Goal: Task Accomplishment & Management: Manage account settings

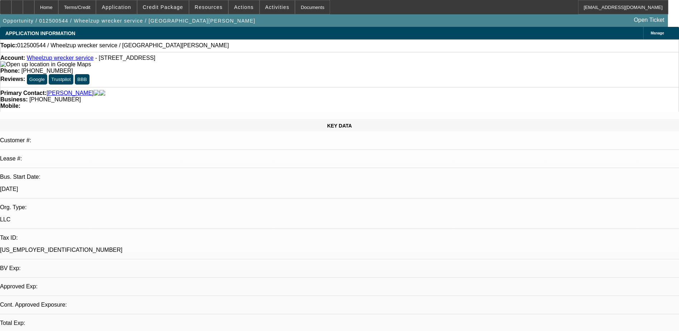
select select "0"
select select "2"
select select "0.1"
select select "1"
select select "2"
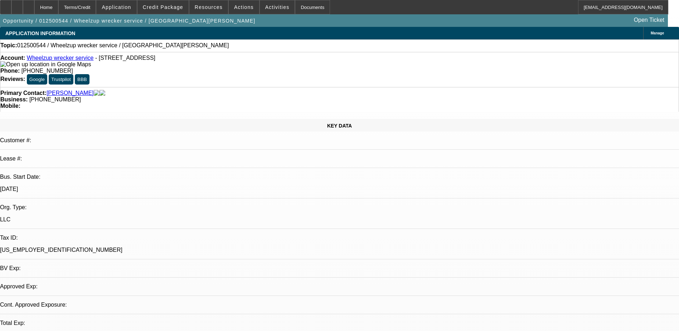
select select "4"
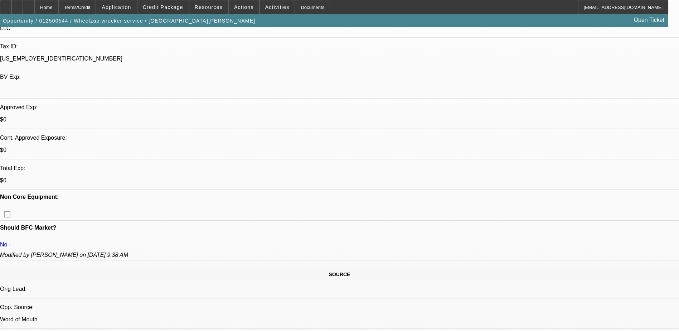
scroll to position [215, 0]
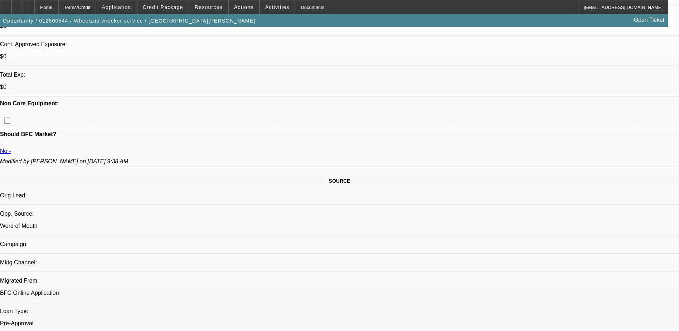
scroll to position [322, 0]
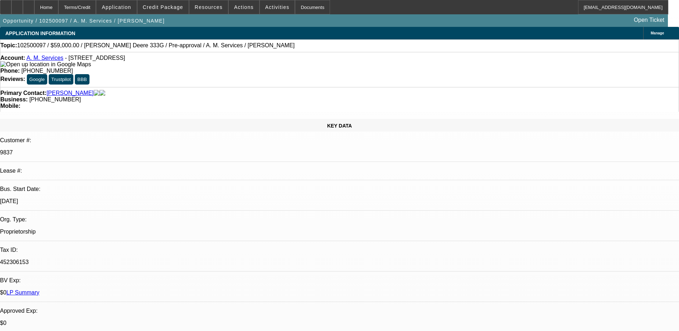
select select "0"
select select "2"
select select "0.1"
select select "4"
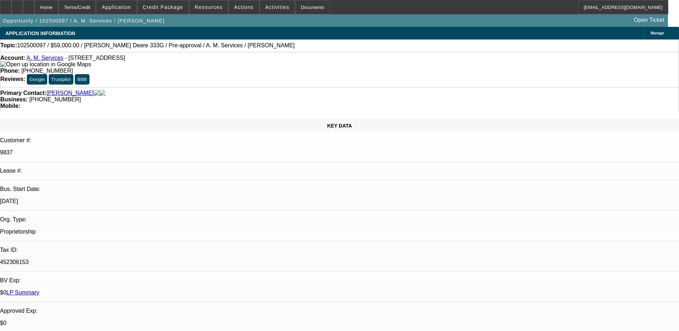
click at [220, 20] on div "Opportunity / 102500097 / A. M. Services / Amos, Alan Open Ticket" at bounding box center [334, 20] width 668 height 13
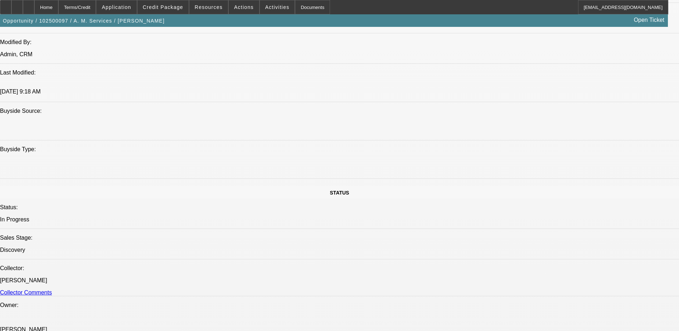
scroll to position [573, 0]
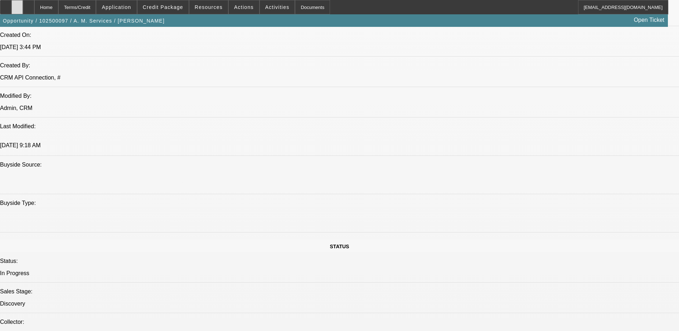
click at [23, 3] on div at bounding box center [16, 7] width 11 height 14
click at [29, 5] on icon at bounding box center [29, 5] width 0 height 0
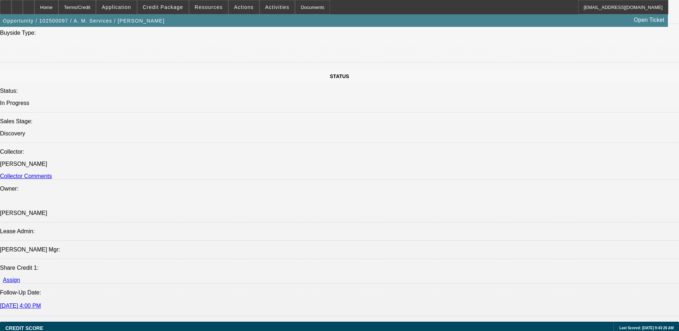
select select "0"
select select "2"
select select "0.1"
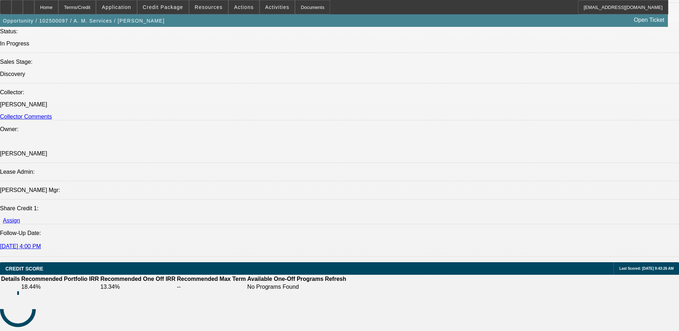
select select "1"
select select "2"
select select "4"
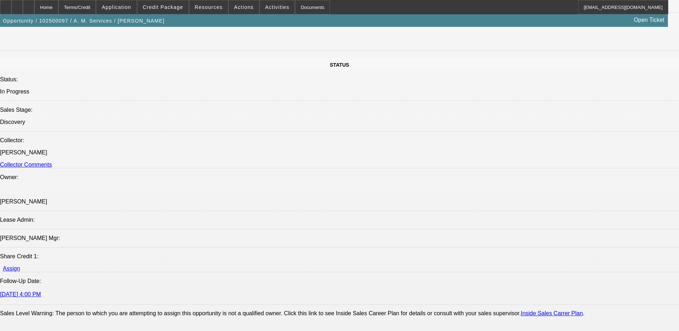
scroll to position [737, 0]
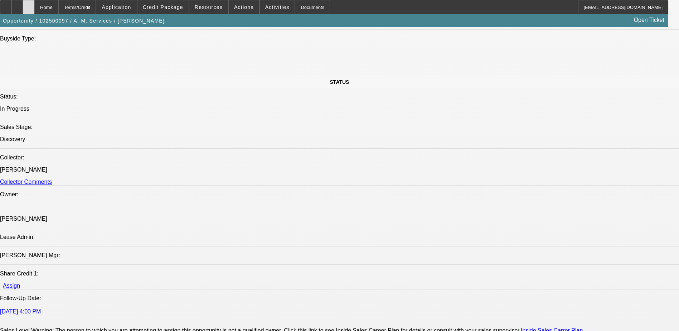
click at [29, 5] on icon at bounding box center [29, 5] width 0 height 0
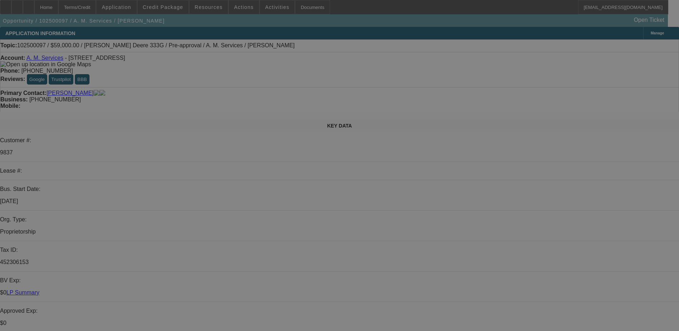
select select "0"
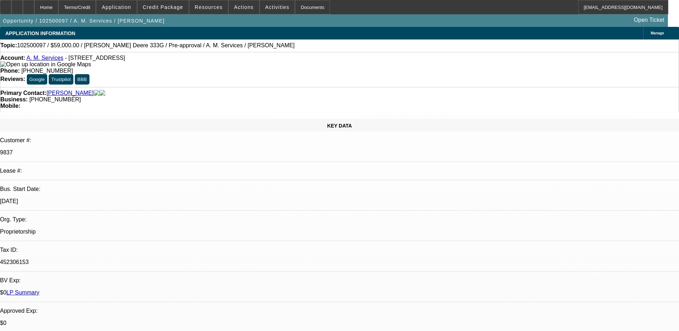
select select "2"
select select "0.1"
select select "4"
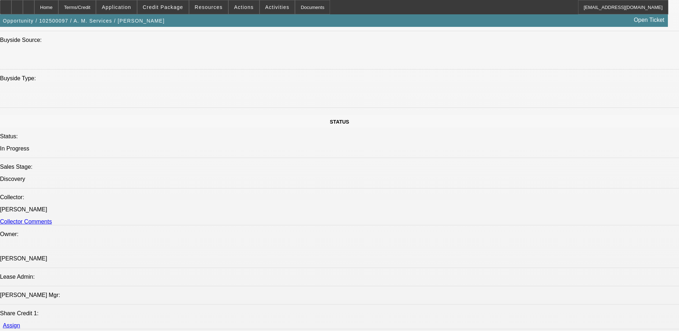
scroll to position [680, 0]
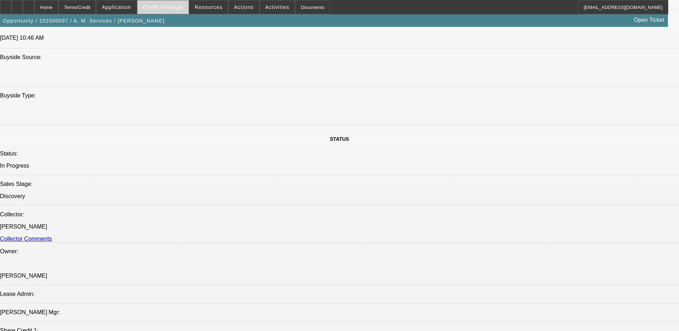
click at [185, 11] on span at bounding box center [162, 7] width 51 height 17
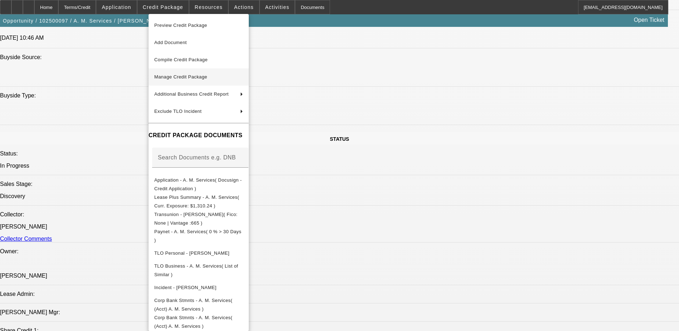
click at [192, 81] on span "Manage Credit Package" at bounding box center [198, 77] width 89 height 9
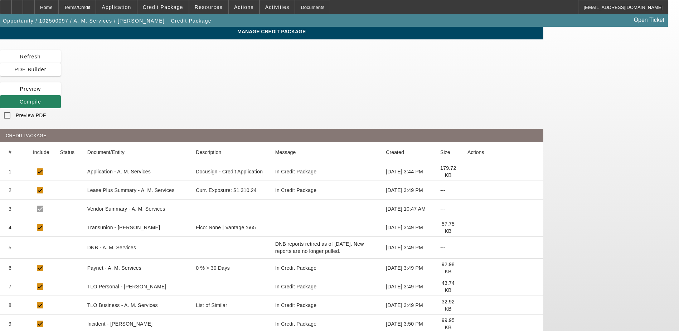
scroll to position [18, 0]
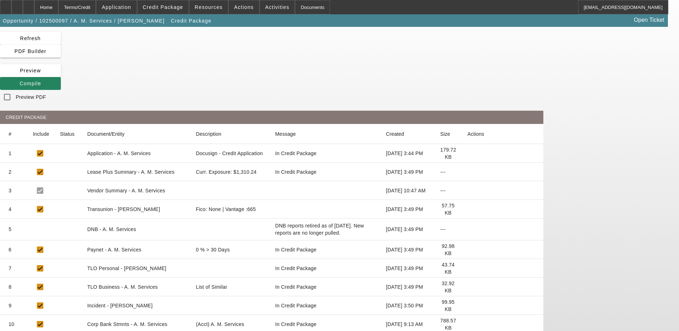
click at [468, 324] on icon at bounding box center [468, 324] width 0 height 0
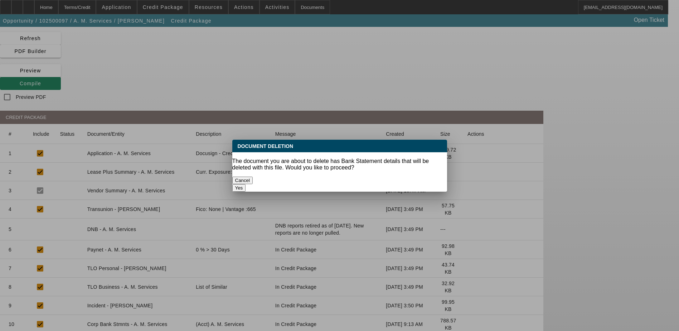
scroll to position [0, 0]
click at [246, 184] on button "Yes" at bounding box center [239, 188] width 14 height 8
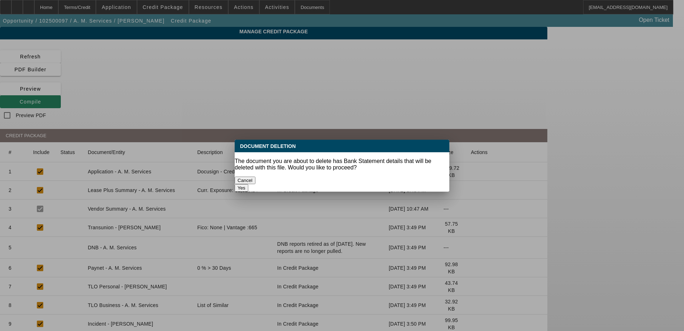
click at [248, 184] on button "Yes" at bounding box center [242, 188] width 14 height 8
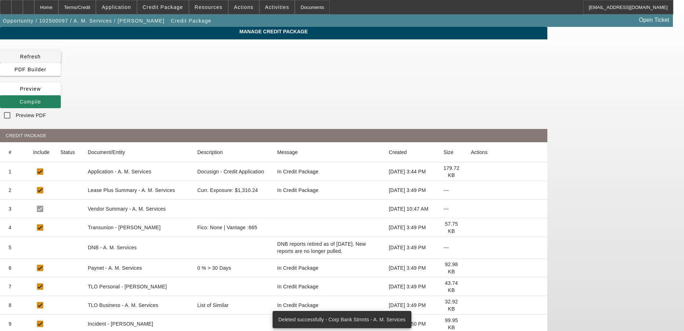
click at [41, 57] on span "Refresh" at bounding box center [30, 57] width 21 height 6
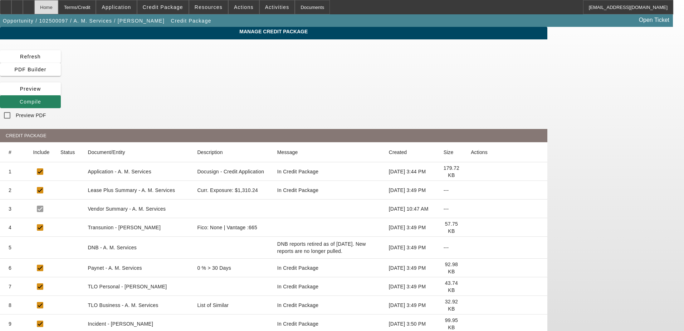
click at [58, 7] on div "Home" at bounding box center [46, 7] width 24 height 14
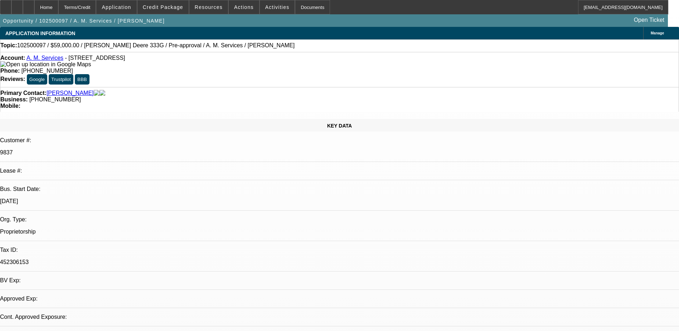
select select "0"
select select "2"
select select "0.1"
select select "4"
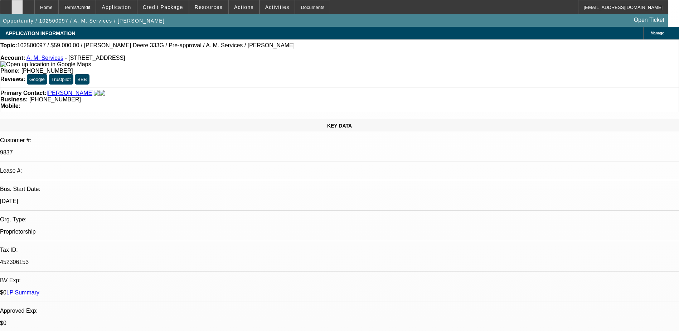
click at [23, 9] on div at bounding box center [16, 7] width 11 height 14
click at [34, 10] on div at bounding box center [28, 7] width 11 height 14
select select "0"
select select "2"
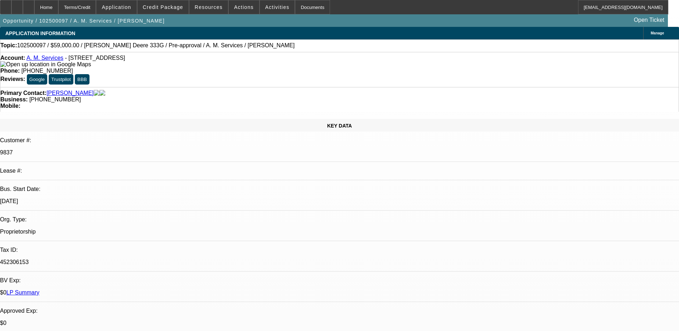
select select "0.1"
select select "4"
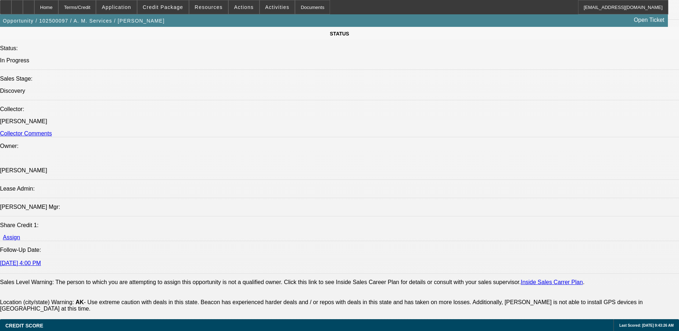
scroll to position [752, 0]
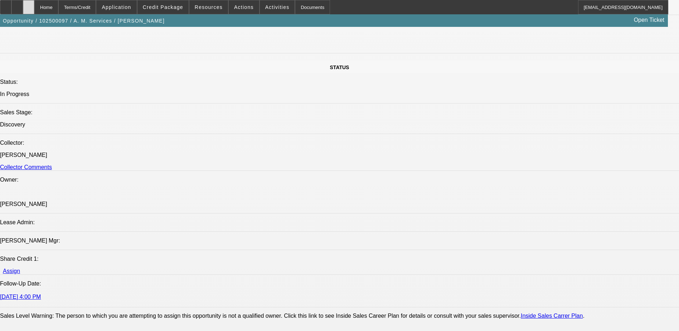
click at [34, 4] on div at bounding box center [28, 7] width 11 height 14
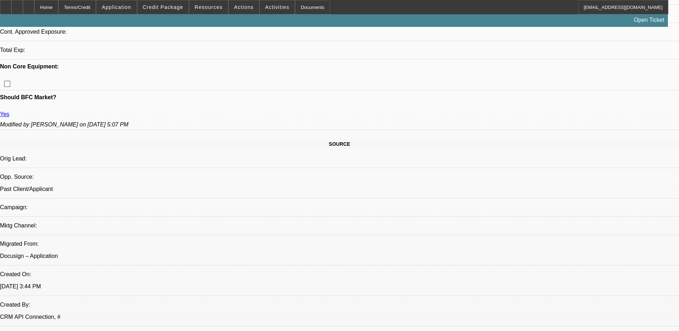
select select "0"
select select "2"
select select "0.1"
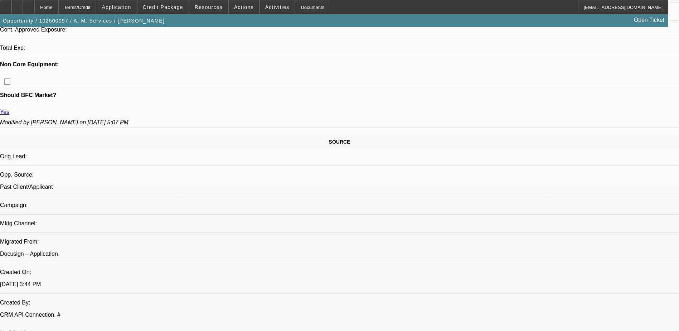
select select "1"
select select "2"
select select "4"
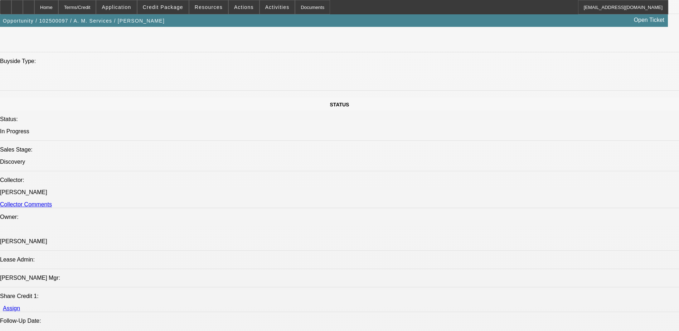
scroll to position [603, 0]
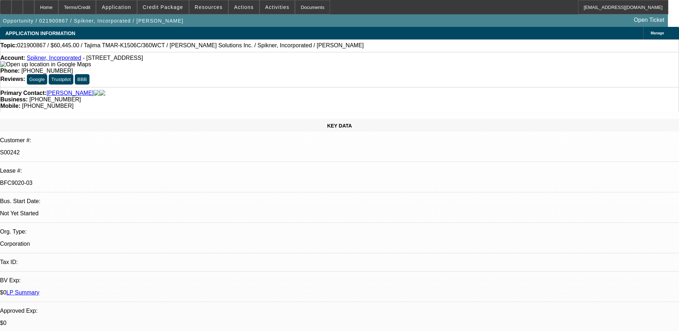
select select "0"
select select "2"
select select "0.1"
select select "0"
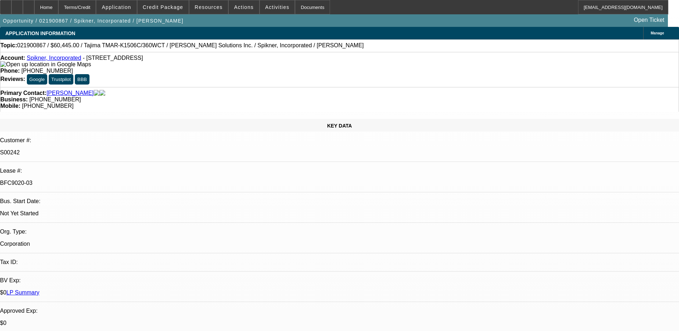
select select "0.1"
select select "0"
select select "0.1"
select select "0"
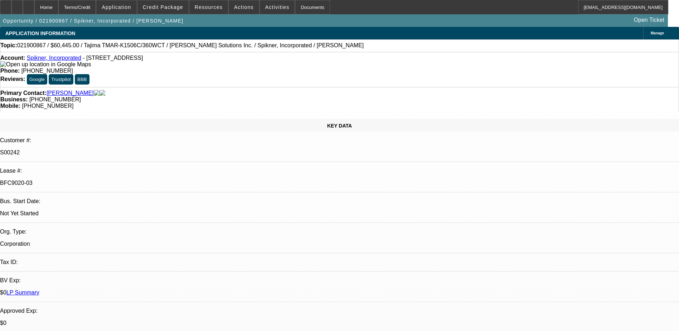
select select "0"
select select "0.1"
select select "1"
select select "2"
select select "4"
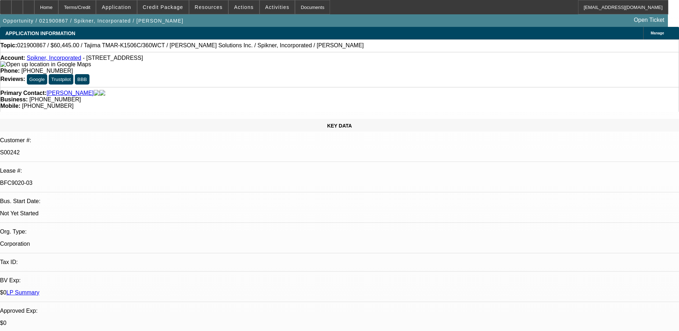
select select "1"
select select "4"
select select "1"
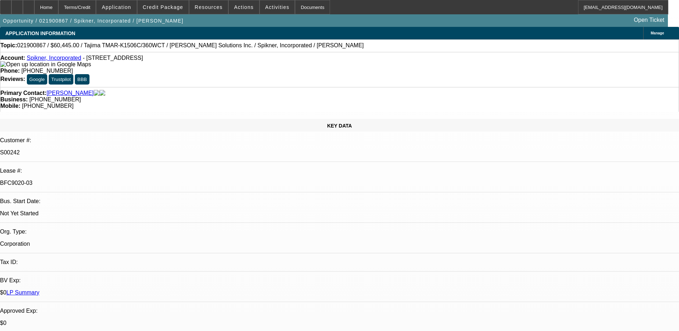
select select "7"
select select "1"
select select "4"
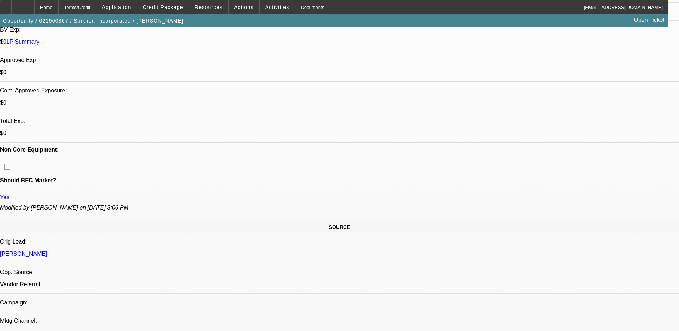
scroll to position [1005, 0]
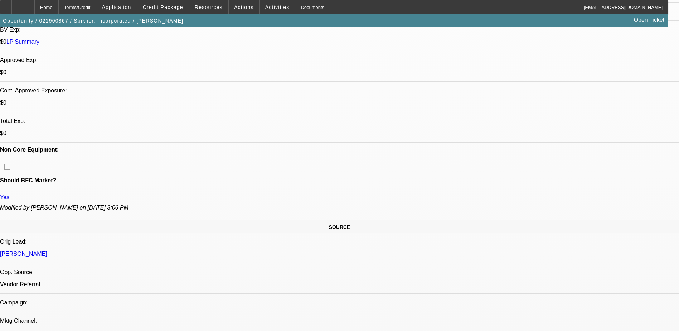
scroll to position [1005, 0]
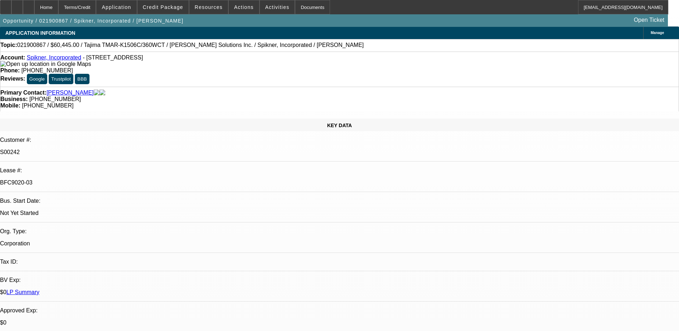
scroll to position [0, 0]
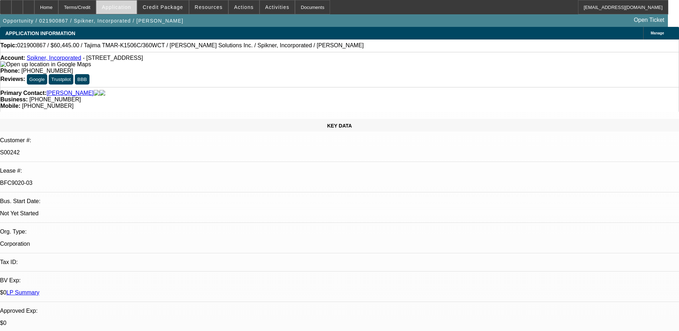
click at [136, 10] on span at bounding box center [116, 7] width 40 height 17
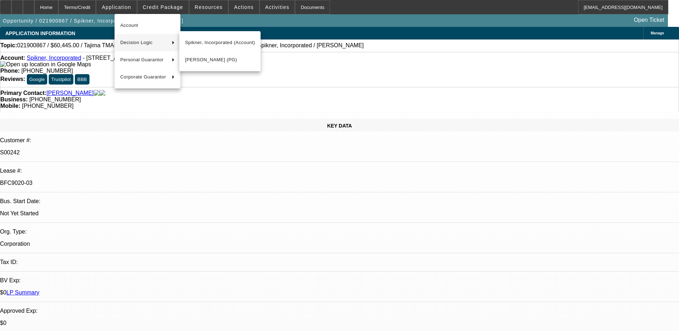
click at [169, 6] on div at bounding box center [339, 165] width 679 height 331
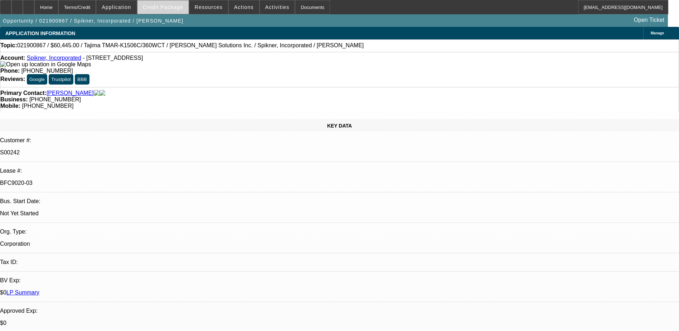
click at [174, 6] on span "Credit Package" at bounding box center [163, 7] width 40 height 6
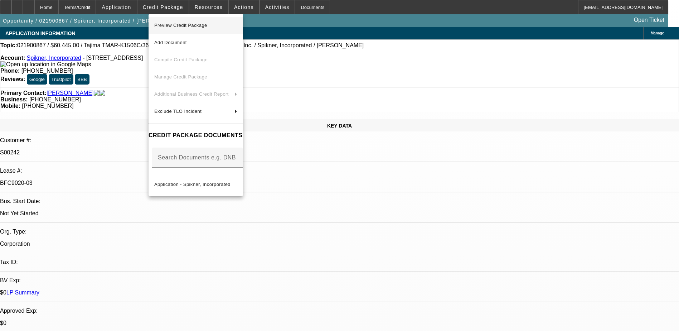
click at [191, 26] on span "Preview Credit Package" at bounding box center [180, 25] width 53 height 5
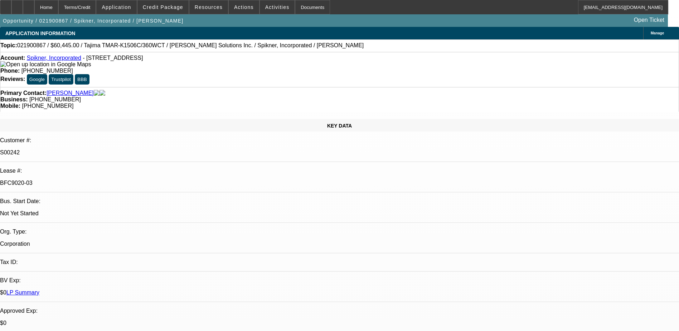
scroll to position [1184, 0]
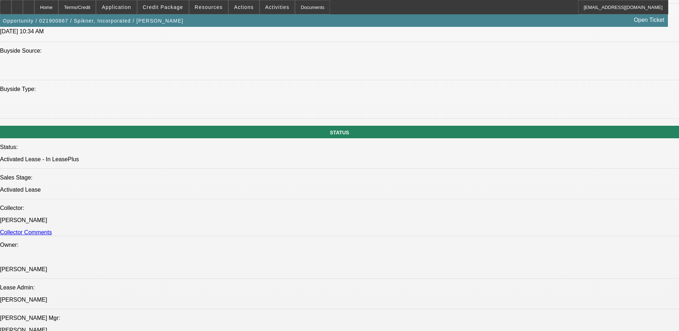
scroll to position [716, 0]
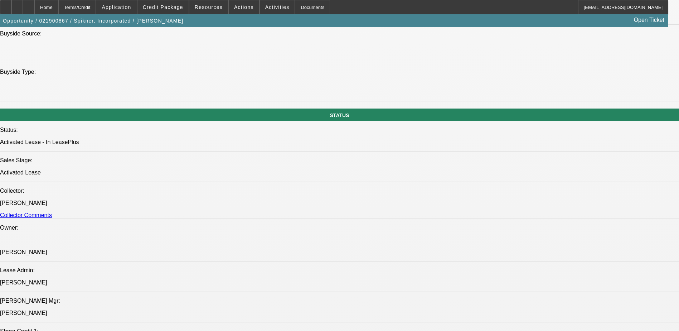
drag, startPoint x: 524, startPoint y: 81, endPoint x: 529, endPoint y: 73, distance: 9.2
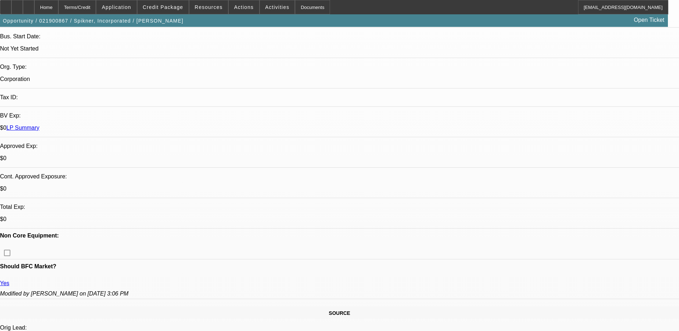
scroll to position [72, 0]
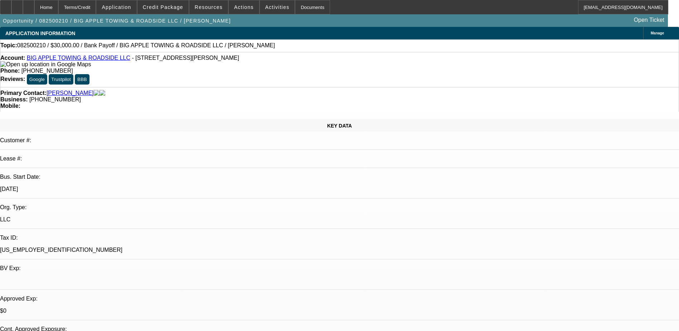
select select "0"
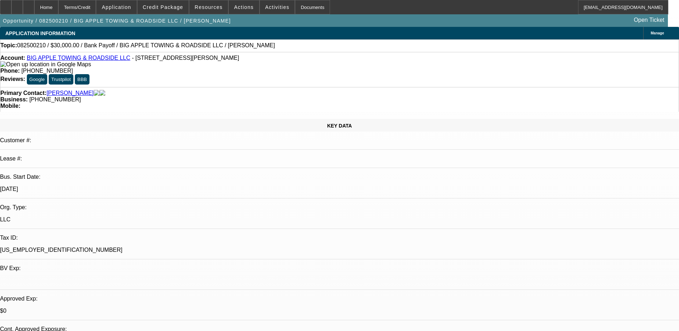
select select "0"
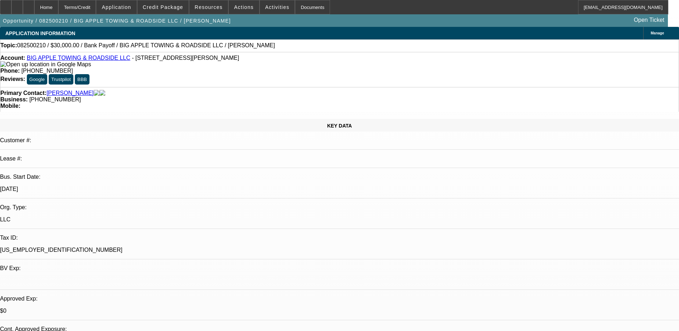
select select "0"
select select "1"
select select "2"
select select "6"
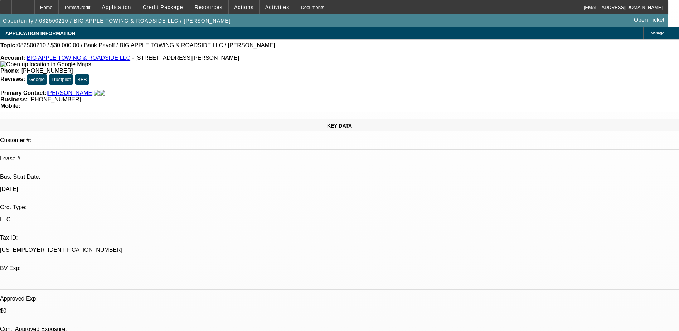
select select "1"
select select "2"
select select "6"
select select "1"
select select "2"
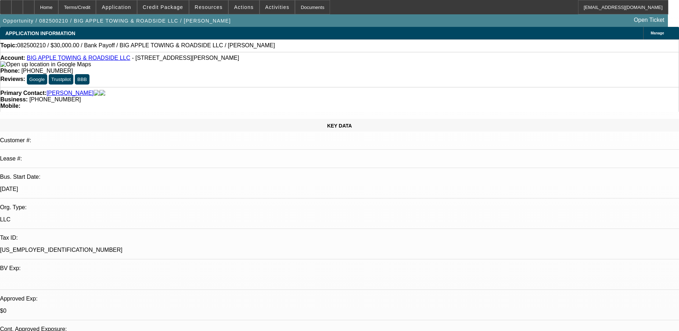
select select "6"
select select "1"
select select "2"
select select "6"
click at [183, 5] on span "Credit Package" at bounding box center [163, 7] width 40 height 6
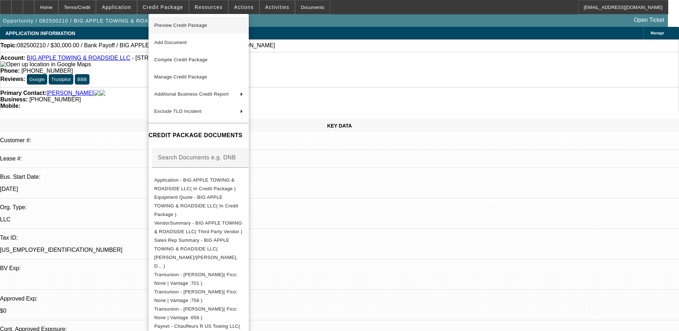
click at [194, 25] on span "Preview Credit Package" at bounding box center [180, 25] width 53 height 5
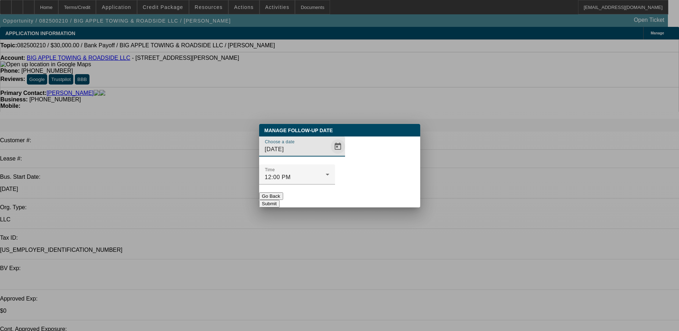
click at [329, 155] on span "Open calendar" at bounding box center [337, 146] width 17 height 17
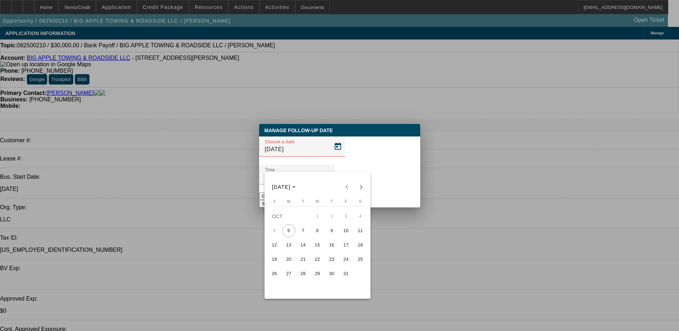
click at [345, 232] on span "10" at bounding box center [346, 230] width 13 height 13
type input "10/10/2025"
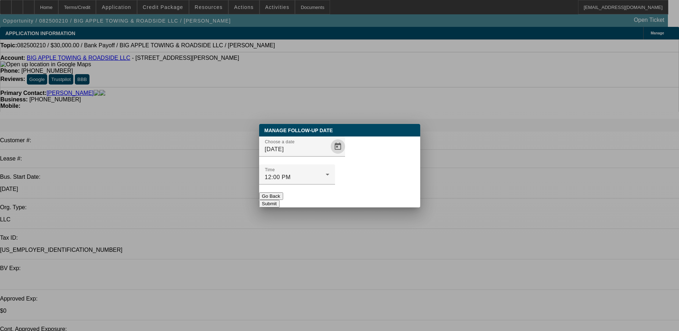
click at [280, 200] on button "Submit" at bounding box center [269, 204] width 20 height 8
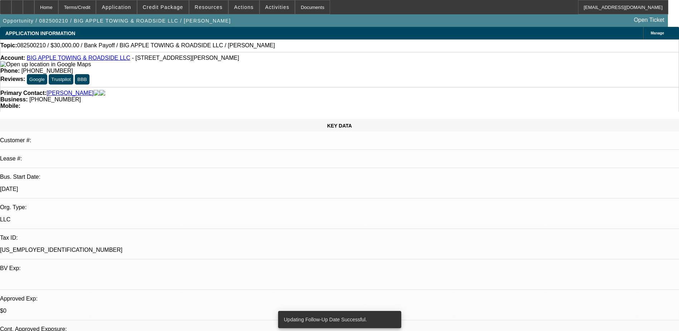
radio input "true"
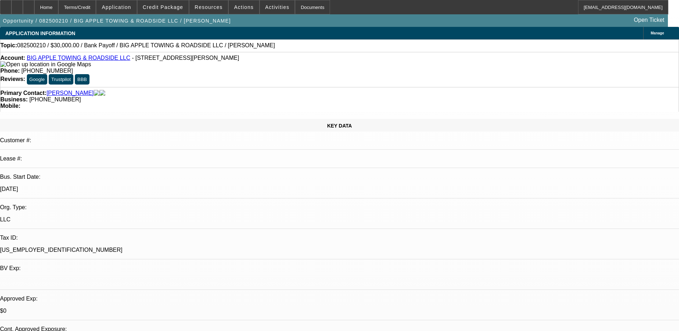
type textarea "se requesting confirmation on Robert's credit being unlocked with Experian and …"
radio input "true"
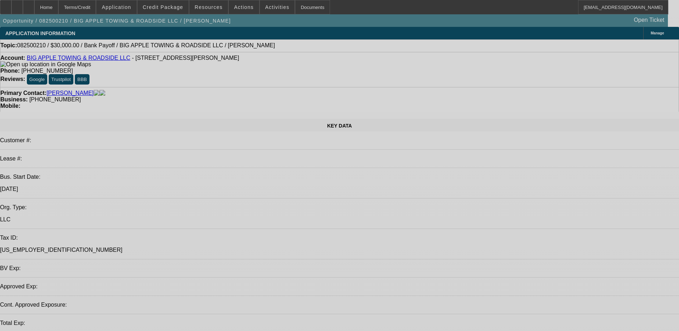
select select "0"
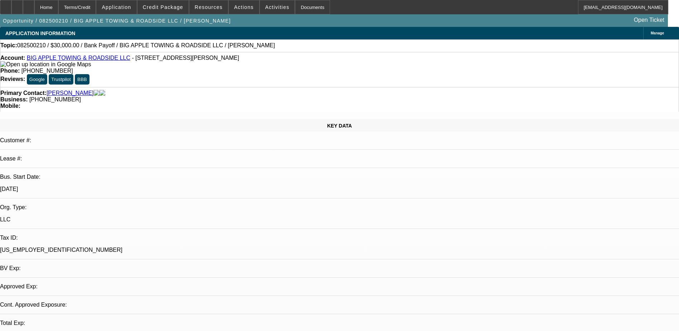
select select "0"
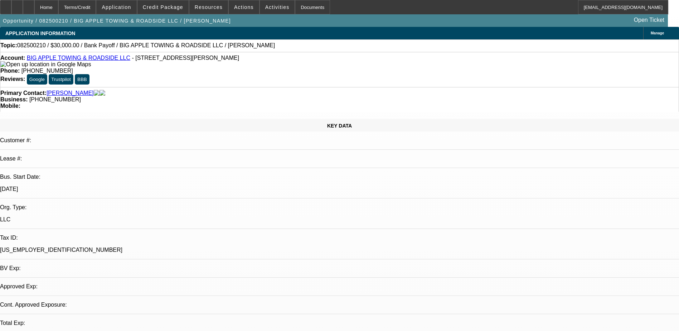
select select "0"
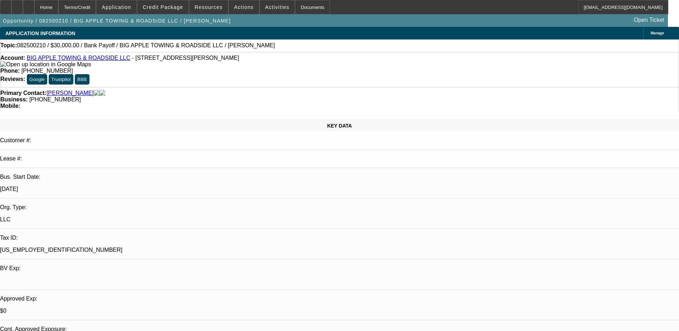
select select "1"
select select "2"
select select "6"
select select "1"
select select "2"
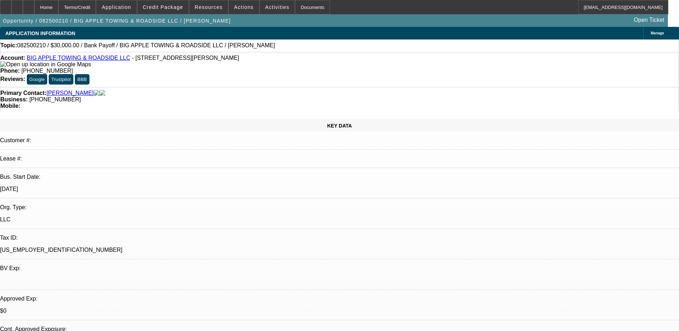
select select "6"
select select "1"
select select "2"
select select "6"
select select "1"
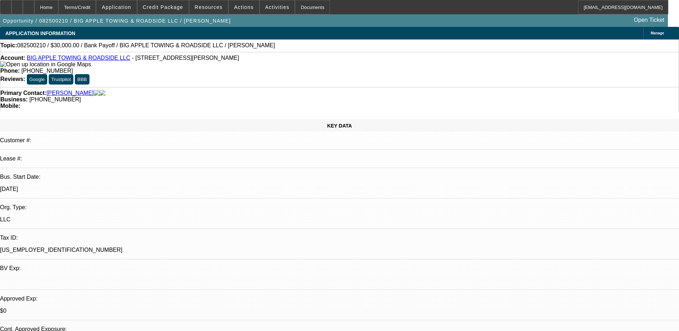
select select "2"
select select "6"
drag, startPoint x: 291, startPoint y: 81, endPoint x: 255, endPoint y: 83, distance: 36.2
click at [255, 87] on div "Primary Contact: [PERSON_NAME] Business: [PHONE_NUMBER] Mobile:" at bounding box center [339, 99] width 679 height 25
copy span "(267) 902-3046"
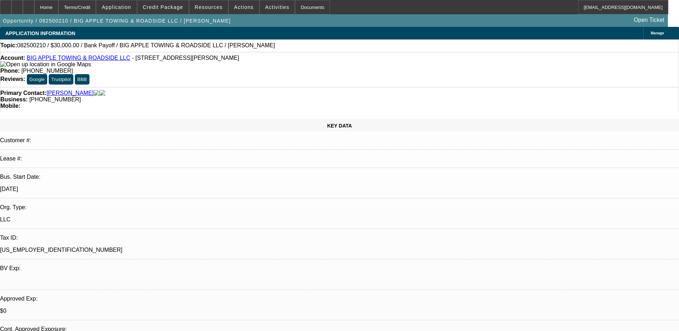
click at [244, 47] on div "Topic: 082500210 / $30,000.00 / Bank Payoff / BIG APPLE TOWING & ROADSIDE LLC /…" at bounding box center [339, 45] width 678 height 6
click at [76, 61] on link "BIG APPLE TOWING & ROADSIDE LLC" at bounding box center [78, 58] width 103 height 6
select select "0"
select select "2"
select select "0.1"
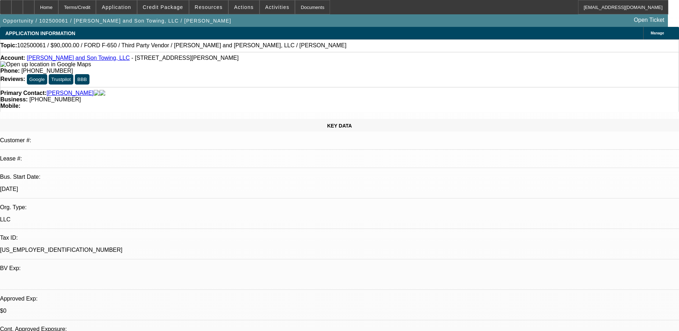
select select "1"
select select "2"
select select "4"
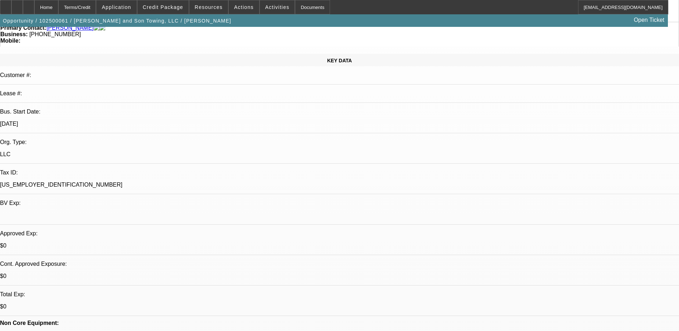
scroll to position [72, 0]
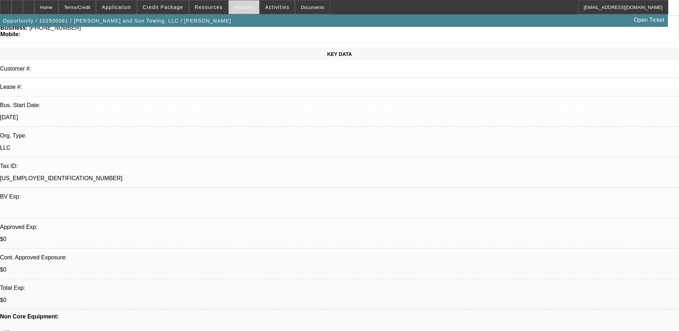
click at [240, 8] on span "Actions" at bounding box center [244, 7] width 20 height 6
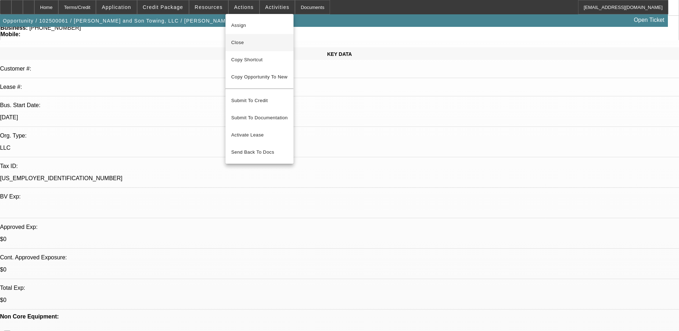
click at [250, 47] on button "Close" at bounding box center [260, 42] width 68 height 17
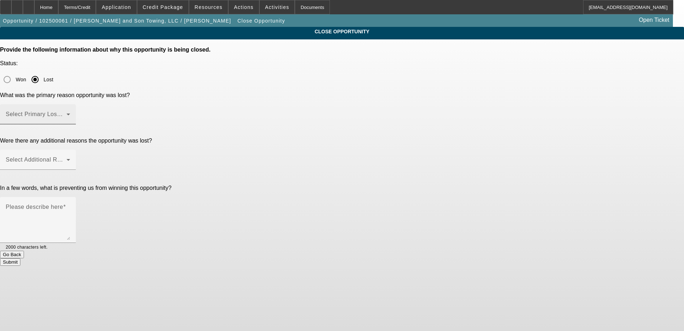
click at [67, 113] on span at bounding box center [36, 117] width 61 height 9
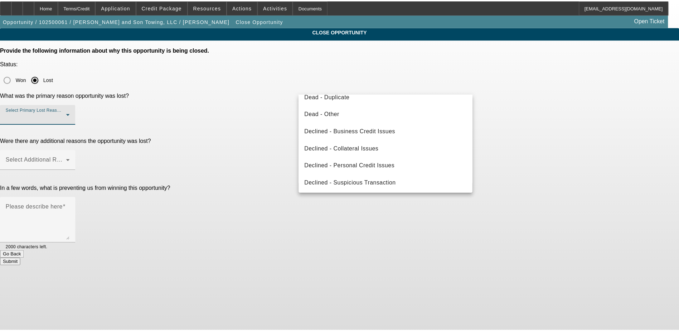
scroll to position [96, 0]
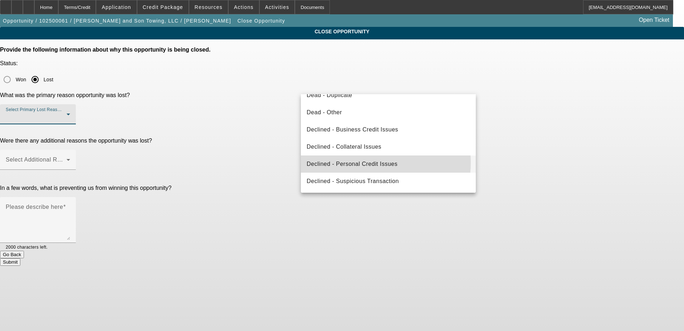
click at [359, 163] on span "Declined - Personal Credit Issues" at bounding box center [352, 164] width 91 height 9
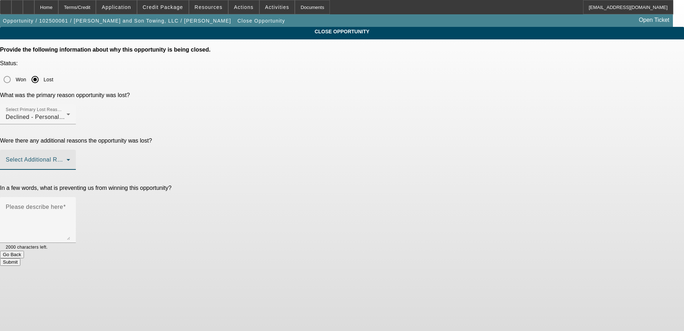
click at [67, 158] on span at bounding box center [36, 162] width 61 height 9
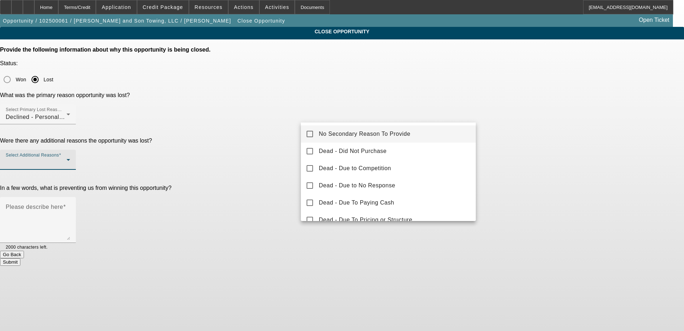
click at [350, 136] on span "No Secondary Reason To Provide" at bounding box center [365, 134] width 92 height 9
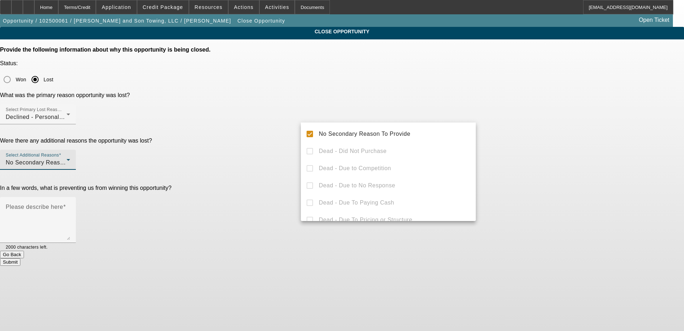
drag, startPoint x: 265, startPoint y: 163, endPoint x: 280, endPoint y: 159, distance: 15.7
click at [266, 163] on div at bounding box center [342, 165] width 684 height 331
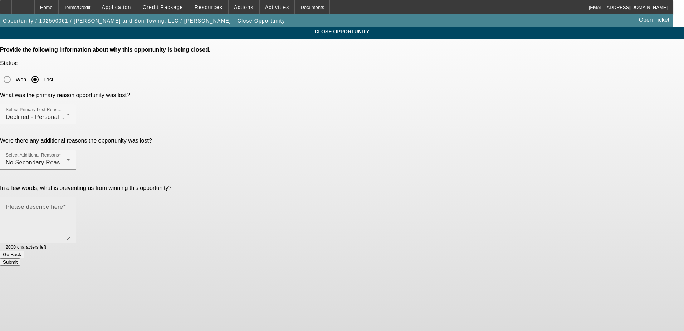
click at [70, 205] on textarea "Please describe here" at bounding box center [38, 222] width 64 height 34
click at [70, 205] on textarea "TT Cameron and SE with what he should work on in order to increase chances of a…" at bounding box center [38, 222] width 64 height 34
type textarea "TT Cameron and SE with what he should work on in order to increase chances of a…"
click at [20, 258] on button "Submit" at bounding box center [10, 262] width 20 height 8
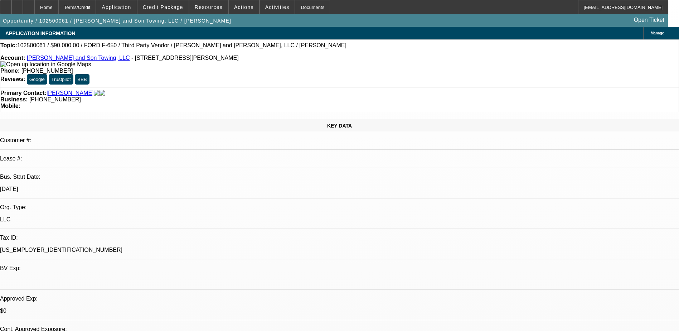
select select "0"
select select "2"
select select "0.1"
select select "1"
select select "2"
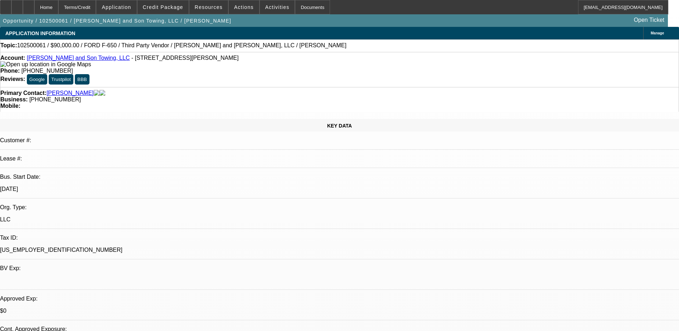
select select "4"
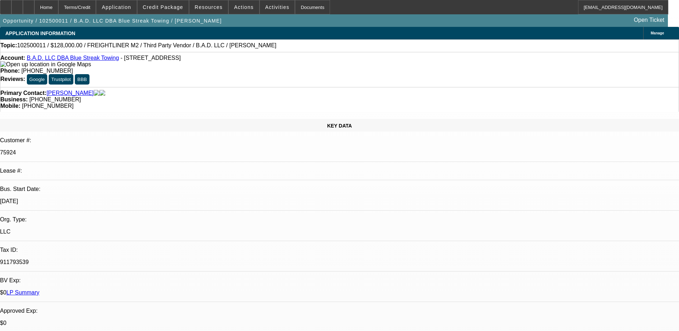
select select "0.2"
select select "2"
select select "0"
select select "0.2"
select select "2"
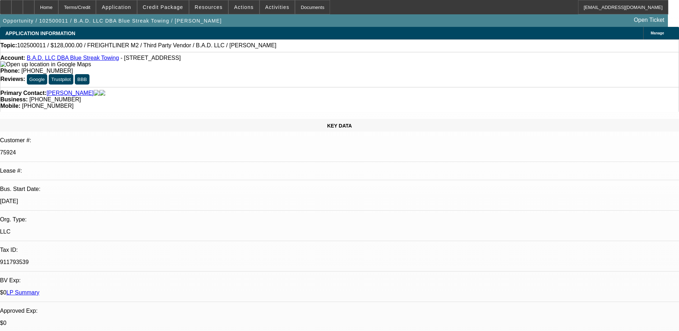
select select "0"
select select "1"
select select "2"
select select "4"
select select "1"
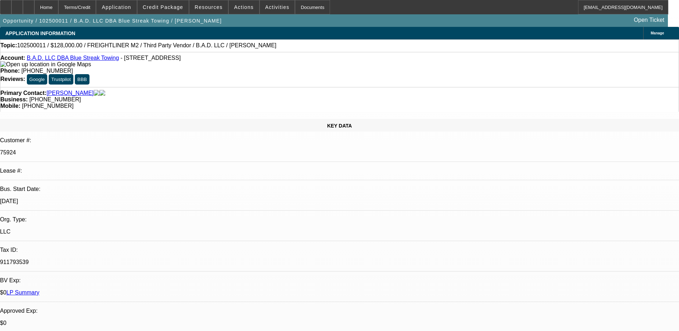
select select "2"
select select "6"
click at [60, 59] on link "B.A.D. LLC DBA Blue Streak Towing" at bounding box center [73, 58] width 92 height 6
click at [167, 10] on span at bounding box center [162, 7] width 51 height 17
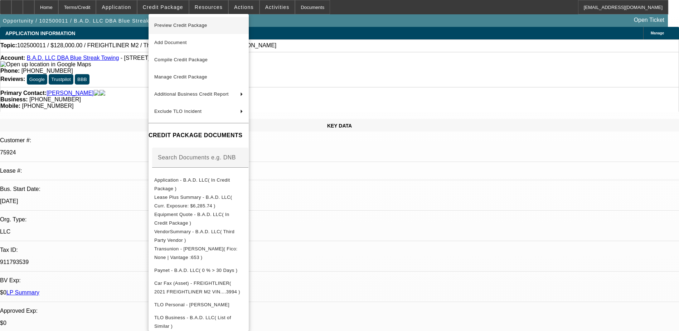
click at [197, 25] on span "Preview Credit Package" at bounding box center [180, 25] width 53 height 5
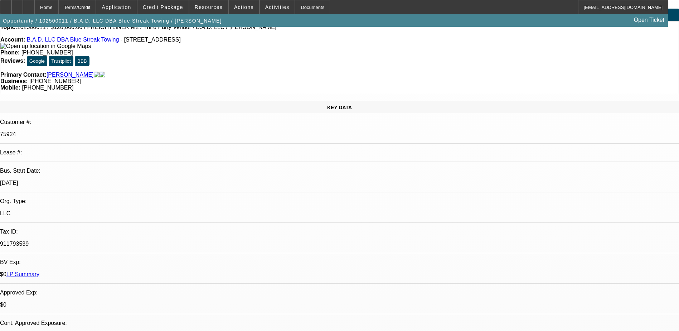
scroll to position [36, 0]
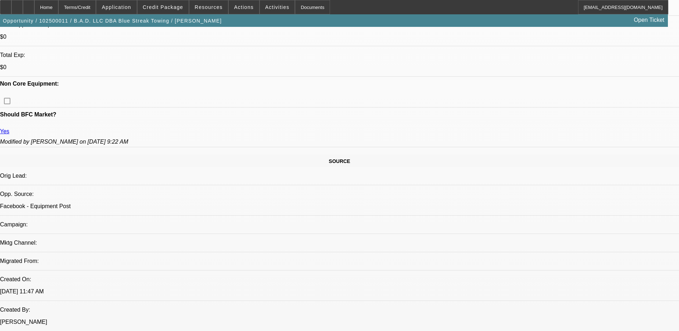
scroll to position [322, 0]
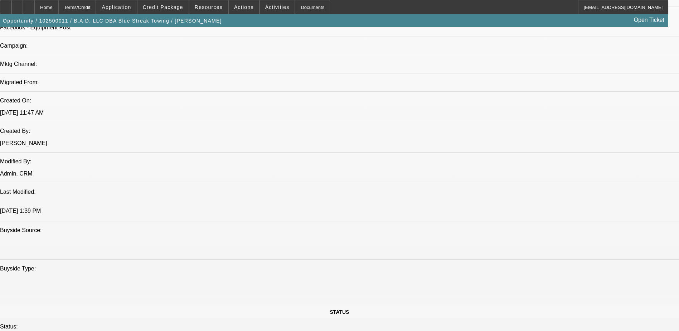
scroll to position [501, 0]
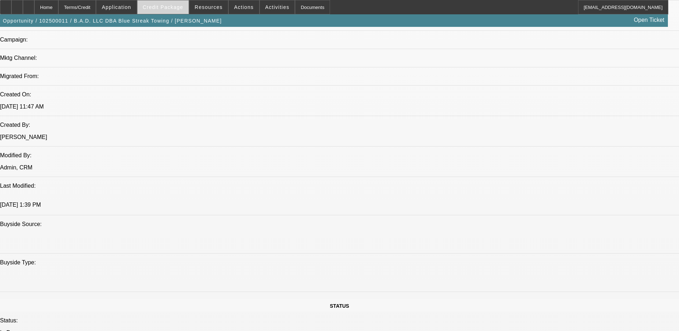
click at [166, 5] on span "Credit Package" at bounding box center [163, 7] width 40 height 6
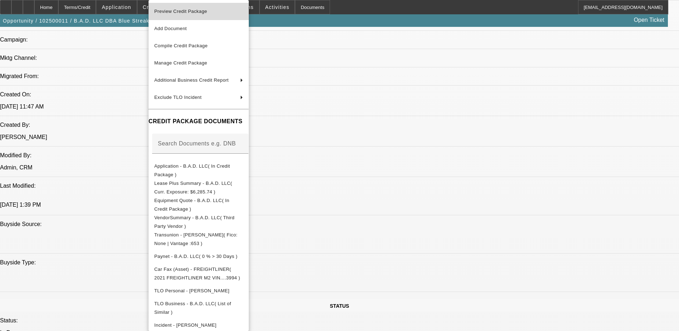
click at [201, 15] on span "Preview Credit Package" at bounding box center [198, 11] width 89 height 9
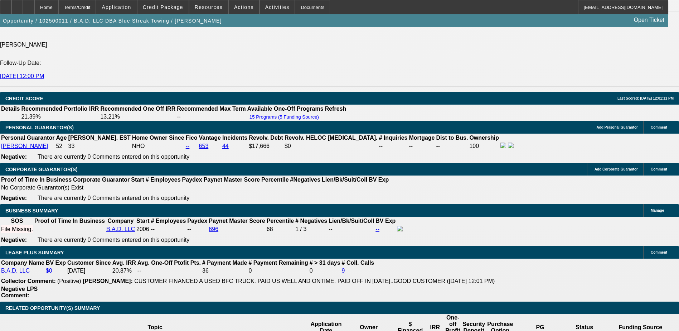
scroll to position [1002, 0]
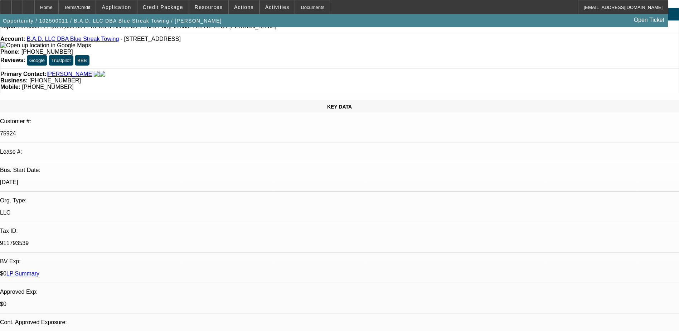
scroll to position [0, 0]
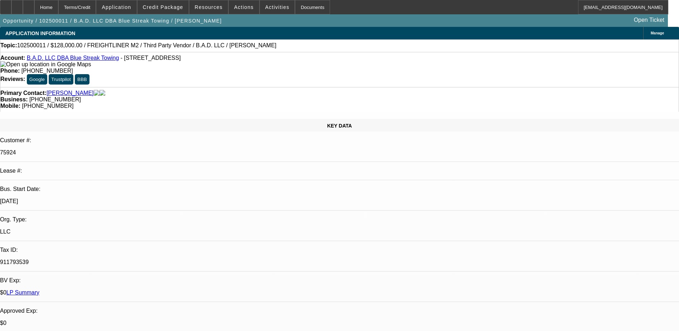
drag, startPoint x: 313, startPoint y: 25, endPoint x: 303, endPoint y: 25, distance: 9.3
click at [313, 25] on div "Opportunity / 102500011 / B.A.D. LLC DBA Blue Streak Towing / Robinson, Robert …" at bounding box center [334, 20] width 668 height 13
click at [160, 10] on span at bounding box center [162, 7] width 51 height 17
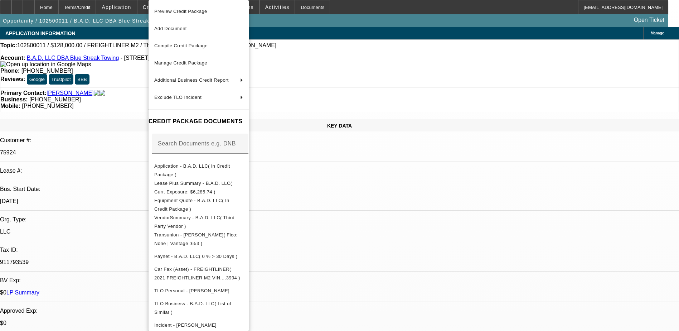
click at [192, 65] on span "Manage Credit Package" at bounding box center [180, 62] width 53 height 5
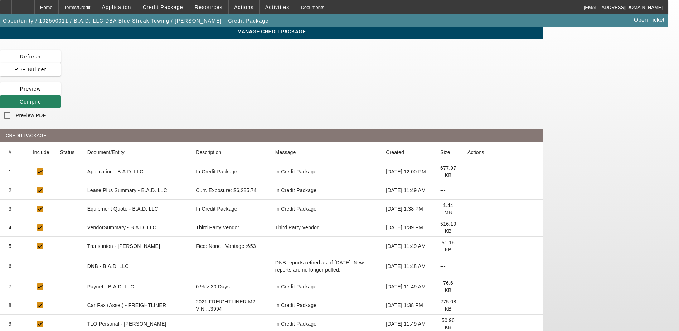
click at [468, 171] on icon at bounding box center [468, 171] width 0 height 0
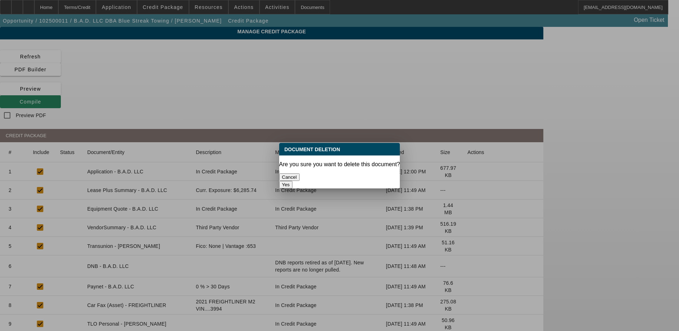
click at [293, 181] on button "Yes" at bounding box center [286, 185] width 14 height 8
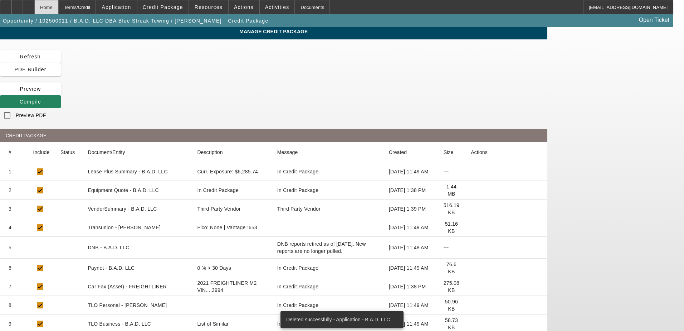
click at [58, 4] on div "Home" at bounding box center [46, 7] width 24 height 14
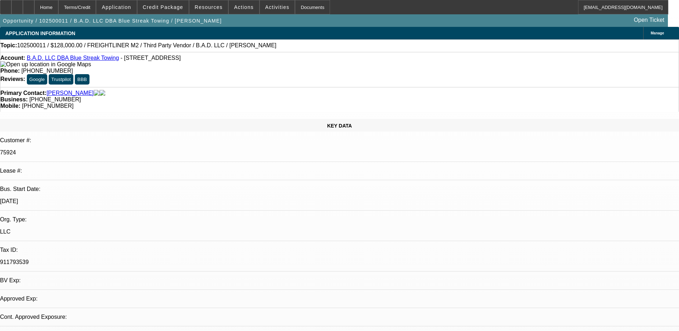
select select "0.2"
select select "2"
select select "0"
select select "4"
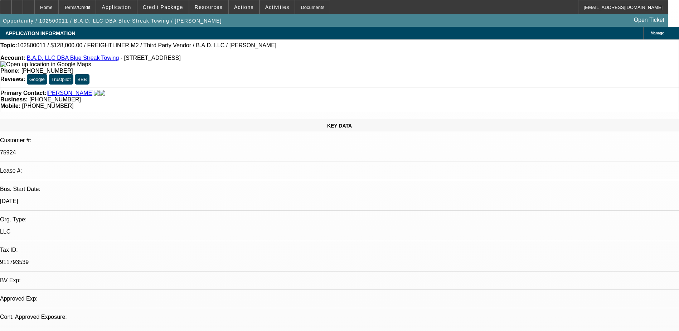
select select "0.2"
select select "2"
select select "0"
select select "6"
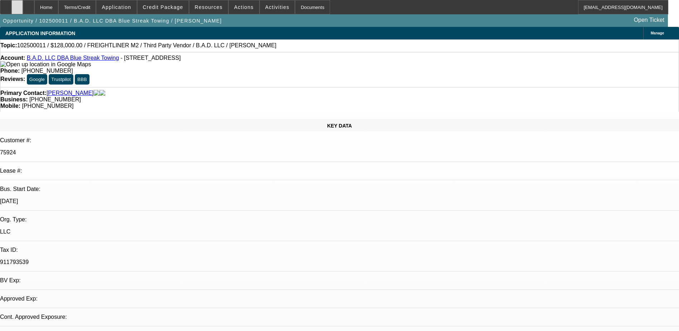
click at [17, 5] on icon at bounding box center [17, 5] width 0 height 0
click at [415, 9] on div "Home Terms/Credit Application Credit Package Resources Actions Activities Docum…" at bounding box center [334, 7] width 668 height 14
click at [29, 5] on icon at bounding box center [29, 5] width 0 height 0
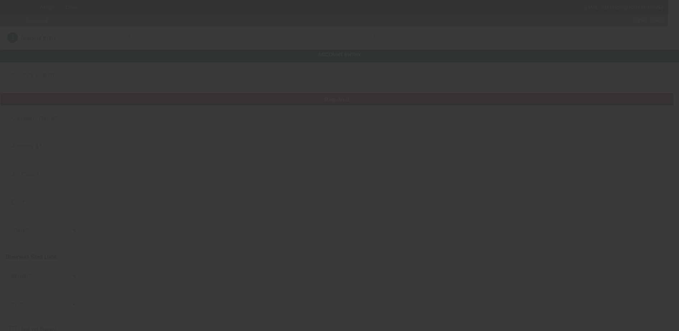
type input "B.A.D. LLC"
type input "[STREET_ADDRESS]"
type input "95623"
type input "El Dorado"
type input "[PHONE_NUMBER]"
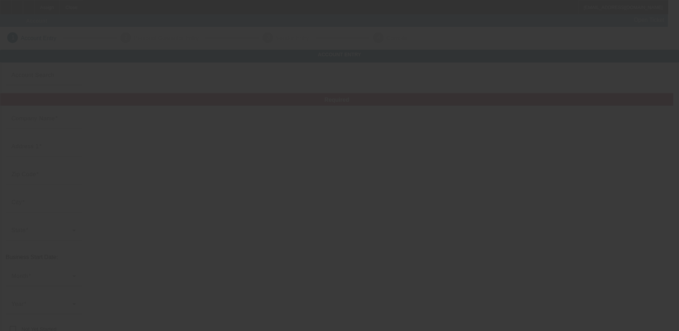
type input "Blue Streak Towing"
type input "Ste A"
type input "[EMAIL_ADDRESS][DOMAIN_NAME]"
type input "El Dorado"
type input "911793539"
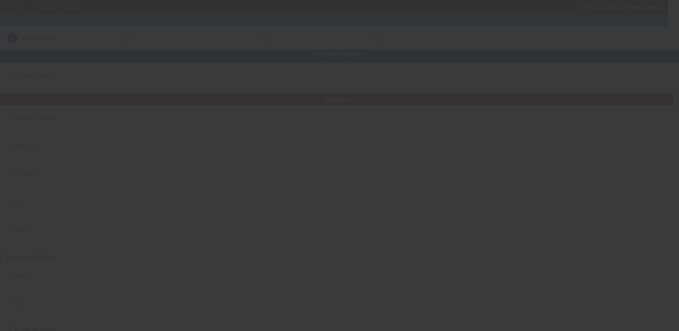
type input "[URL][DOMAIN_NAME]"
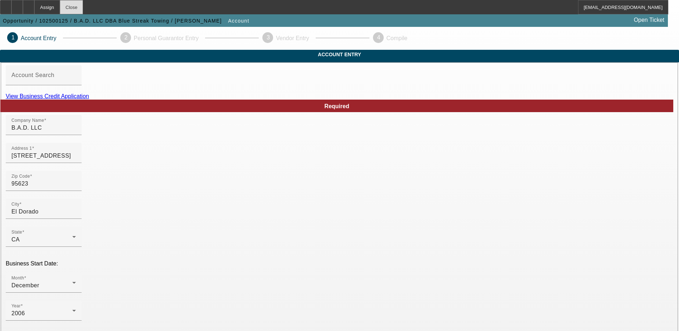
click at [83, 6] on div "Close" at bounding box center [71, 7] width 23 height 14
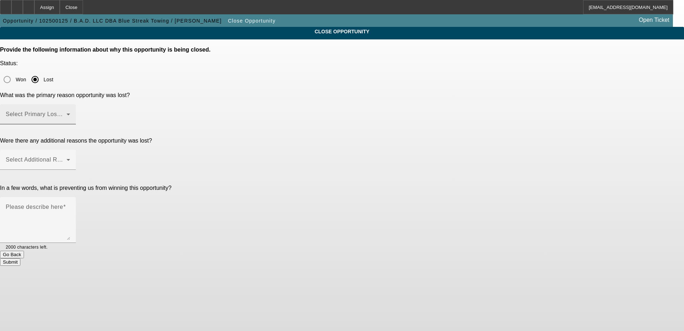
click at [67, 113] on span at bounding box center [36, 117] width 61 height 9
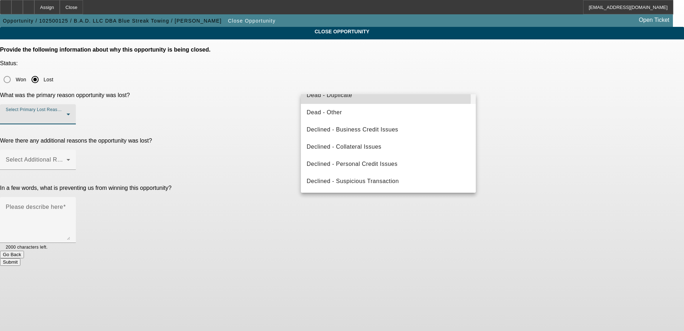
click at [331, 98] on span "Dead - Duplicate" at bounding box center [329, 95] width 45 height 9
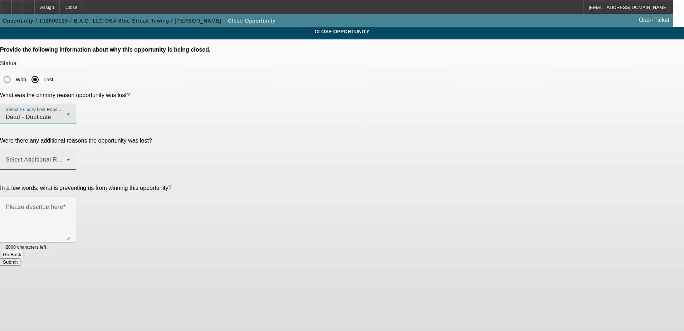
click at [67, 158] on span at bounding box center [36, 162] width 61 height 9
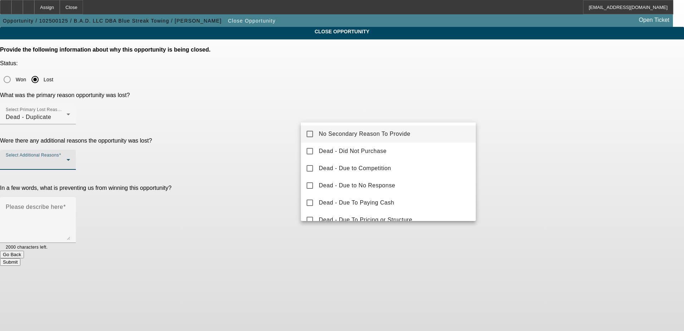
click at [339, 137] on span "No Secondary Reason To Provide" at bounding box center [365, 134] width 92 height 9
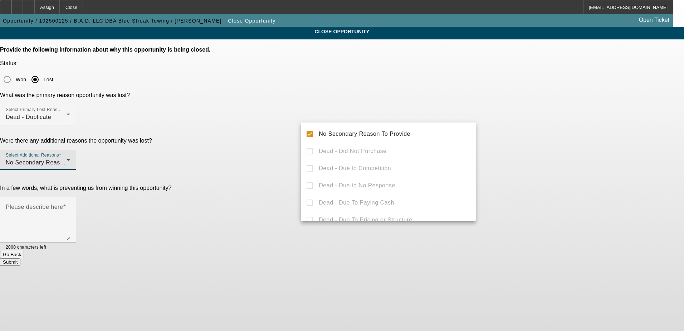
click at [276, 164] on div at bounding box center [342, 165] width 684 height 331
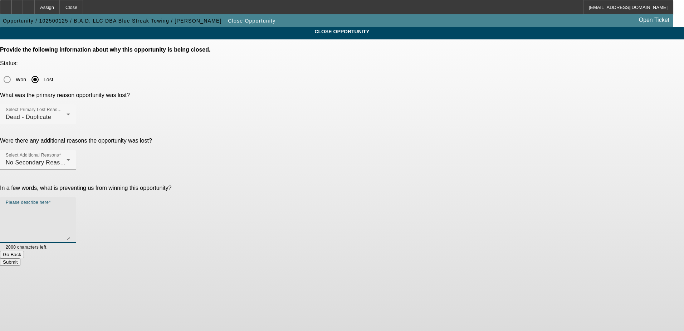
click at [70, 205] on textarea "Please describe here" at bounding box center [38, 222] width 64 height 34
type textarea "dupe from DocuSign application"
click at [20, 258] on button "Submit" at bounding box center [10, 262] width 20 height 8
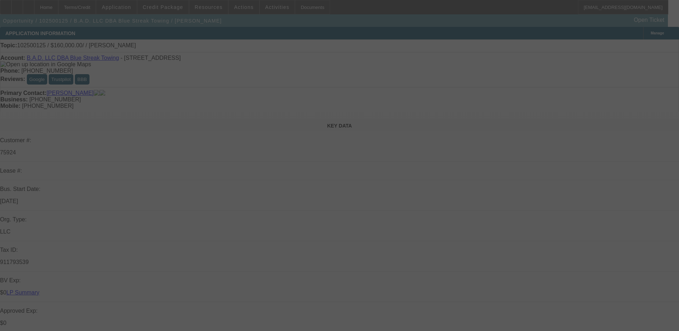
select select "0"
select select "2"
select select "0.1"
select select "4"
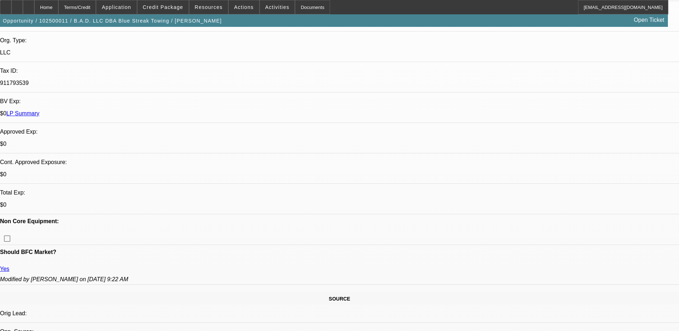
select select "0.2"
select select "2"
select select "0"
select select "0.2"
select select "2"
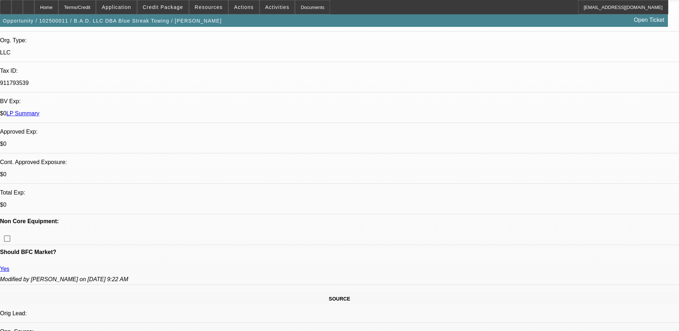
select select "0"
select select "1"
select select "2"
select select "4"
select select "1"
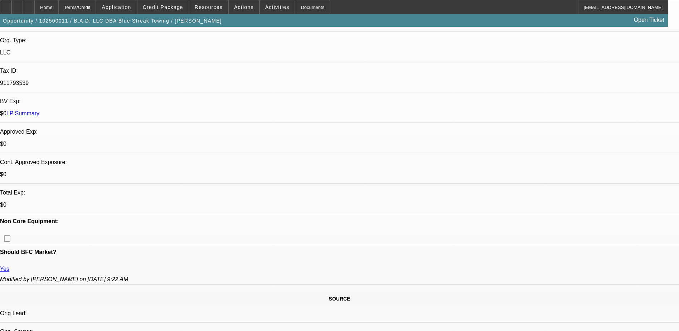
select select "2"
select select "6"
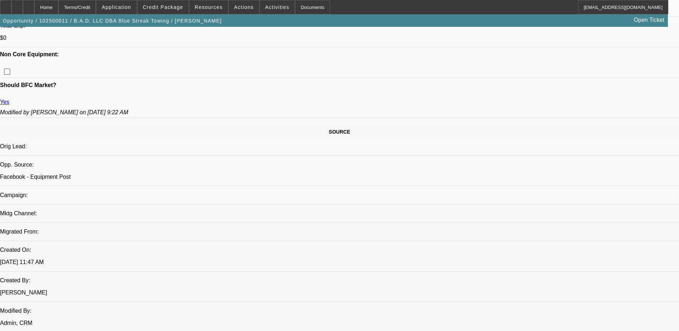
scroll to position [286, 0]
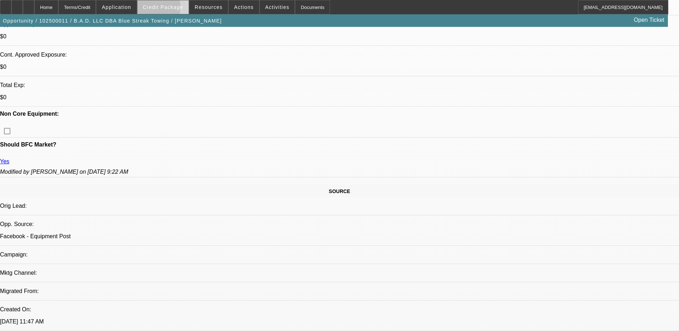
click at [160, 9] on span "Credit Package" at bounding box center [163, 7] width 40 height 6
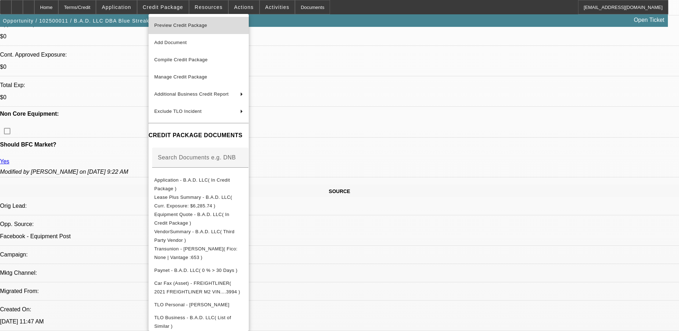
click at [180, 32] on button "Preview Credit Package" at bounding box center [199, 25] width 100 height 17
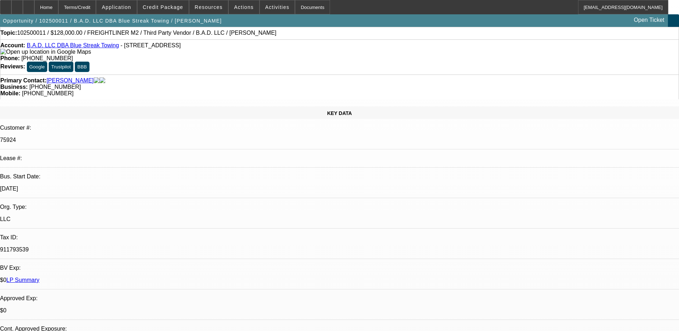
scroll to position [0, 0]
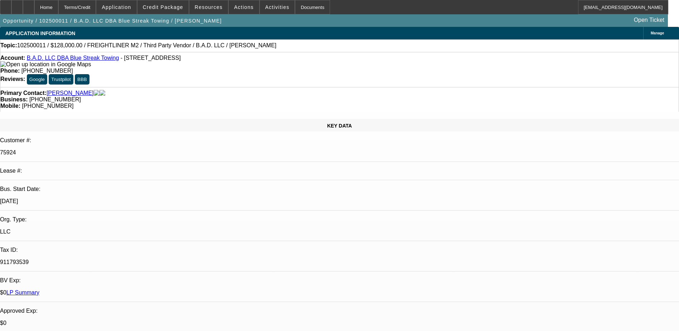
radio input "true"
drag, startPoint x: 553, startPoint y: 139, endPoint x: 514, endPoint y: 137, distance: 38.7
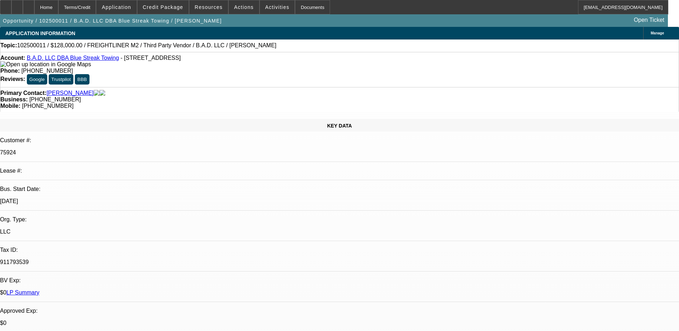
type textarea "Bob sending in banks"
radio input "true"
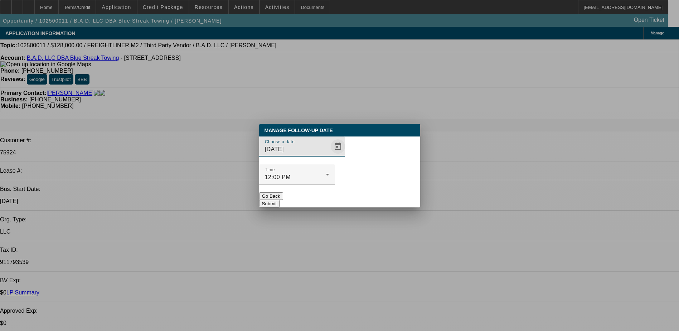
click at [329, 155] on span "Open calendar" at bounding box center [337, 146] width 17 height 17
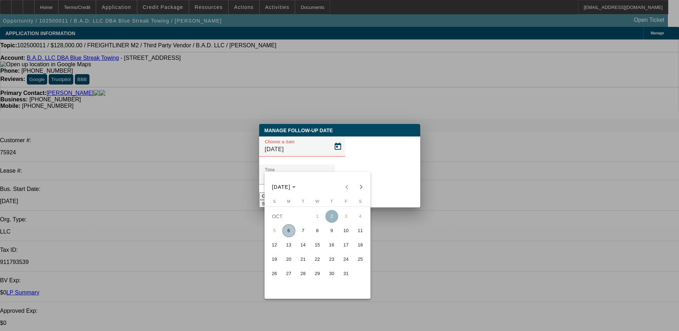
drag, startPoint x: 303, startPoint y: 234, endPoint x: 315, endPoint y: 220, distance: 18.6
click at [303, 234] on span "7" at bounding box center [303, 230] width 13 height 13
type input "10/7/2025"
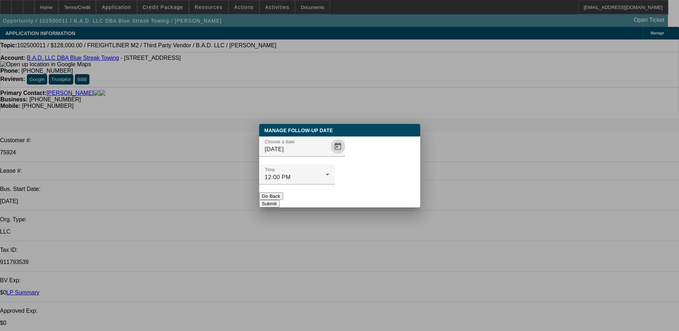
click at [280, 200] on button "Submit" at bounding box center [269, 204] width 20 height 8
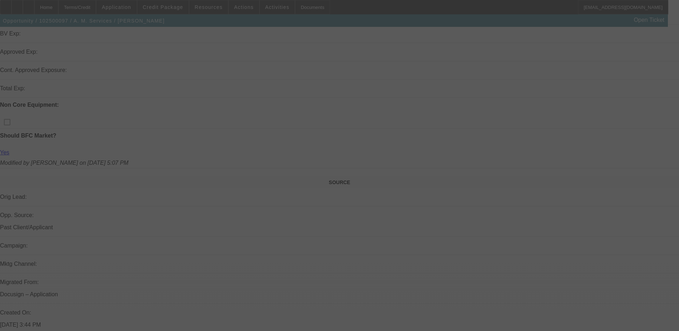
select select "0"
select select "2"
select select "0.1"
select select "4"
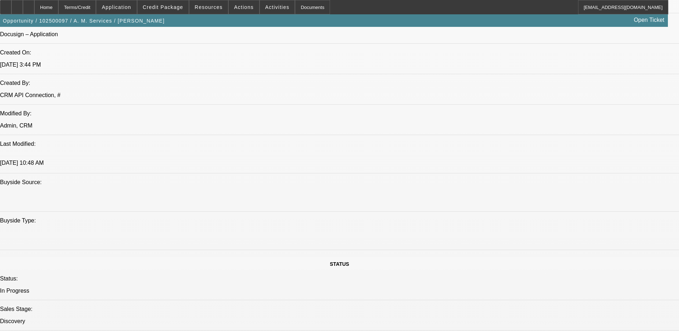
scroll to position [698, 0]
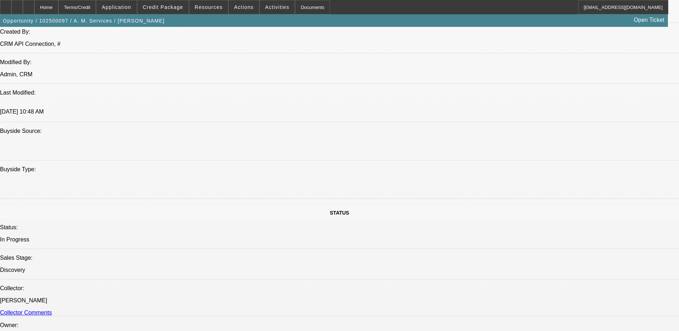
scroll to position [591, 0]
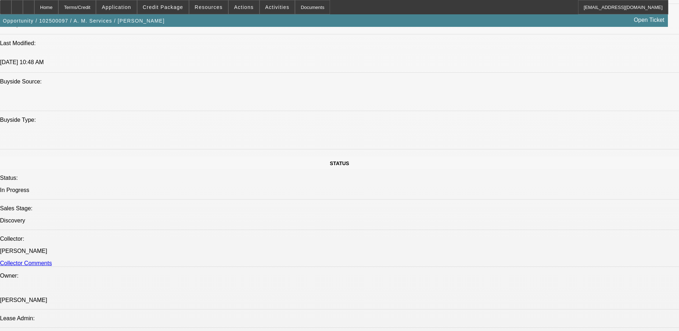
scroll to position [662, 0]
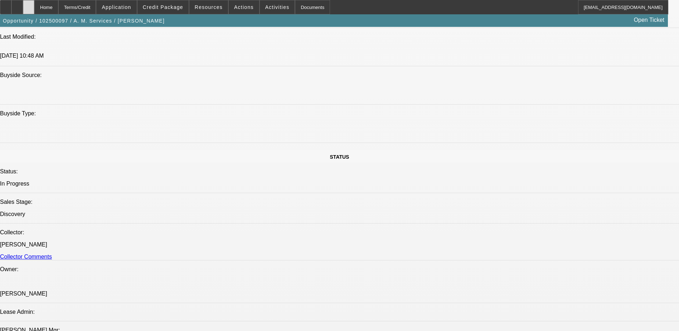
click at [29, 5] on icon at bounding box center [29, 5] width 0 height 0
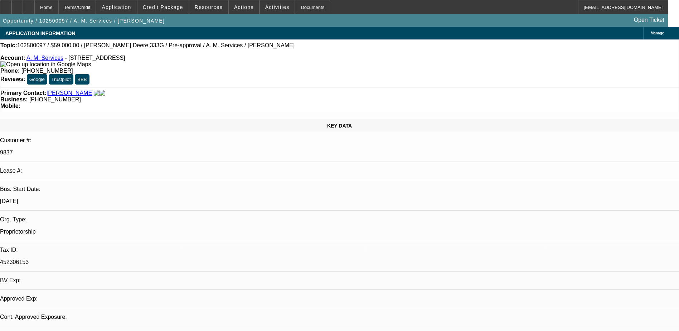
select select "0"
select select "2"
select select "0.1"
select select "4"
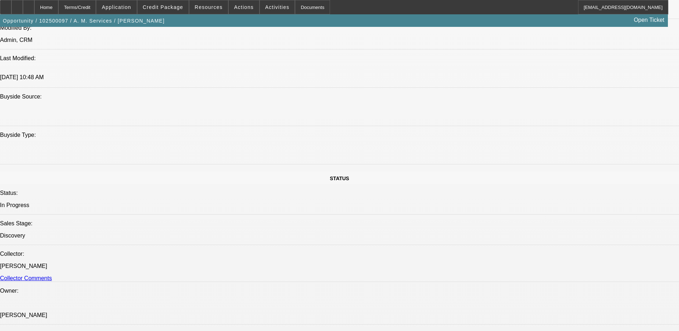
scroll to position [680, 0]
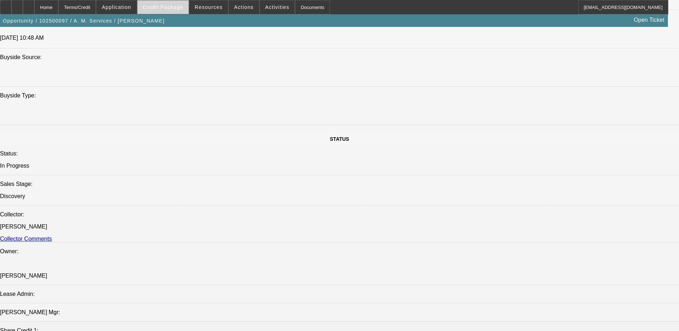
click at [183, 5] on span "Credit Package" at bounding box center [163, 7] width 40 height 6
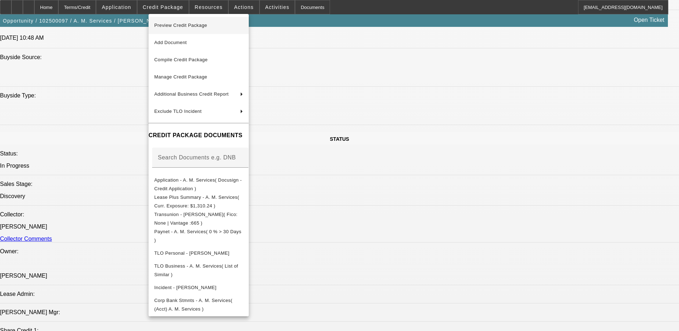
click at [196, 26] on span "Preview Credit Package" at bounding box center [180, 25] width 53 height 5
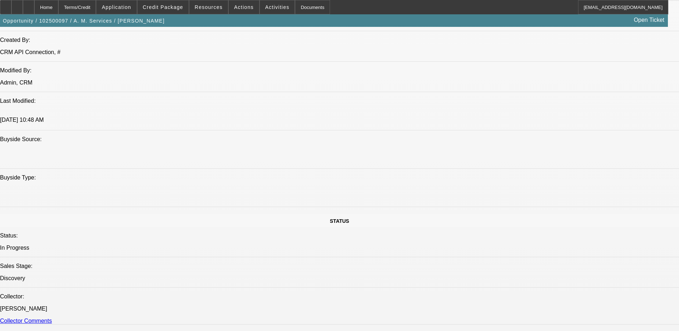
scroll to position [573, 0]
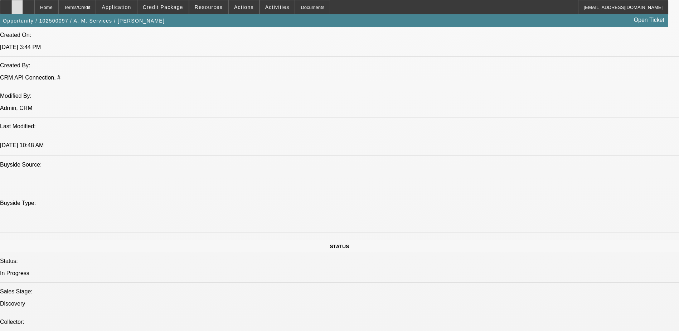
click at [17, 5] on icon at bounding box center [17, 5] width 0 height 0
click at [34, 1] on div at bounding box center [28, 7] width 11 height 14
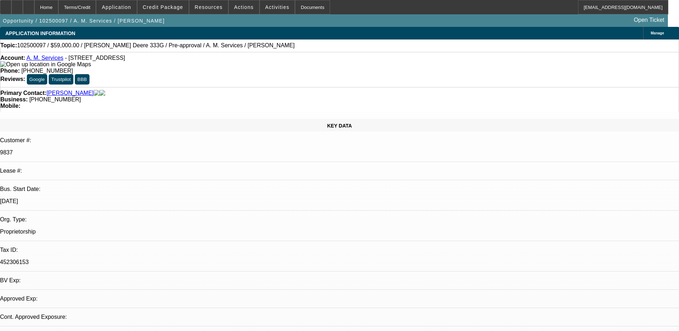
select select "0"
select select "2"
select select "0.1"
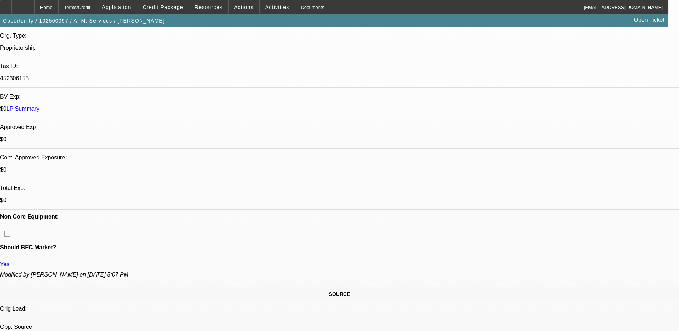
select select "1"
select select "2"
select select "4"
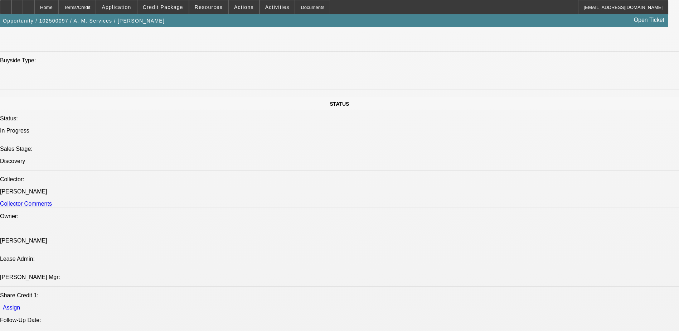
scroll to position [714, 0]
click at [179, 3] on span at bounding box center [162, 7] width 51 height 17
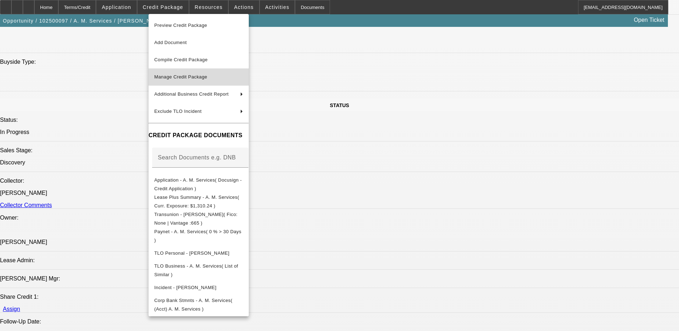
click at [195, 73] on span "Manage Credit Package" at bounding box center [198, 77] width 89 height 9
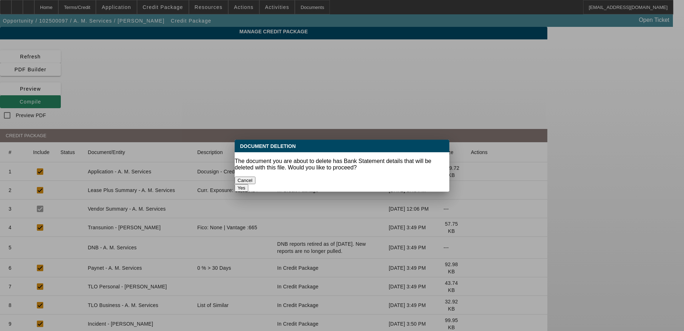
click at [248, 184] on button "Yes" at bounding box center [242, 188] width 14 height 8
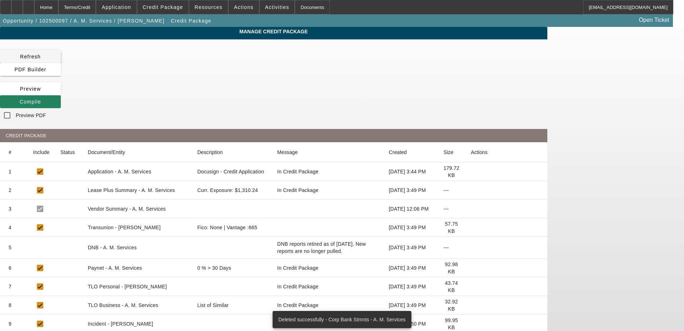
click at [41, 57] on span "Refresh" at bounding box center [30, 57] width 21 height 6
click at [58, 8] on div "Home" at bounding box center [46, 7] width 24 height 14
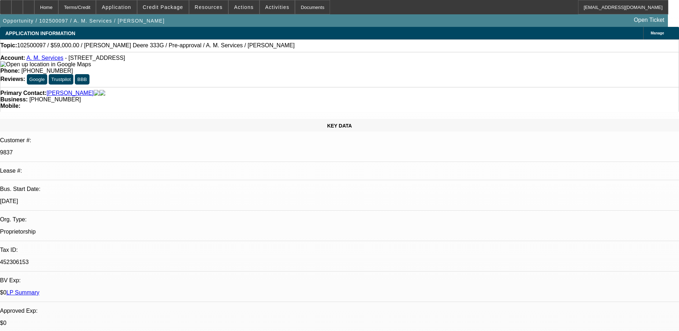
select select "0"
select select "2"
select select "0.1"
select select "4"
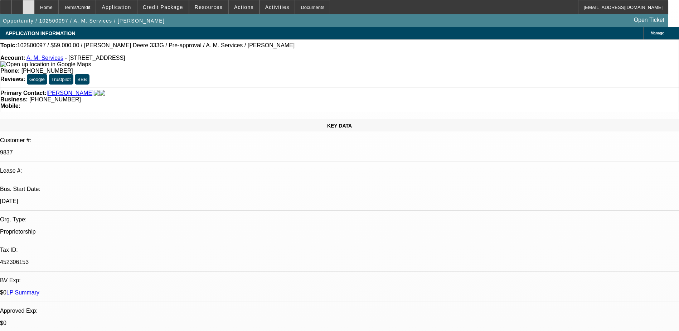
click at [29, 5] on icon at bounding box center [29, 5] width 0 height 0
select select "0"
select select "2"
select select "0.1"
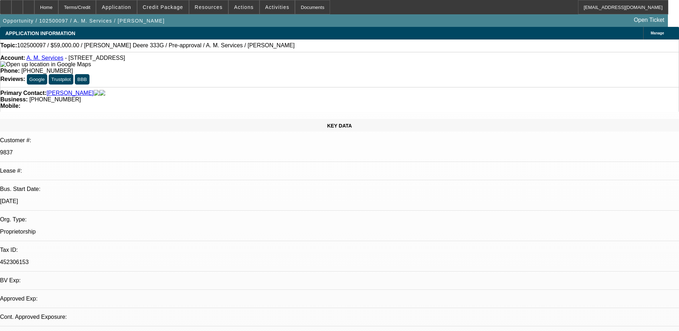
select select "4"
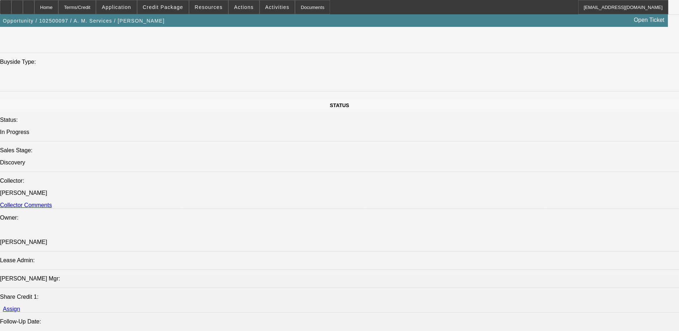
scroll to position [716, 0]
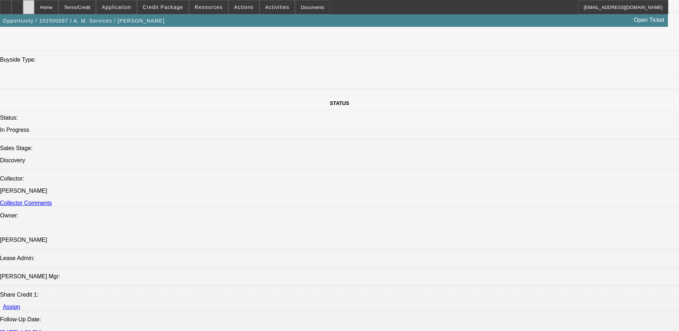
click at [29, 5] on icon at bounding box center [29, 5] width 0 height 0
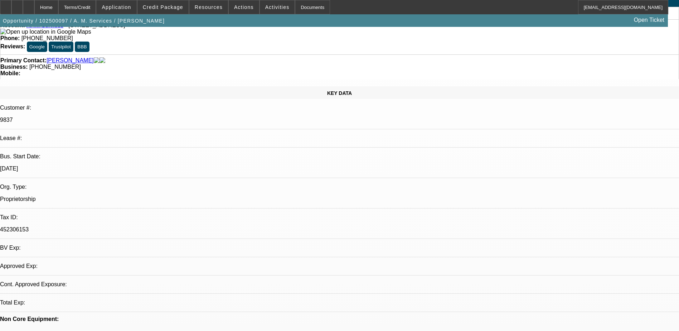
select select "0"
select select "2"
select select "0.1"
select select "4"
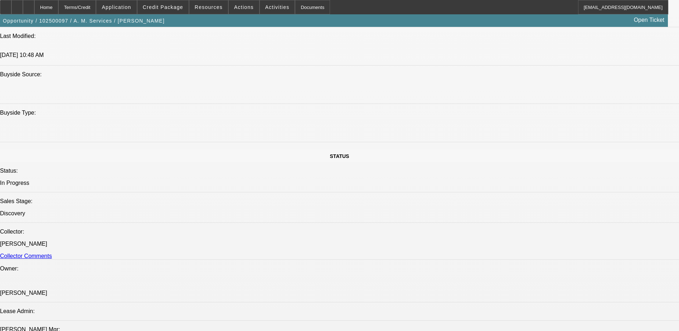
scroll to position [639, 0]
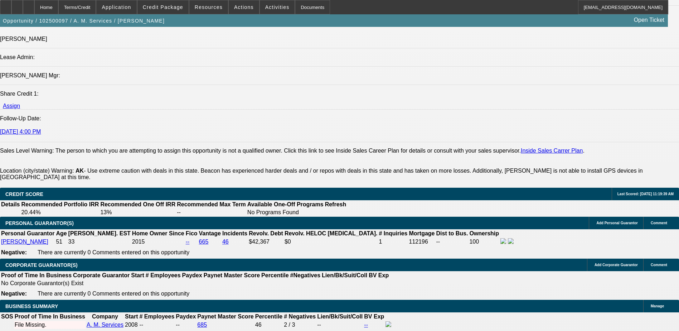
scroll to position [925, 0]
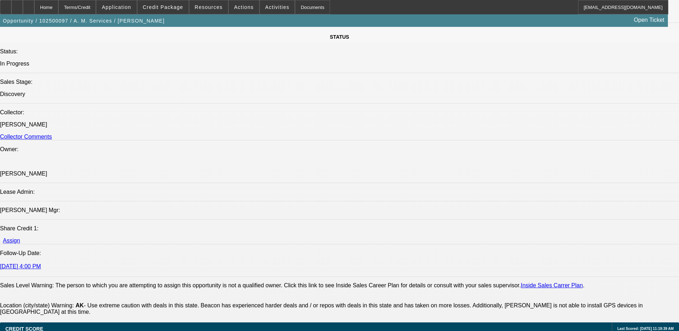
scroll to position [782, 0]
click at [29, 5] on icon at bounding box center [29, 5] width 0 height 0
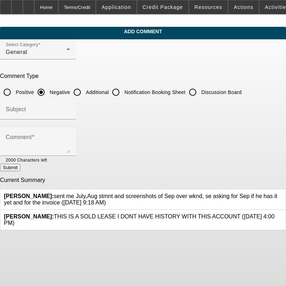
click at [282, 193] on icon at bounding box center [282, 193] width 0 height 0
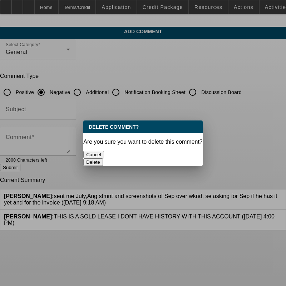
click at [103, 159] on button "Delete" at bounding box center [93, 163] width 20 height 8
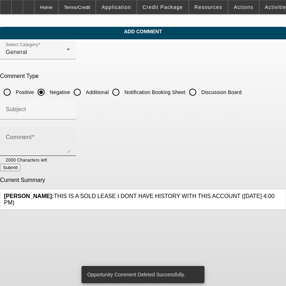
click at [63, 134] on div "Comment" at bounding box center [38, 141] width 64 height 29
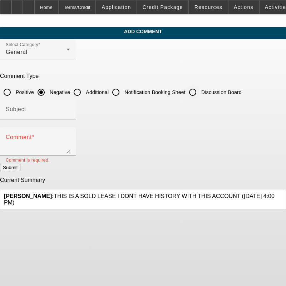
click at [200, 91] on input "Discussion Board" at bounding box center [193, 92] width 14 height 14
radio input "true"
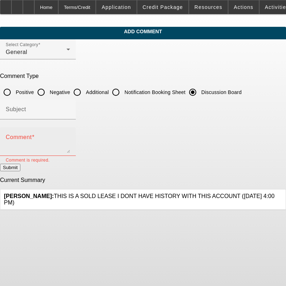
click at [70, 145] on textarea "Comment" at bounding box center [38, 144] width 64 height 17
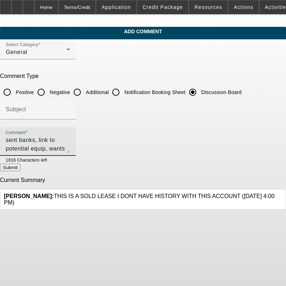
type textarea "sent banks, link to potential equip, wants to talk later as he's considering an…"
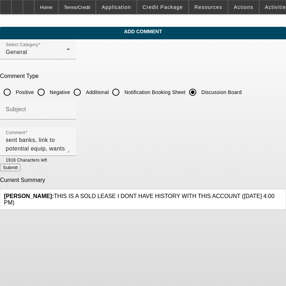
click at [20, 168] on button "Submit" at bounding box center [10, 168] width 20 height 8
radio input "true"
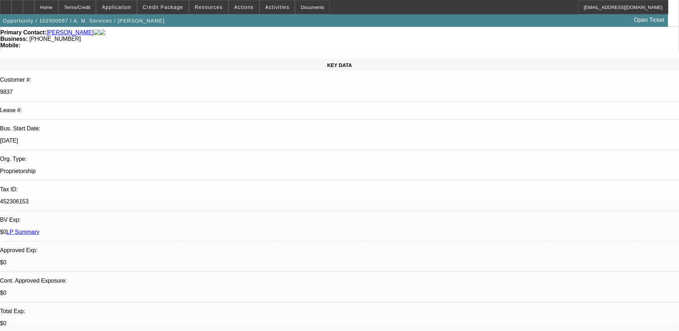
select select "0"
select select "2"
select select "0.1"
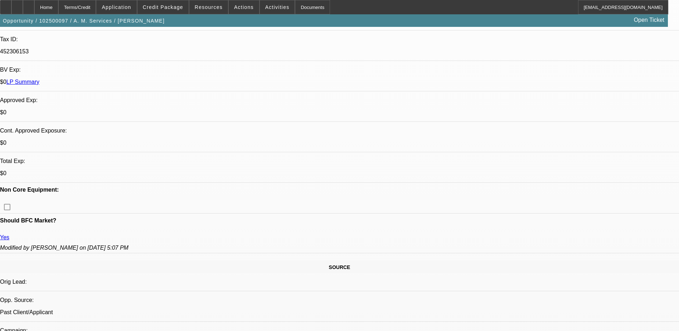
select select "1"
select select "2"
select select "4"
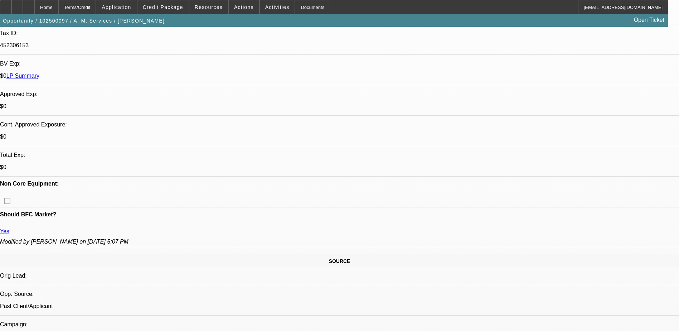
scroll to position [104, 0]
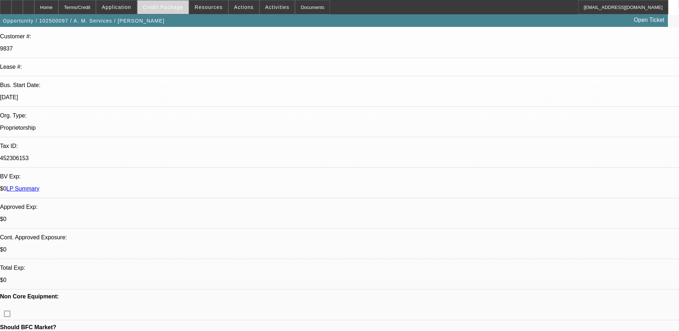
click at [168, 4] on span "Credit Package" at bounding box center [163, 7] width 40 height 6
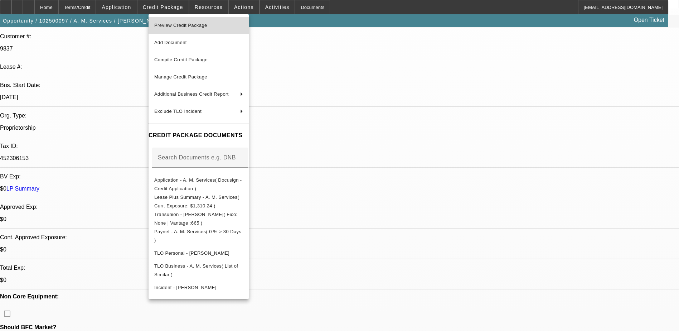
click at [191, 27] on span "Preview Credit Package" at bounding box center [180, 25] width 53 height 5
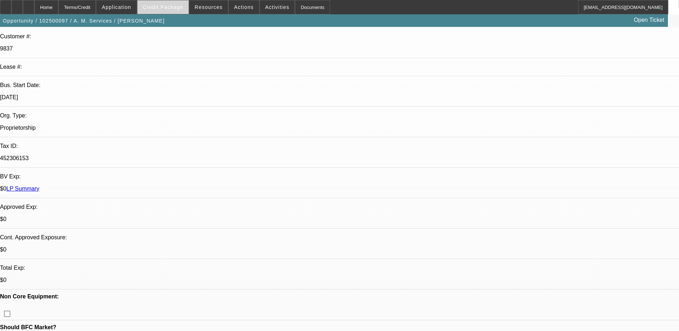
click at [175, 7] on span "Credit Package" at bounding box center [163, 7] width 40 height 6
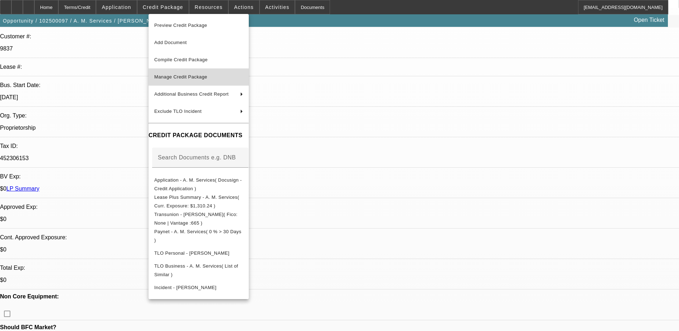
click at [181, 79] on span "Manage Credit Package" at bounding box center [198, 77] width 89 height 9
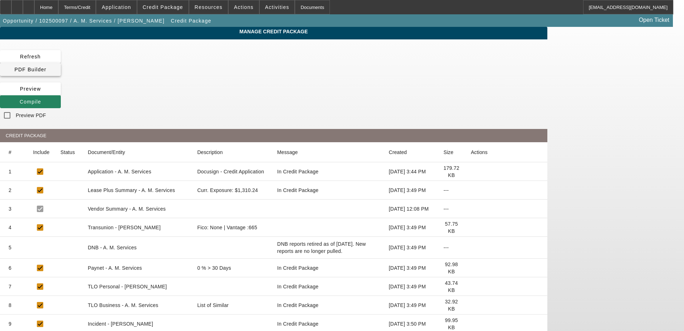
click at [46, 67] on span "PDF Builder" at bounding box center [30, 70] width 32 height 6
click at [57, 10] on div "Home" at bounding box center [46, 7] width 24 height 14
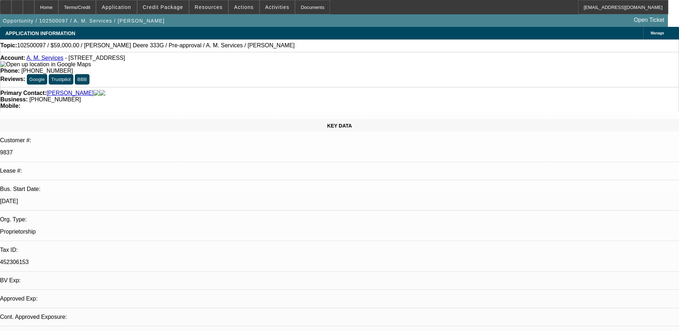
select select "0"
select select "2"
select select "0.1"
select select "4"
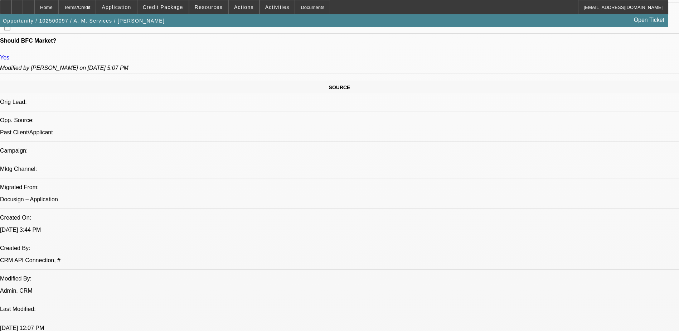
scroll to position [609, 0]
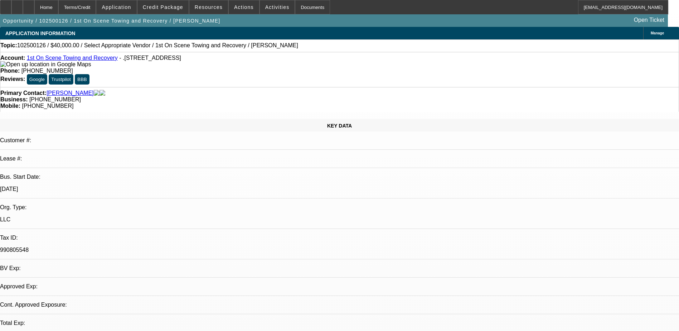
select select "0"
select select "2"
select select "0.1"
select select "1"
select select "2"
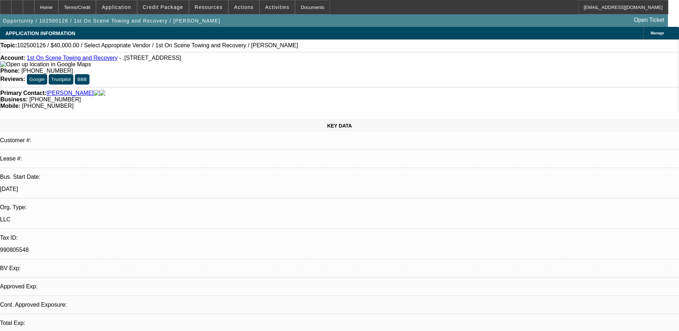
select select "4"
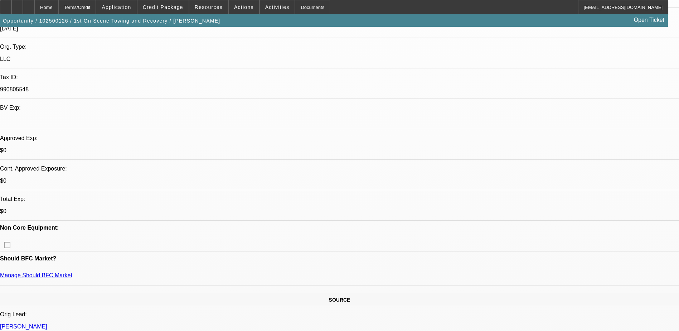
scroll to position [179, 0]
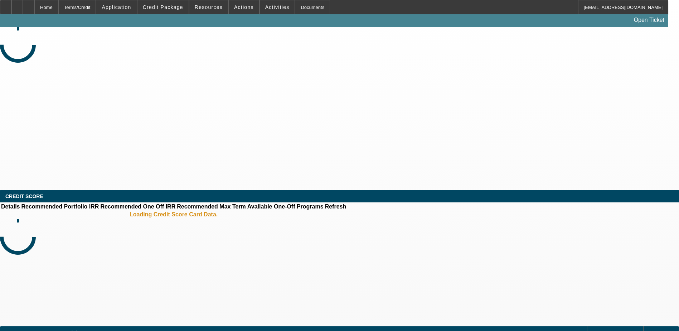
select select "0"
select select "2"
select select "0.1"
select select "4"
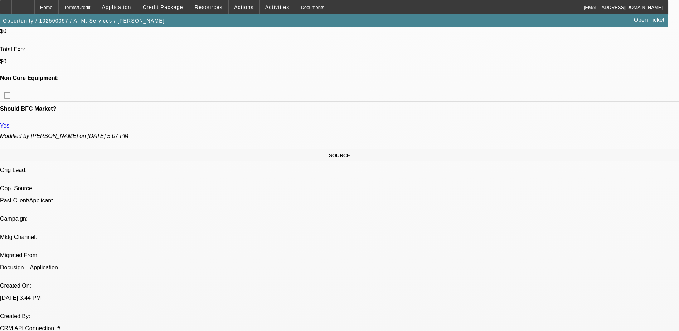
scroll to position [609, 0]
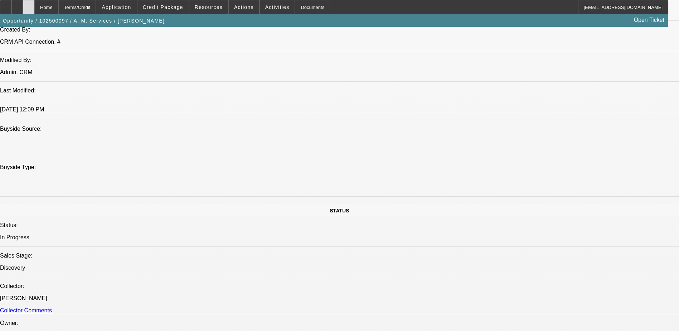
click at [29, 5] on icon at bounding box center [29, 5] width 0 height 0
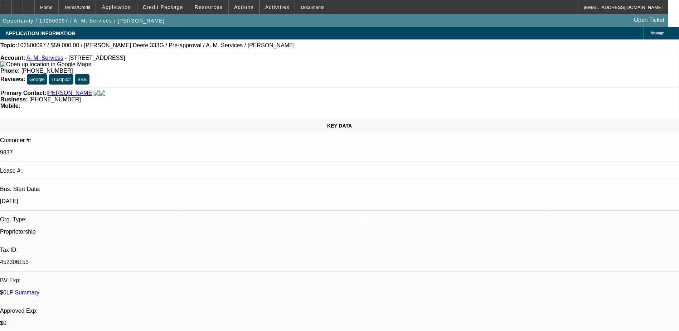
select select "0"
select select "2"
select select "0.1"
select select "4"
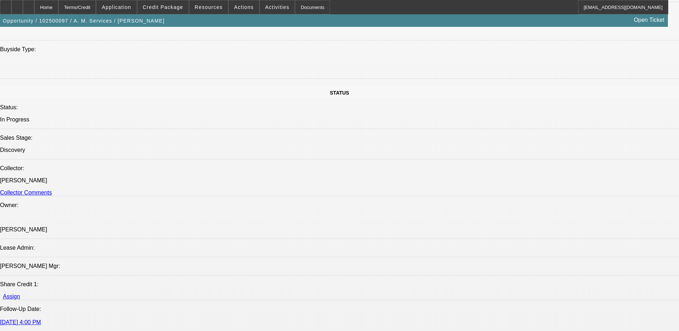
scroll to position [680, 0]
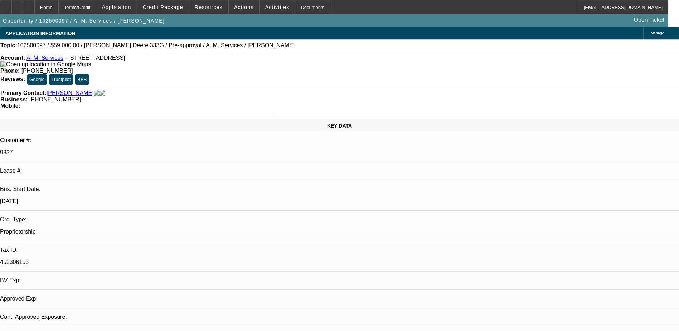
select select "0"
select select "2"
select select "0.1"
select select "4"
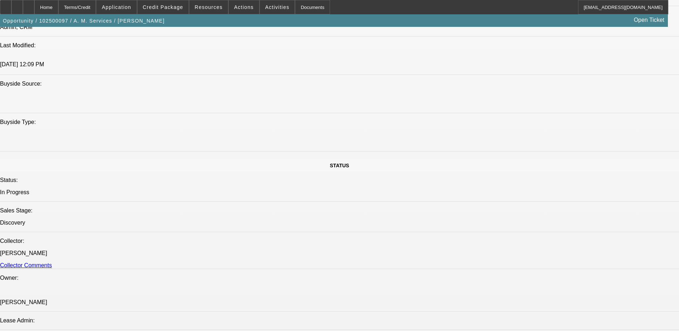
scroll to position [644, 0]
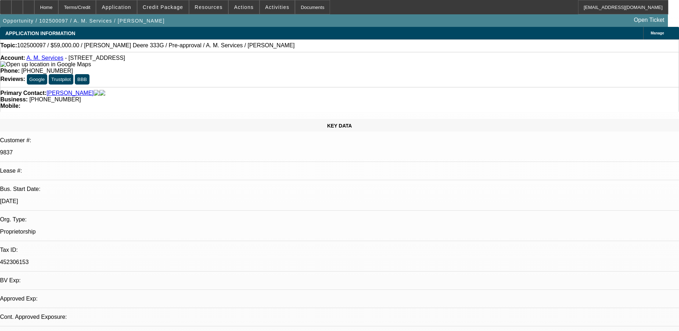
select select "0"
select select "2"
select select "0.1"
select select "4"
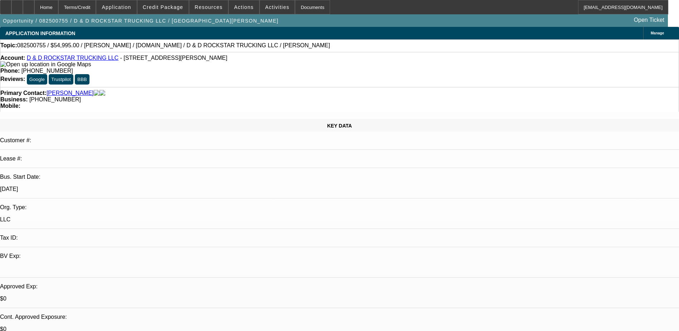
select select "0"
select select "1"
select select "2"
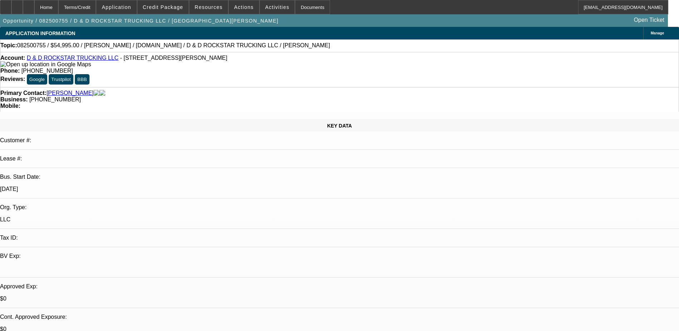
select select "6"
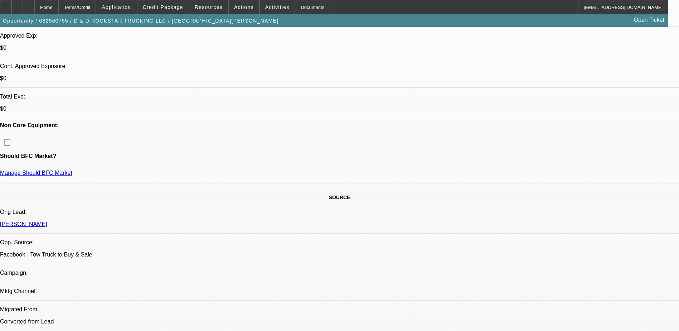
drag, startPoint x: 519, startPoint y: 154, endPoint x: 515, endPoint y: 152, distance: 4.0
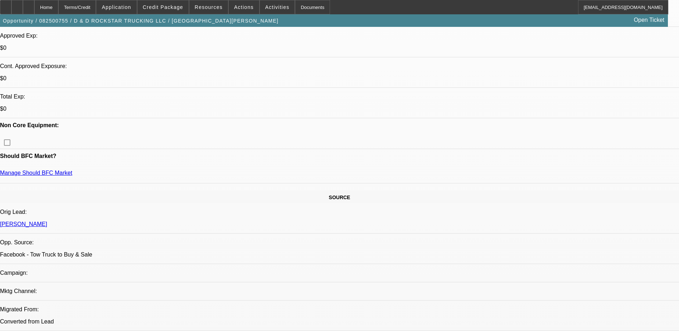
drag, startPoint x: 511, startPoint y: 64, endPoint x: 512, endPoint y: 68, distance: 3.7
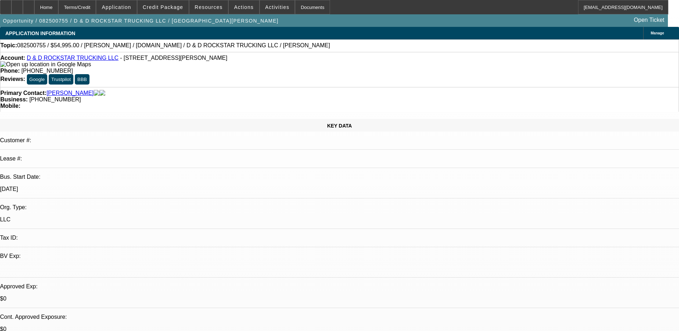
click at [306, 25] on div "Opportunity / 082500755 / D & D ROCKSTAR TRUCKING LLC / Jackson, Dantavious Ope…" at bounding box center [334, 20] width 668 height 13
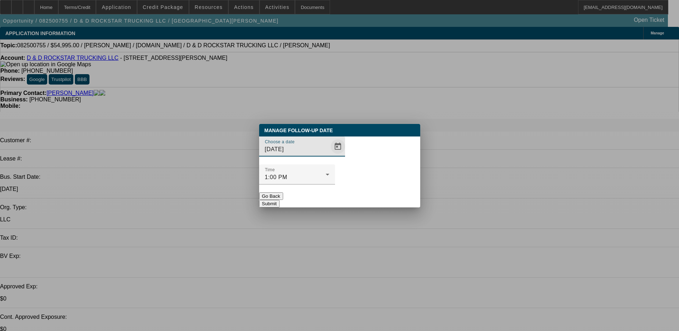
click at [331, 155] on span "Open calendar" at bounding box center [337, 146] width 17 height 17
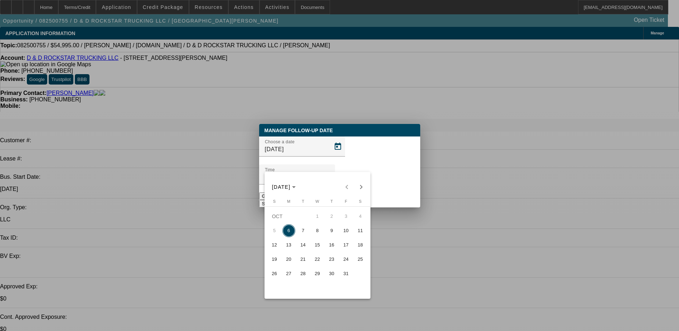
click at [344, 189] on div "OCT 2025 OCT 2025" at bounding box center [317, 187] width 102 height 14
click at [347, 188] on div "OCT 2025 OCT 2025" at bounding box center [317, 187] width 102 height 14
click at [381, 221] on div at bounding box center [339, 165] width 679 height 331
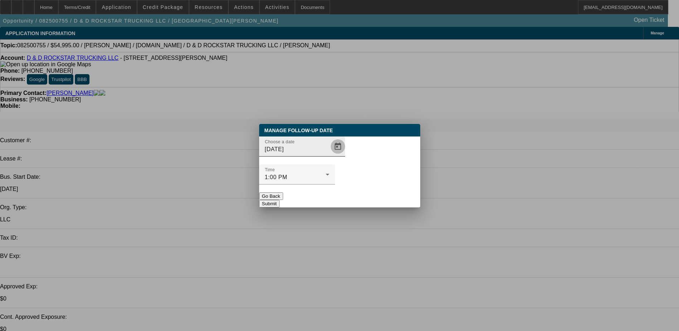
click at [329, 155] on span "Open calendar" at bounding box center [337, 146] width 17 height 17
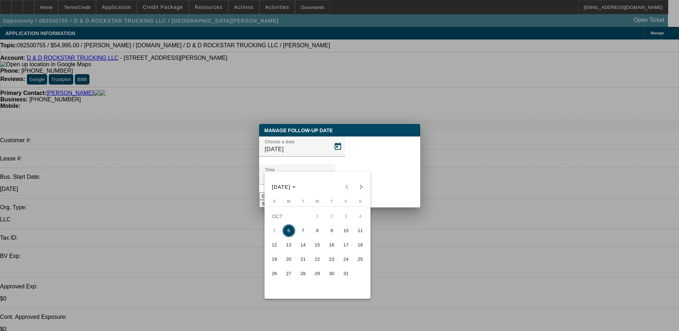
click at [315, 234] on span "8" at bounding box center [317, 230] width 13 height 13
type input "10/8/2025"
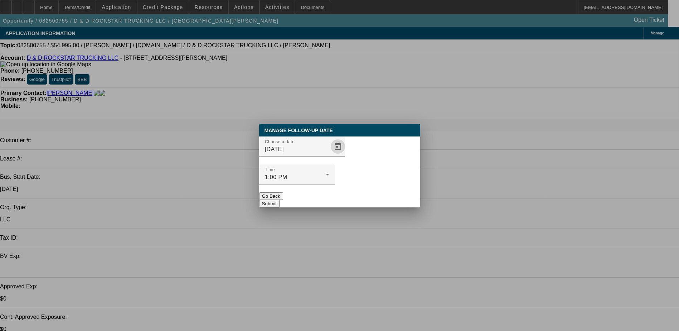
click at [280, 200] on button "Submit" at bounding box center [269, 204] width 20 height 8
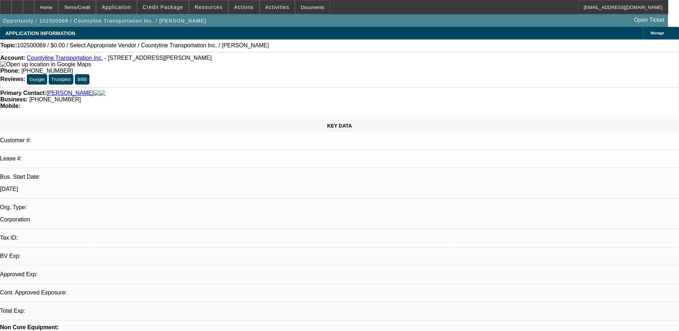
select select "0"
select select "2"
select select "0.1"
select select "1"
select select "2"
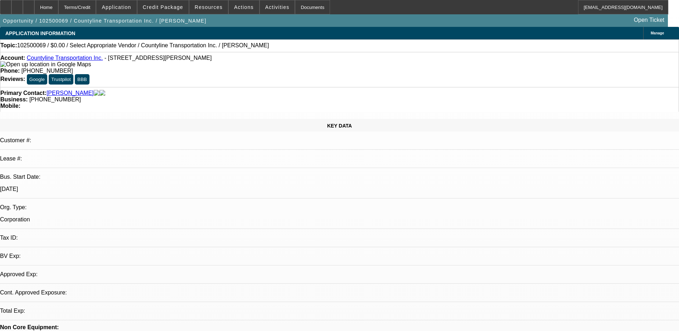
select select "4"
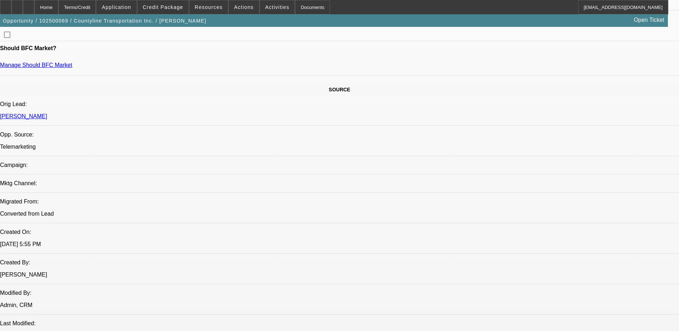
scroll to position [358, 0]
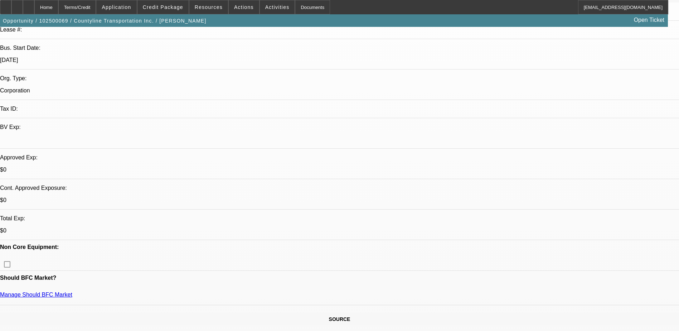
scroll to position [0, 0]
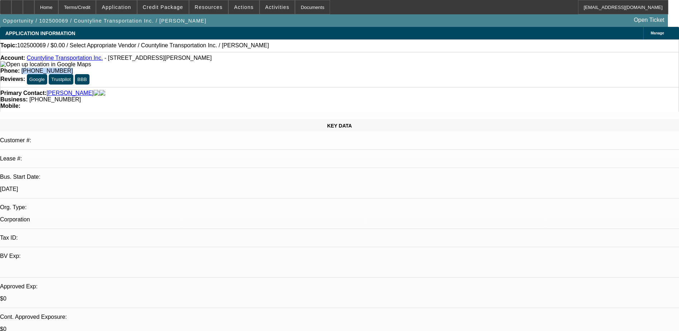
drag, startPoint x: 281, startPoint y: 60, endPoint x: 249, endPoint y: 60, distance: 32.2
click at [249, 68] on div "Phone: [PHONE_NUMBER]" at bounding box center [339, 71] width 678 height 6
copy span "[PHONE_NUMBER]"
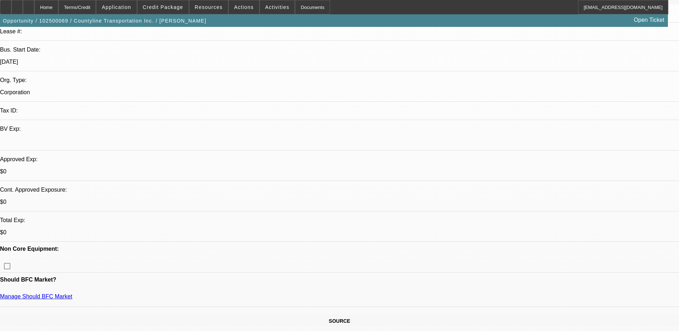
scroll to position [143, 0]
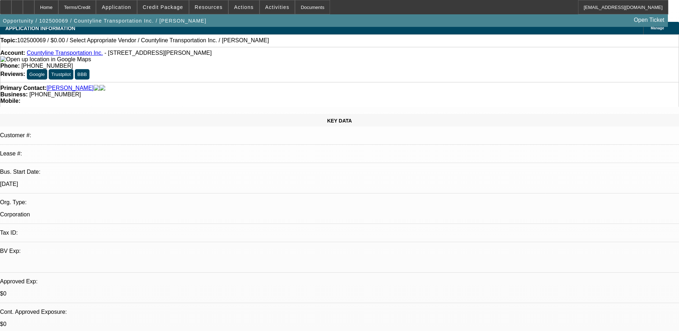
scroll to position [0, 0]
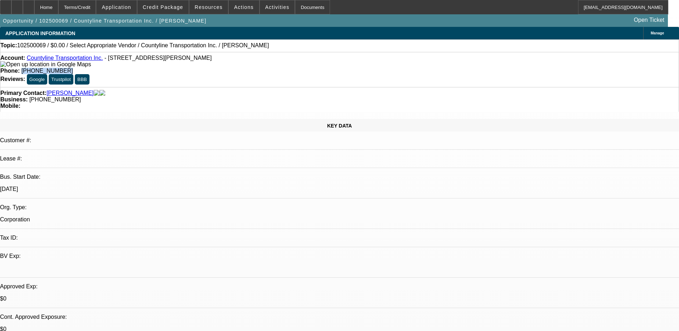
drag, startPoint x: 284, startPoint y: 58, endPoint x: 248, endPoint y: 64, distance: 35.8
click at [248, 64] on div "Account: Countyline Transportation Inc. - 2335 Gross Rd, Dallas, TX 75228 Phone…" at bounding box center [339, 69] width 679 height 35
copy span "(972) 802-0867"
click at [290, 52] on div "Topic: 102500069 / $0.00 / Select Appropriate Vendor / Countyline Transportatio…" at bounding box center [339, 45] width 679 height 13
drag, startPoint x: 277, startPoint y: 57, endPoint x: 249, endPoint y: 62, distance: 28.0
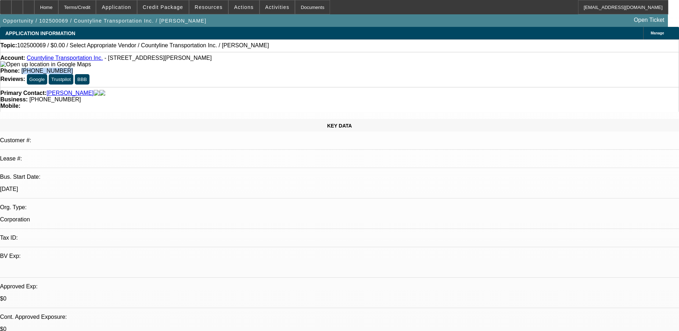
click at [249, 68] on div "Phone: (972) 802-0867" at bounding box center [339, 71] width 678 height 6
copy span "[PHONE_NUMBER]"
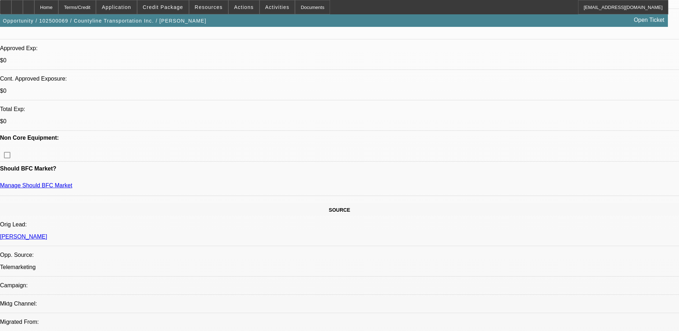
scroll to position [251, 0]
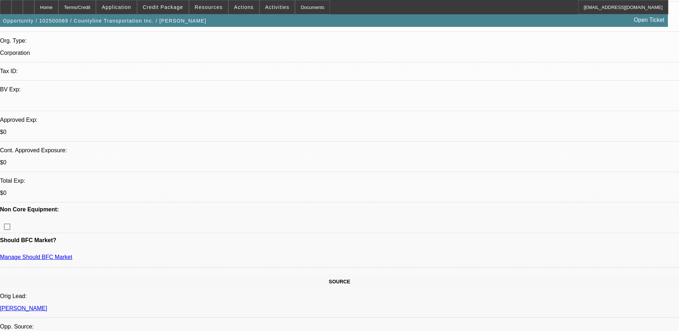
scroll to position [286, 0]
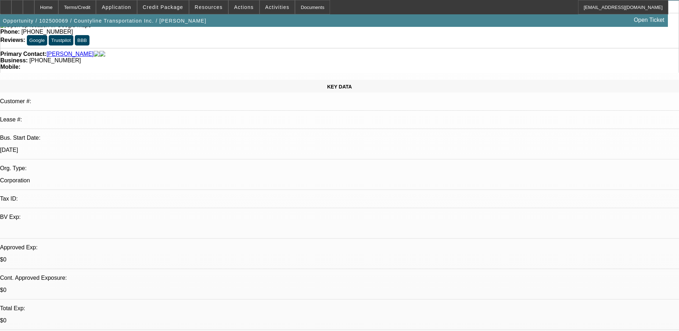
scroll to position [0, 0]
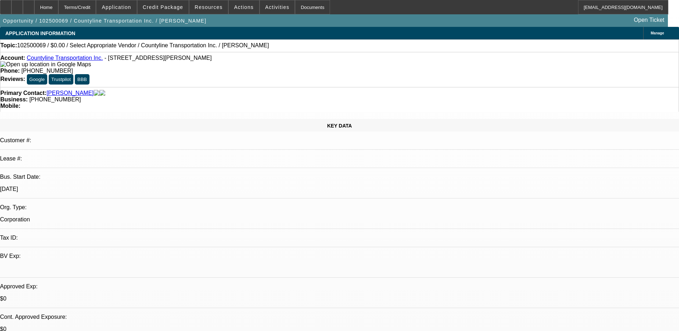
radio input "true"
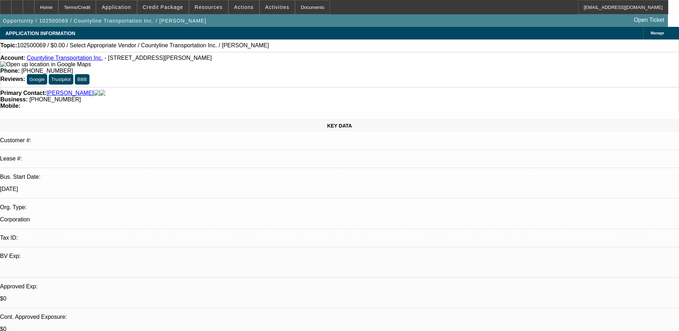
type textarea "unfreezing his credit with transunion after he finished this deseil truck jump …"
radio input "true"
click at [29, 5] on icon at bounding box center [29, 5] width 0 height 0
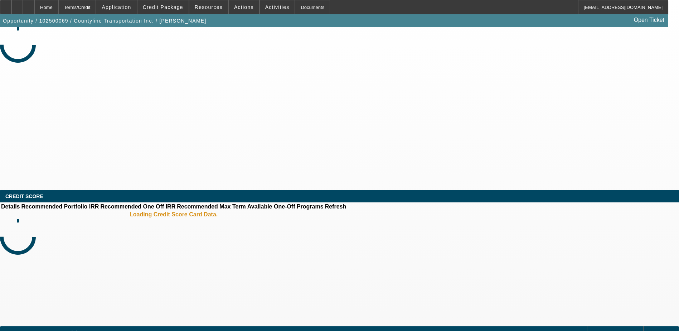
select select "0"
select select "2"
select select "0.1"
select select "4"
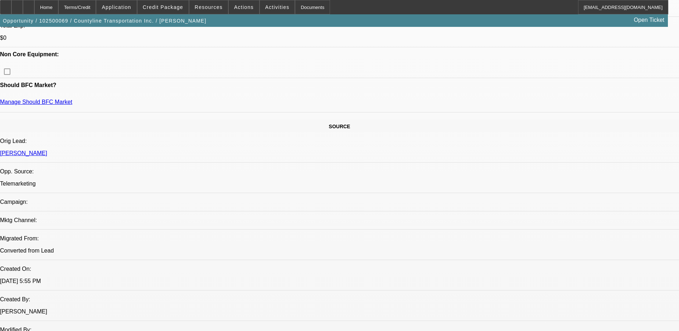
scroll to position [322, 0]
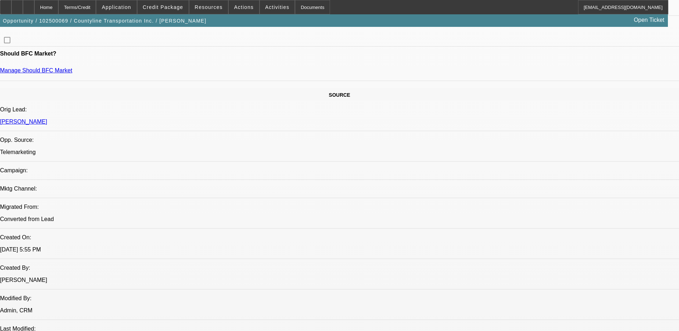
scroll to position [358, 0]
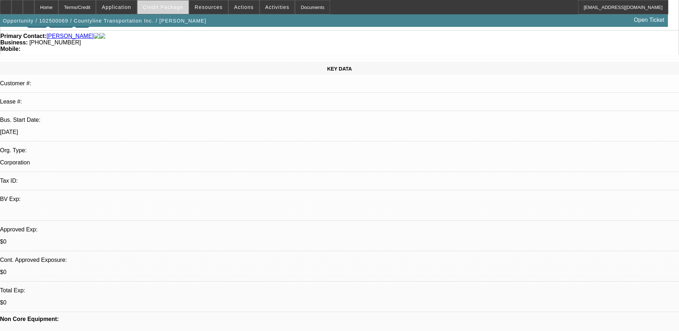
scroll to position [0, 0]
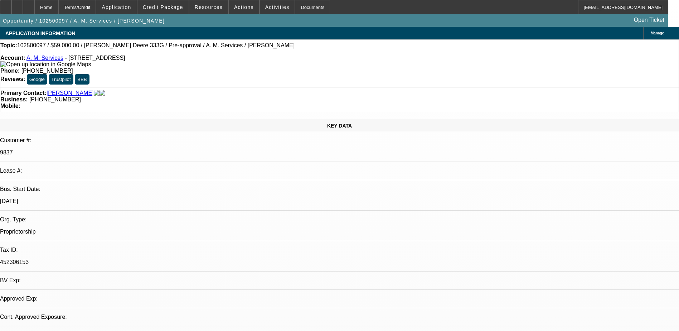
select select "0"
select select "2"
select select "0.1"
select select "1"
select select "2"
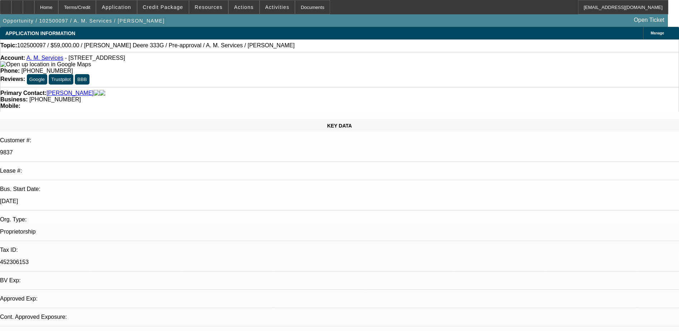
select select "4"
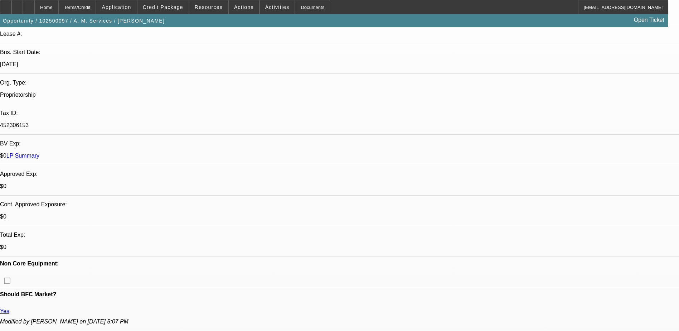
scroll to position [72, 0]
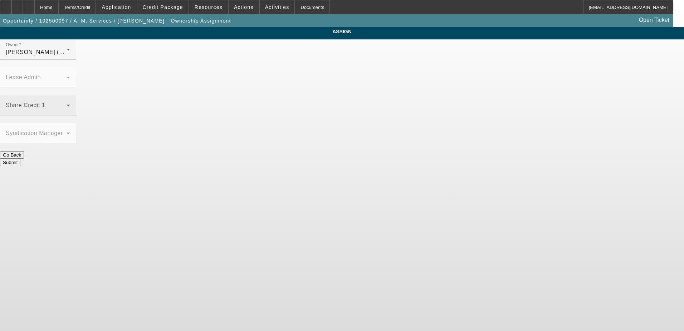
click at [67, 104] on span at bounding box center [36, 108] width 61 height 9
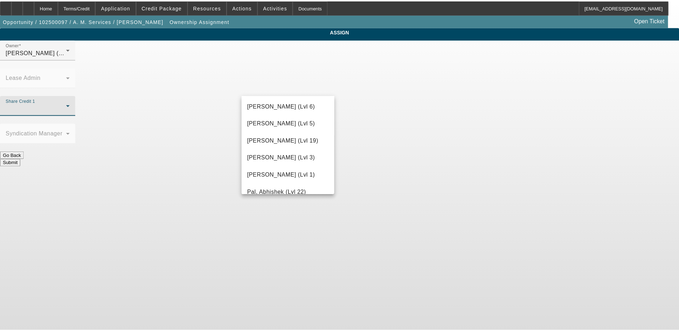
scroll to position [609, 0]
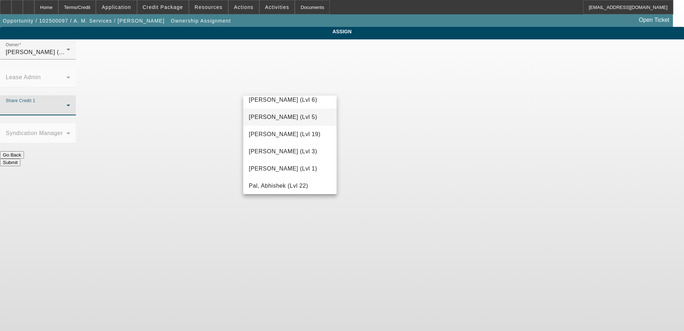
click at [282, 119] on span "Nubie, Daniel (Lvl 5)" at bounding box center [283, 117] width 68 height 9
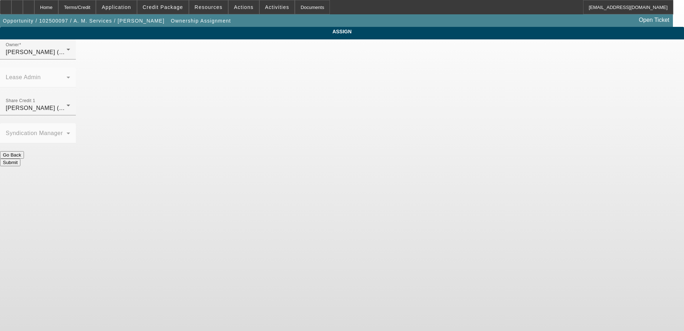
click at [20, 159] on button "Submit" at bounding box center [10, 163] width 20 height 8
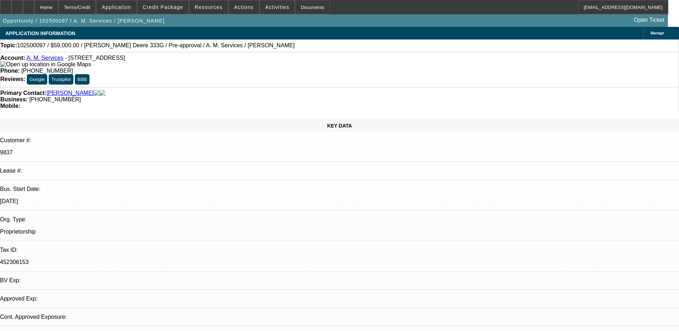
select select "0"
select select "2"
select select "0.1"
select select "4"
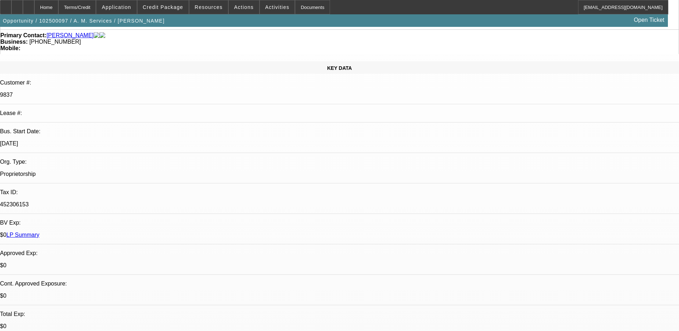
scroll to position [215, 0]
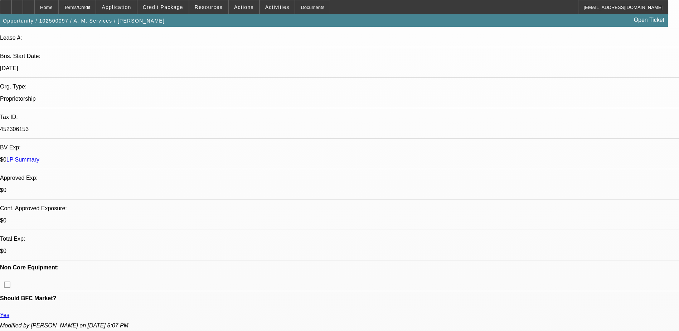
scroll to position [143, 0]
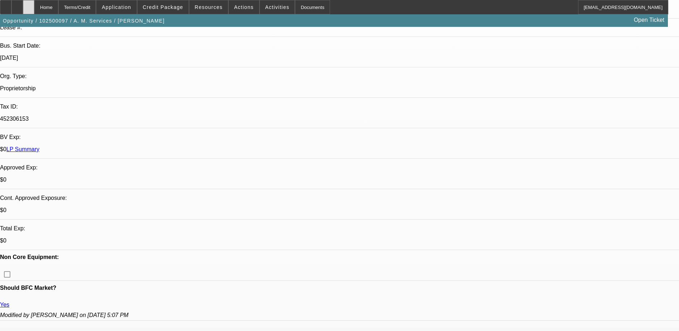
click at [29, 5] on icon at bounding box center [29, 5] width 0 height 0
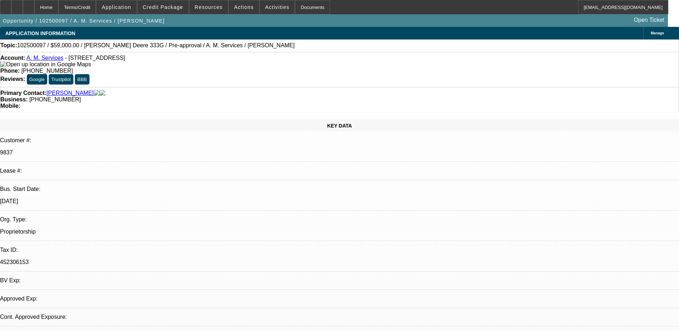
select select "0"
select select "2"
select select "0.1"
select select "1"
select select "2"
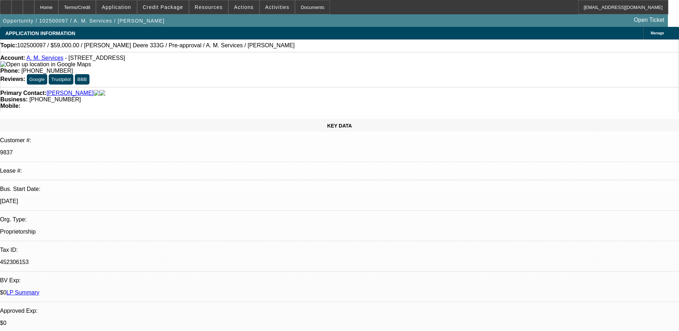
select select "4"
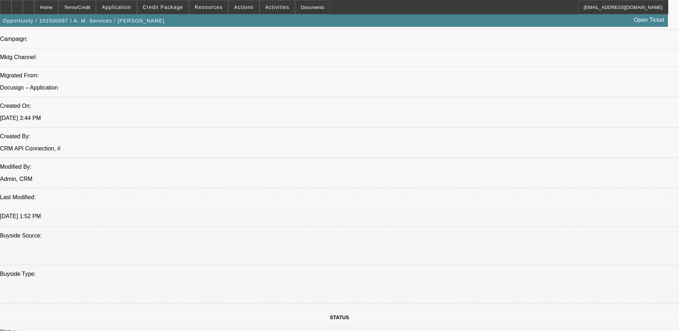
scroll to position [501, 0]
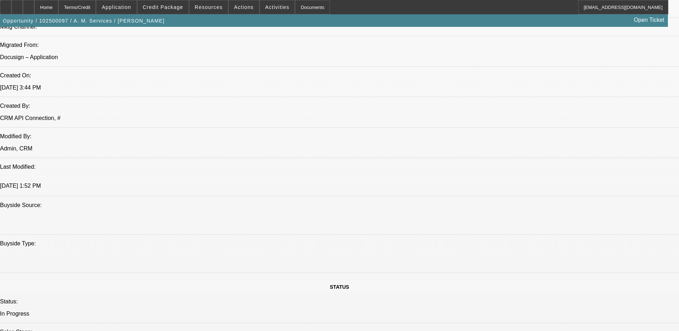
scroll to position [465, 0]
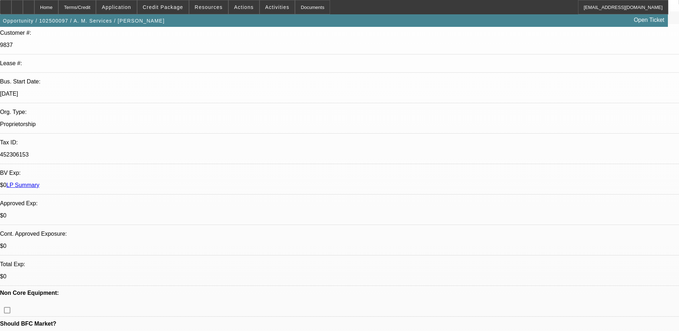
scroll to position [0, 0]
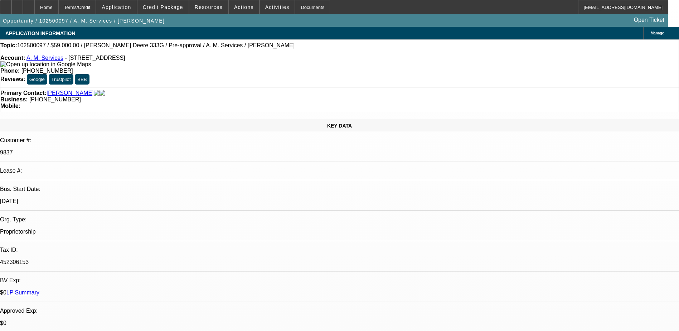
click at [51, 58] on link "A. M. Services" at bounding box center [44, 58] width 37 height 6
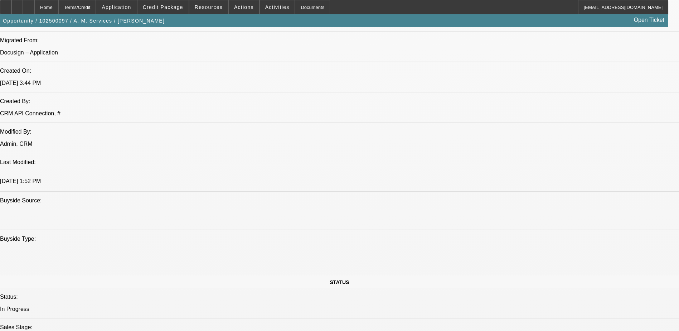
scroll to position [501, 0]
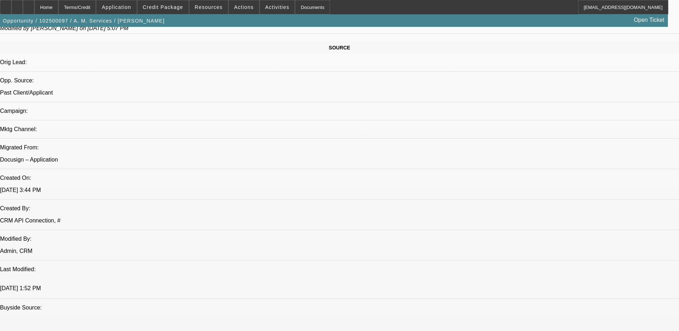
scroll to position [430, 0]
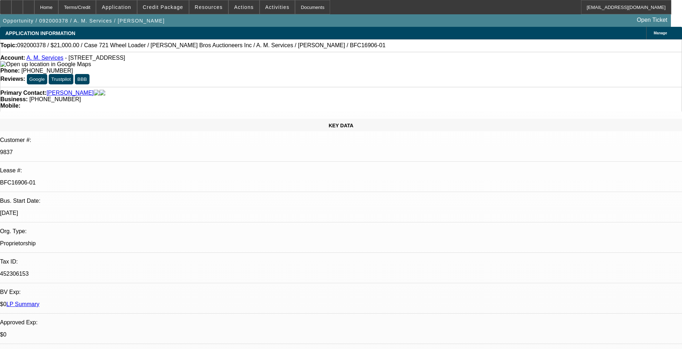
select select "0"
select select "0.1"
select select "0"
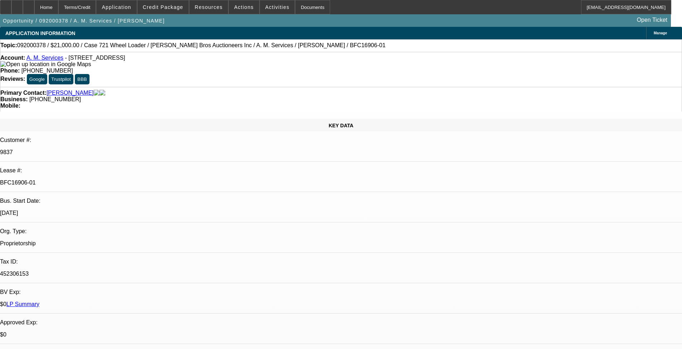
select select "0.1"
select select "0"
select select "0.1"
select select "0"
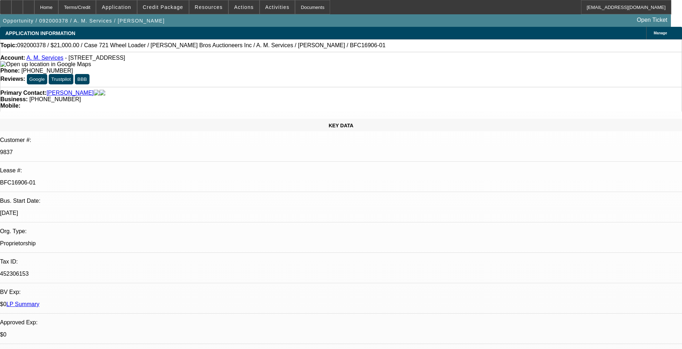
select select "0"
select select "0.1"
select select "1"
select select "4"
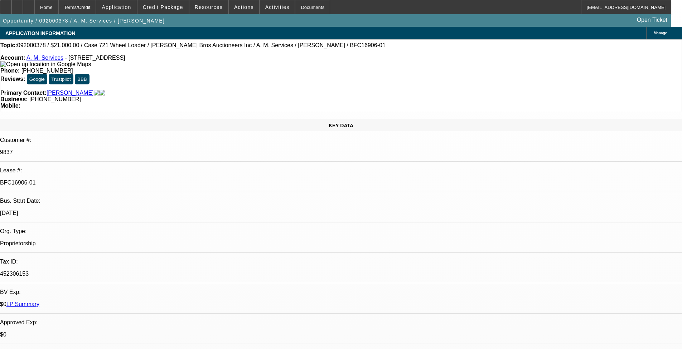
select select "1"
select select "4"
select select "1"
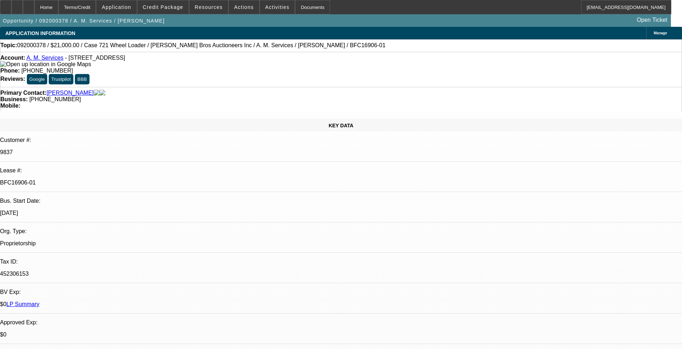
select select "4"
select select "1"
select select "4"
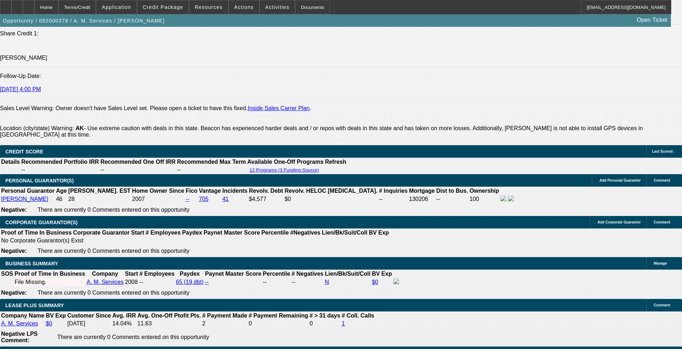
scroll to position [1002, 0]
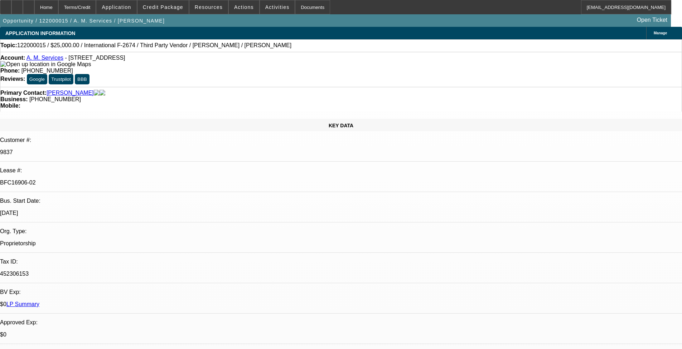
select select "0"
select select "0.1"
select select "0"
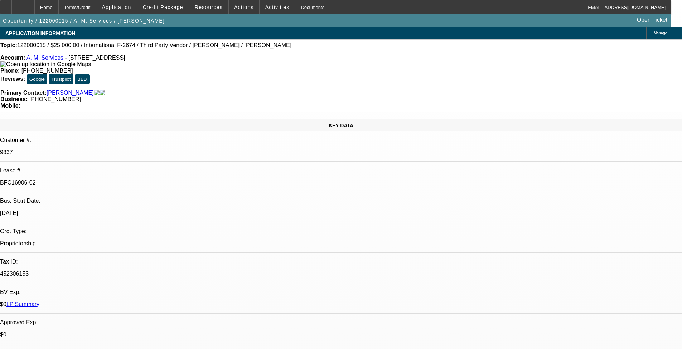
select select "0.1"
select select "1"
select select "4"
select select "1"
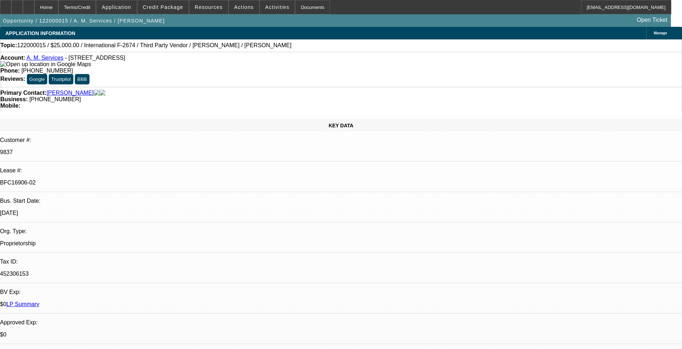
select select "1"
select select "4"
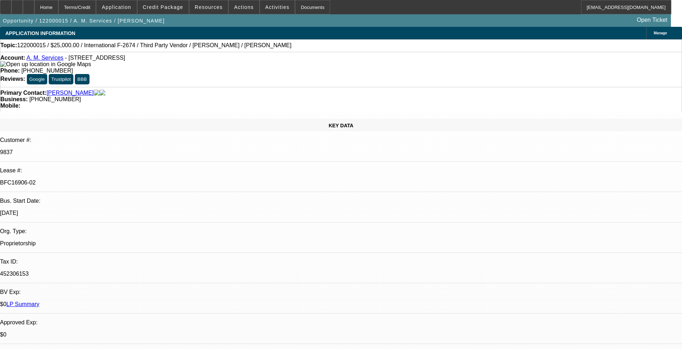
select select "0"
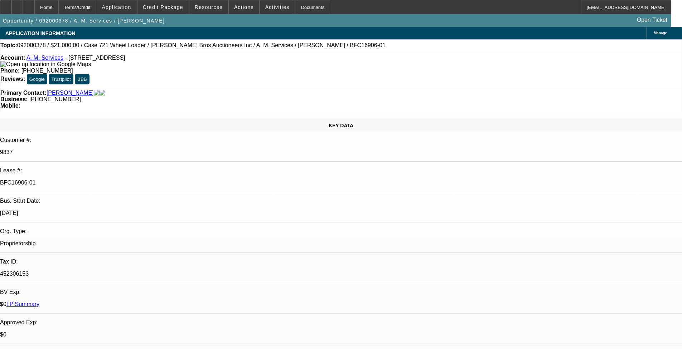
select select "0.1"
select select "0"
select select "0.1"
select select "0"
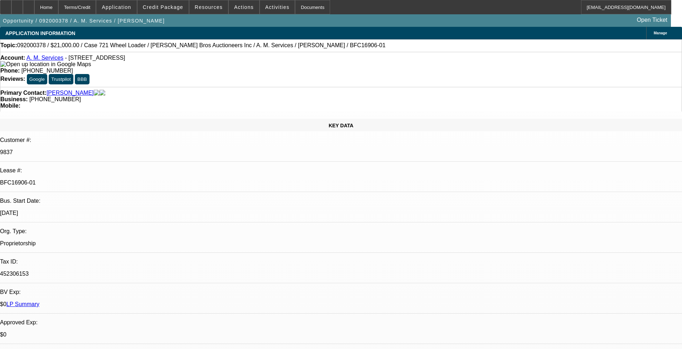
select select "0"
select select "0.1"
select select "0"
select select "0.1"
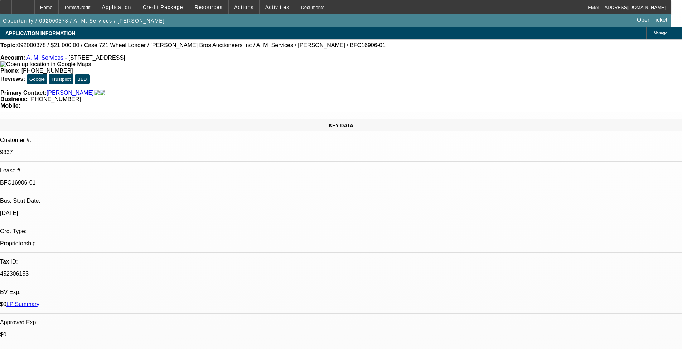
select select "1"
select select "4"
select select "1"
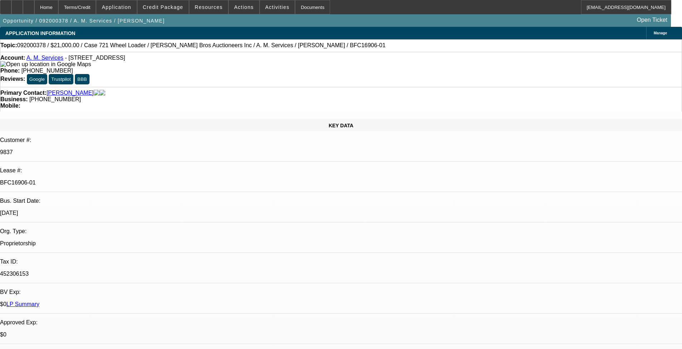
select select "4"
select select "1"
select select "4"
select select "1"
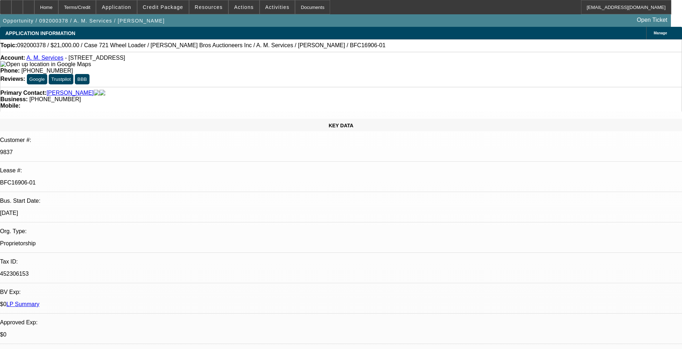
select select "1"
select select "4"
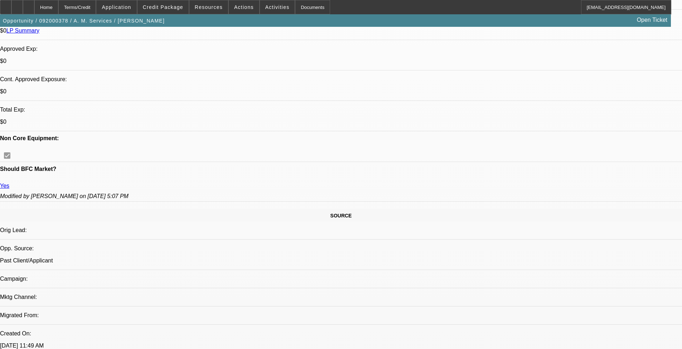
scroll to position [286, 0]
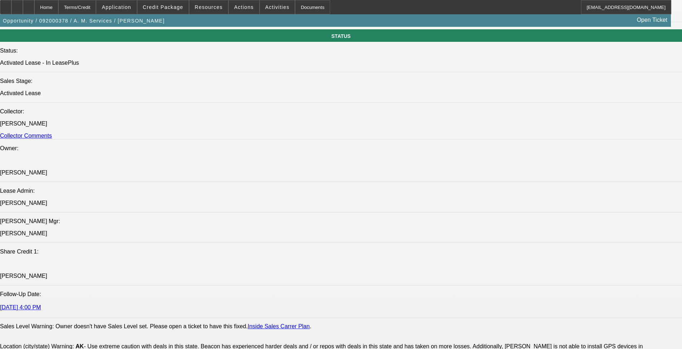
scroll to position [859, 0]
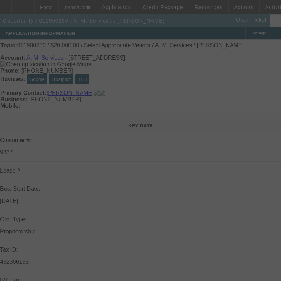
select select "0"
select select "2"
select select "0.1"
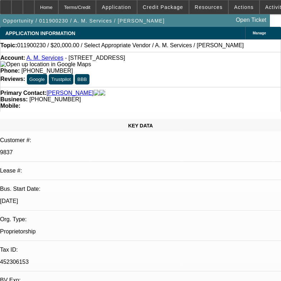
select select "1"
select select "2"
select select
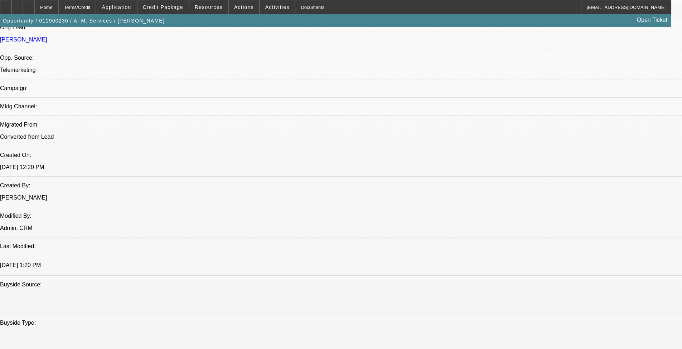
scroll to position [465, 0]
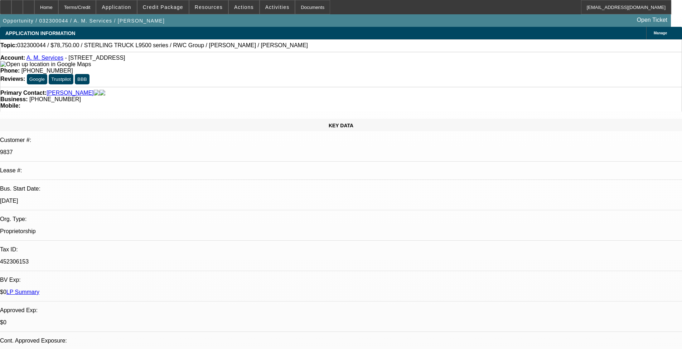
select select "0.1"
select select "0"
select select "0.1"
select select "0"
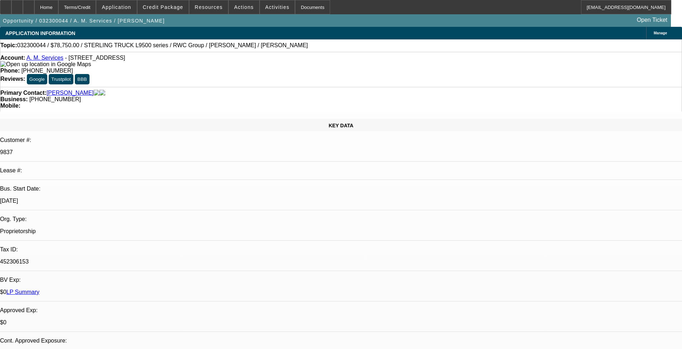
select select "0.1"
select select "0"
select select "0.1"
select select "0"
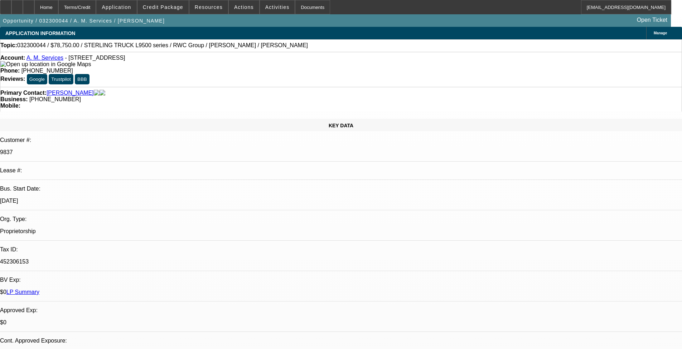
select select "0"
select select "0.1"
select select "1"
select select "2"
select select "4"
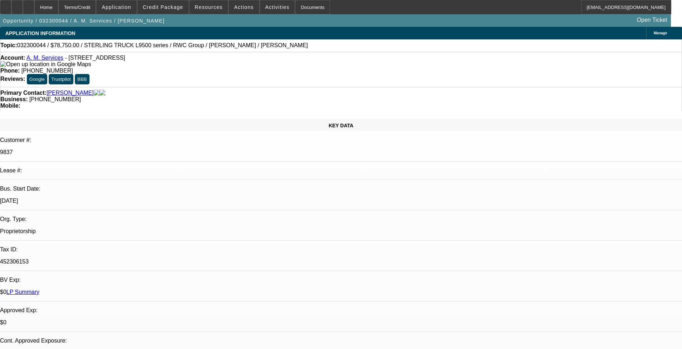
select select "1"
select select "4"
select select "1"
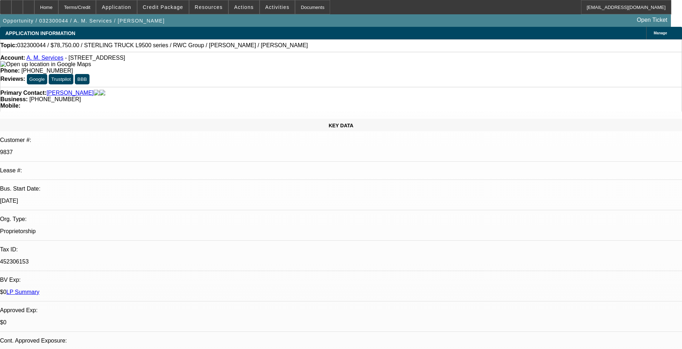
select select "4"
select select "1"
select select "4"
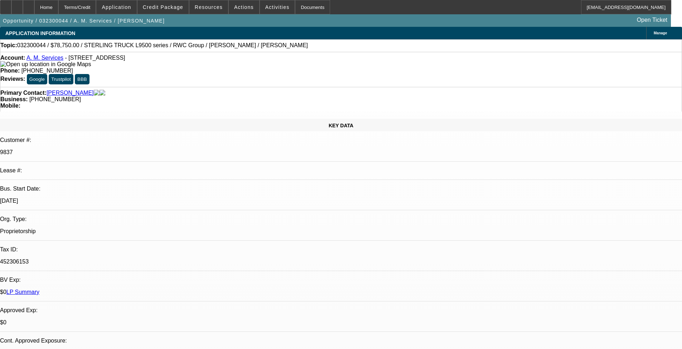
drag, startPoint x: 529, startPoint y: 152, endPoint x: 531, endPoint y: 161, distance: 8.4
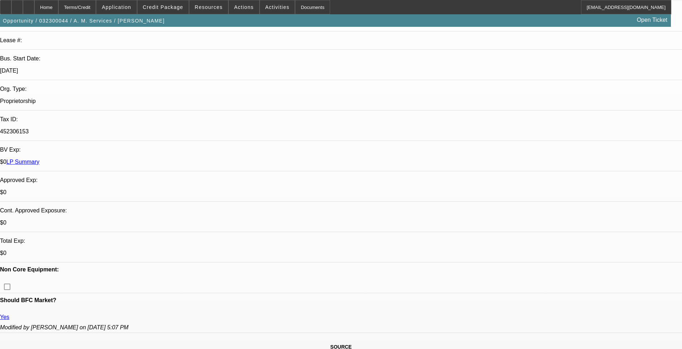
scroll to position [251, 0]
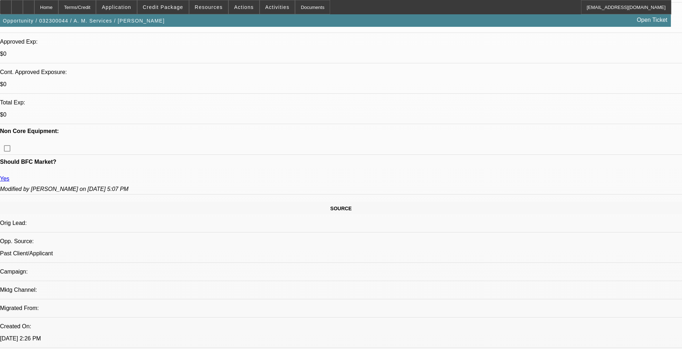
scroll to position [286, 0]
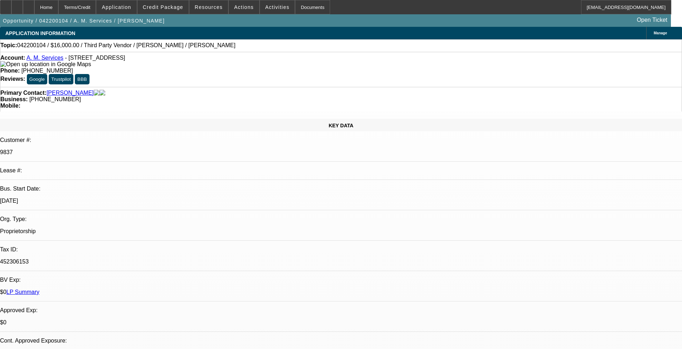
select select "0"
select select "2"
select select "0.1"
select select "4"
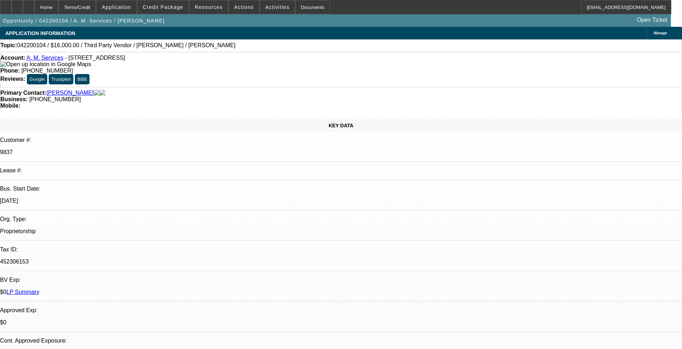
select select "0"
select select "2"
select select "0.1"
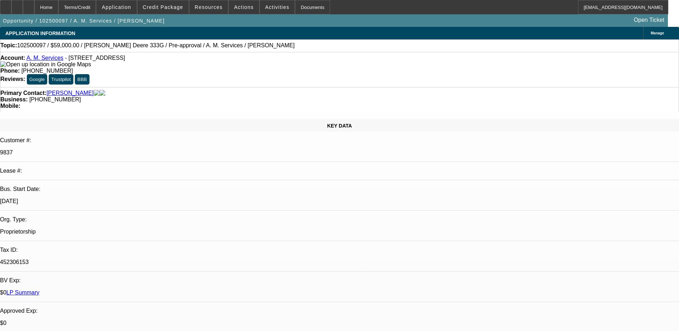
select select "0"
select select "2"
select select "0.1"
select select "4"
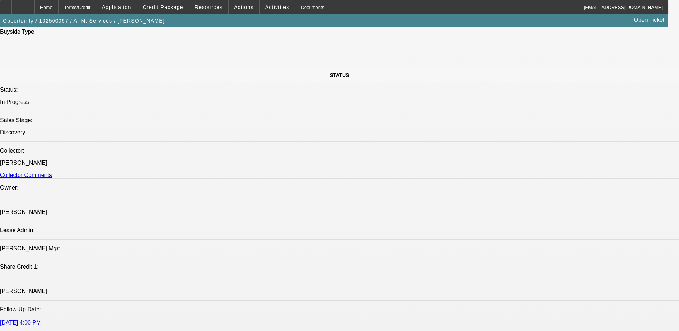
scroll to position [716, 0]
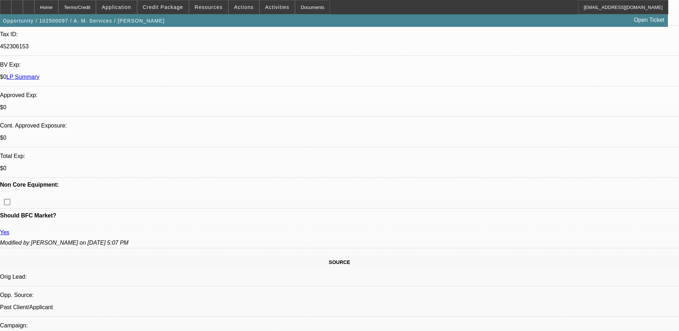
scroll to position [215, 0]
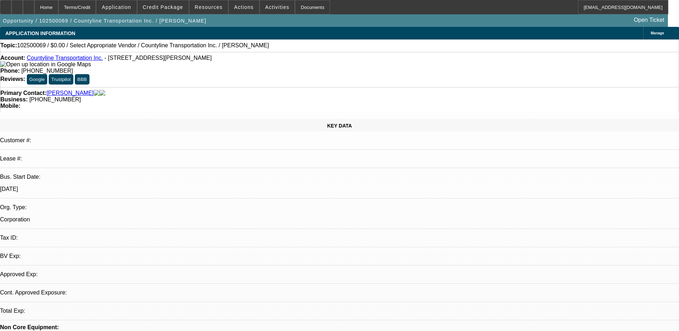
select select "0"
select select "2"
select select "0.1"
select select "1"
select select "2"
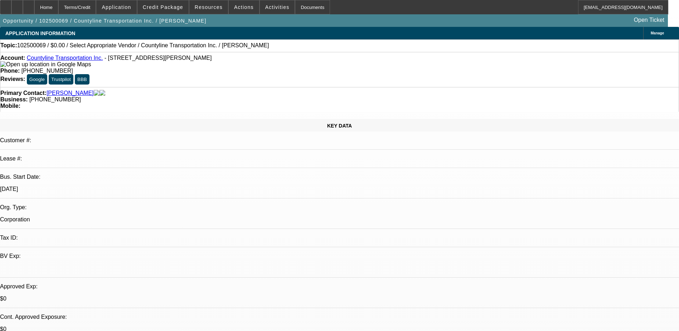
select select "4"
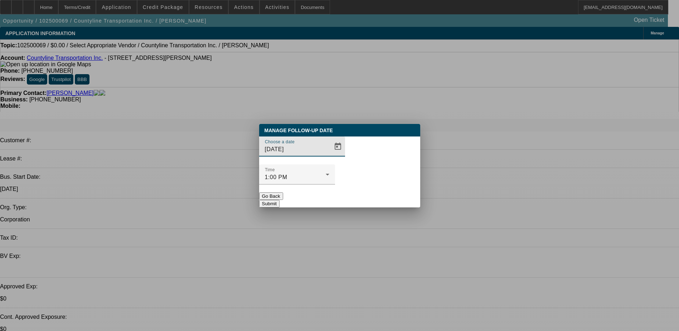
click at [329, 155] on span "Open calendar" at bounding box center [337, 146] width 17 height 17
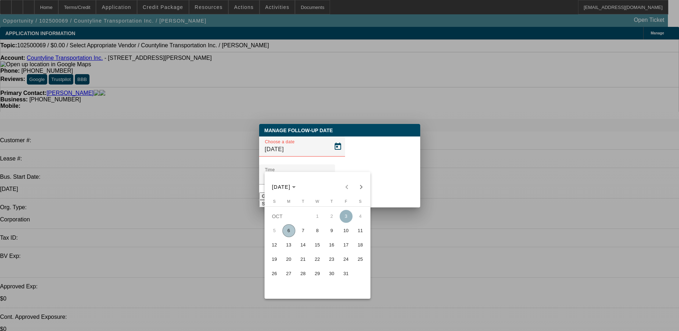
click at [307, 232] on span "7" at bounding box center [303, 230] width 13 height 13
type input "10/7/2025"
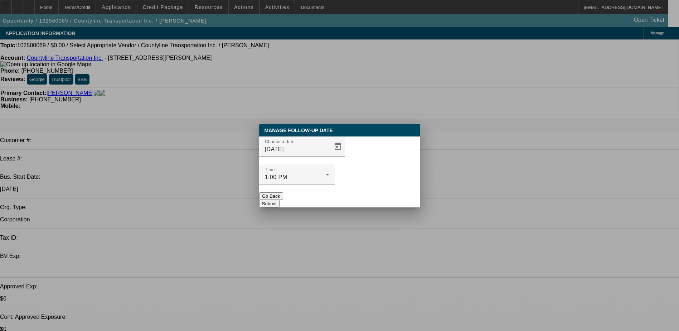
click at [280, 200] on button "Submit" at bounding box center [269, 204] width 20 height 8
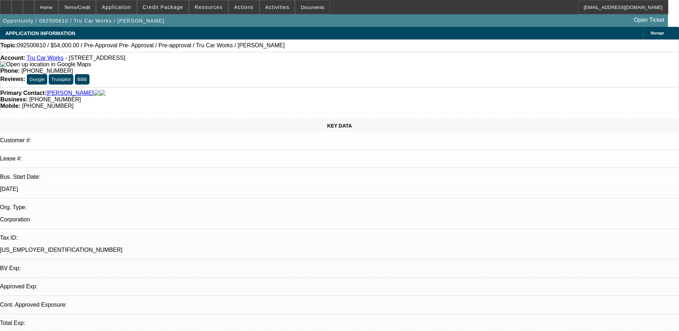
select select "0.1"
select select "0"
select select "0.1"
select select "4"
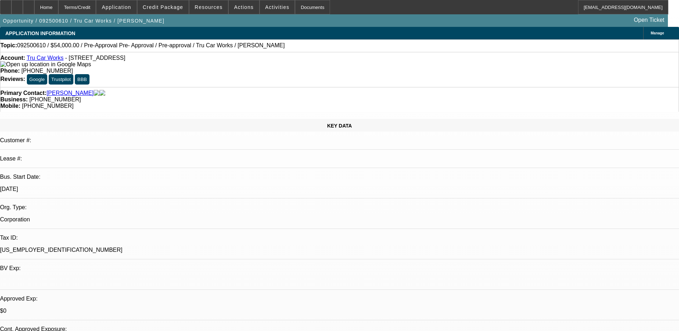
click at [50, 60] on link "Tru Car Works" at bounding box center [44, 58] width 37 height 6
click at [195, 22] on div "Opportunity / 092500610 / Tru Car Works / Watson, Walter Open Ticket" at bounding box center [334, 20] width 668 height 13
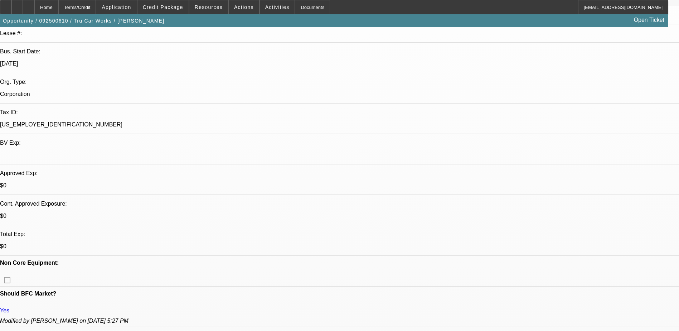
scroll to position [179, 0]
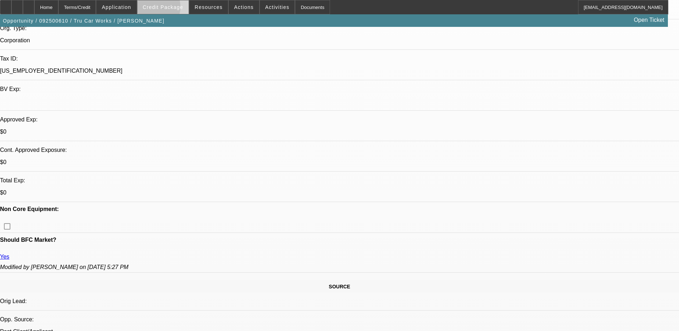
click at [160, 9] on span "Credit Package" at bounding box center [163, 7] width 40 height 6
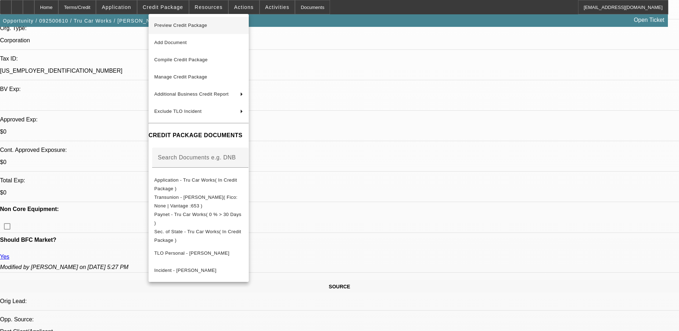
click at [199, 27] on span "Preview Credit Package" at bounding box center [180, 25] width 53 height 5
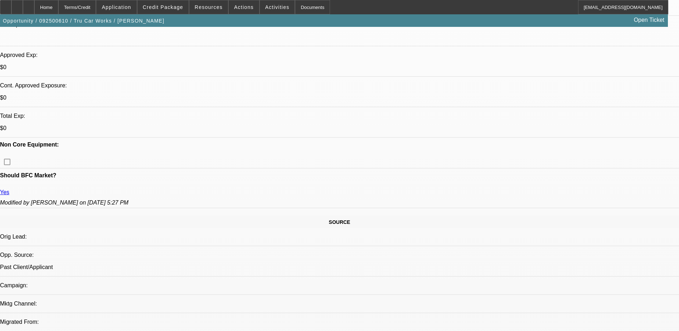
scroll to position [143, 0]
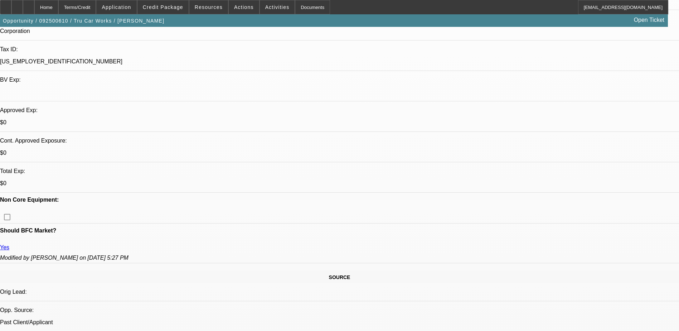
scroll to position [251, 0]
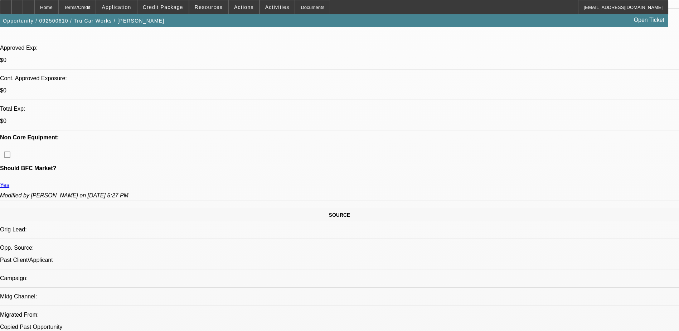
click at [240, 22] on div "Opportunity / 092500610 / Tru Car Works / Watson, Walter Open Ticket" at bounding box center [334, 20] width 668 height 13
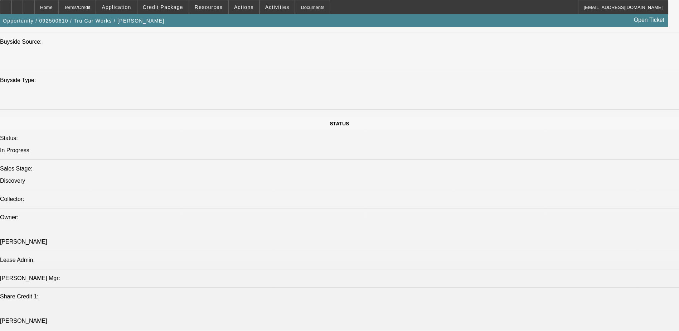
scroll to position [680, 0]
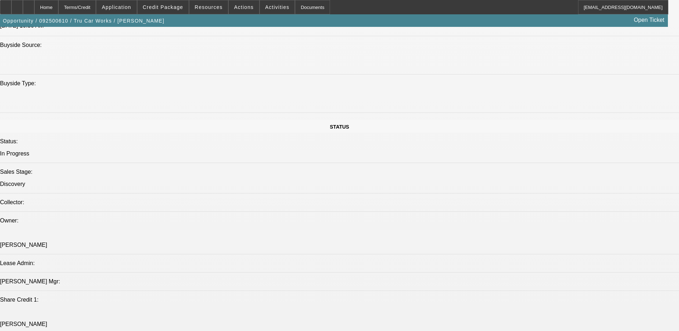
drag, startPoint x: 526, startPoint y: 144, endPoint x: 486, endPoint y: 98, distance: 60.7
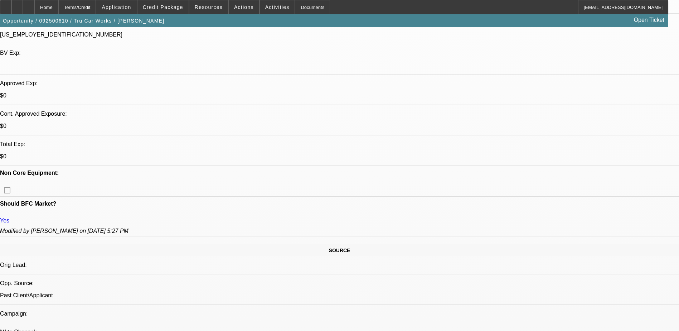
scroll to position [215, 0]
click at [34, 8] on div at bounding box center [28, 7] width 11 height 14
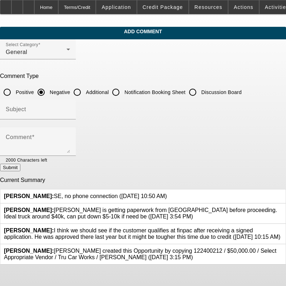
click at [282, 207] on icon at bounding box center [282, 207] width 0 height 0
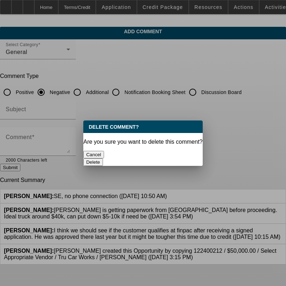
click at [103, 159] on button "Delete" at bounding box center [93, 163] width 20 height 8
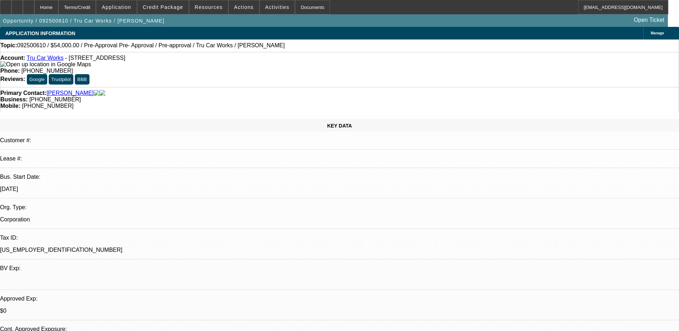
select select "0.1"
select select "0"
select select "0.1"
select select "4"
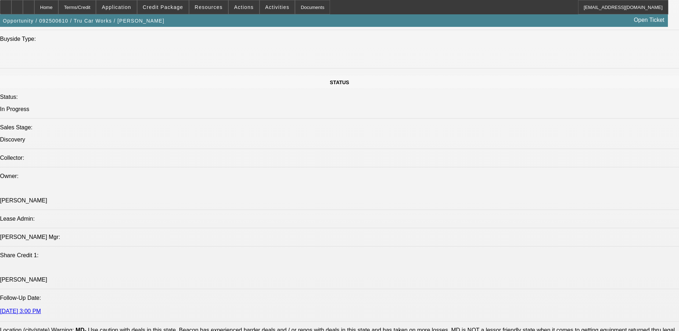
scroll to position [716, 0]
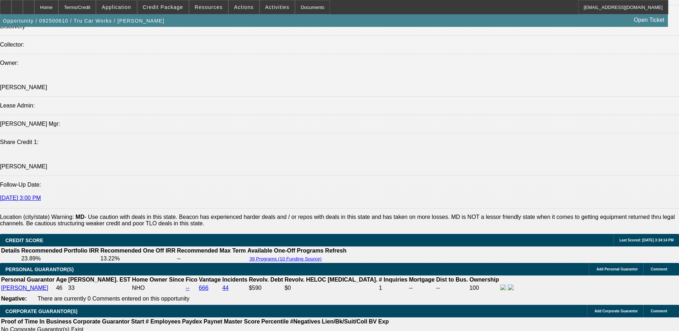
scroll to position [895, 0]
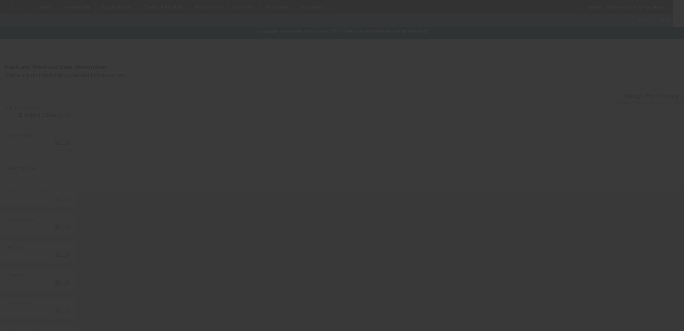
type input "$60,000.00"
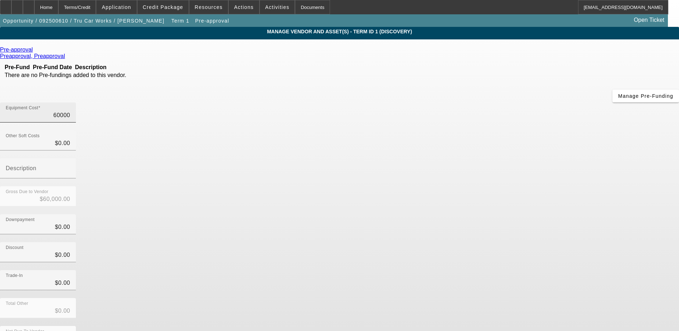
click at [70, 111] on input "60000" at bounding box center [38, 115] width 64 height 9
type input "0000"
type input "$0.00"
type input "40000"
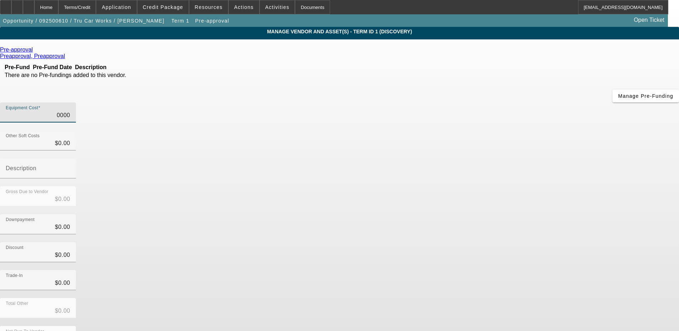
type input "$40,000.00"
click at [70, 111] on input "40000" at bounding box center [38, 115] width 64 height 9
type input "4000"
type input "$4,000.00"
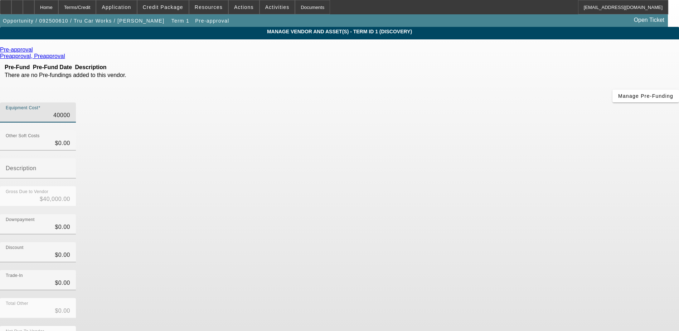
type input "$4,000.00"
type input "000"
type input "$0.00"
type input "5000"
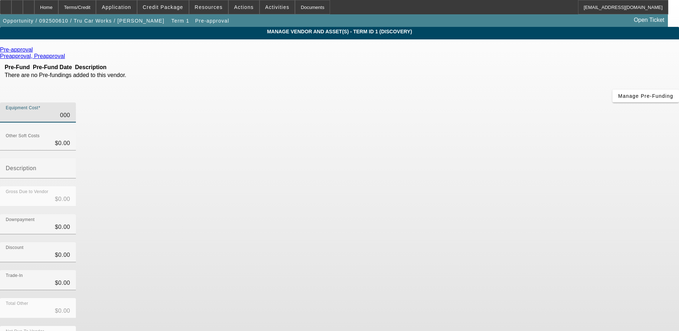
type input "$5,000.00"
type input "50000"
type input "$50,000.00"
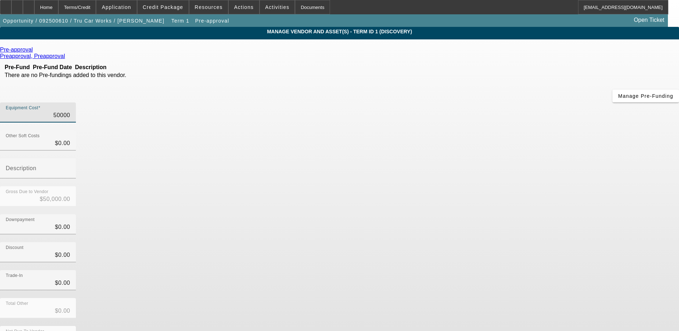
type input "$50,000.00"
click at [458, 214] on div "Downpayment $0.00" at bounding box center [339, 228] width 679 height 28
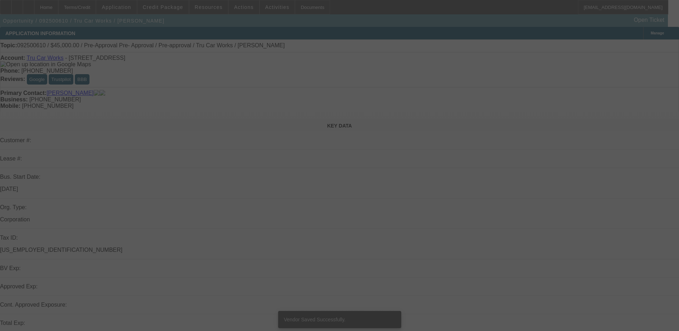
select select "0.1"
select select "0"
select select "0.1"
select select "4"
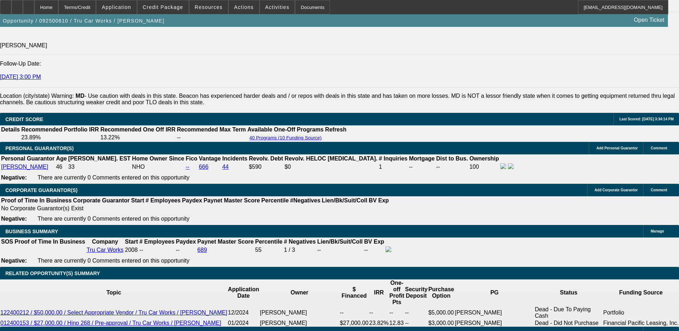
scroll to position [859, 0]
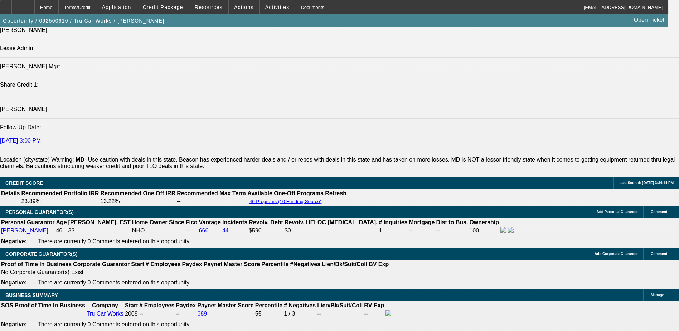
scroll to position [931, 0]
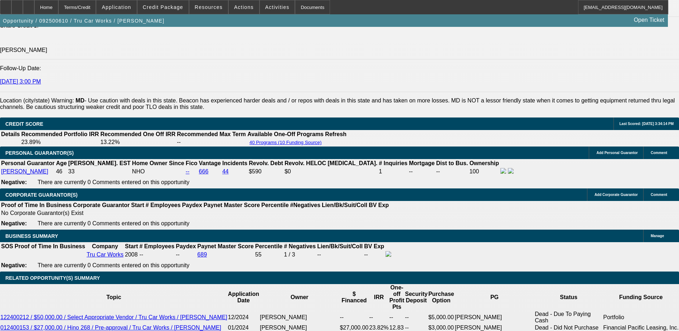
scroll to position [967, 0]
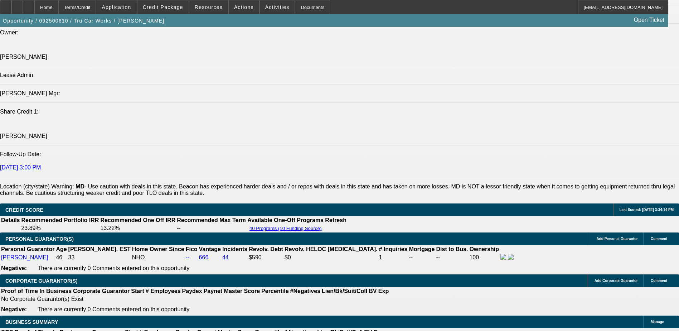
scroll to position [823, 0]
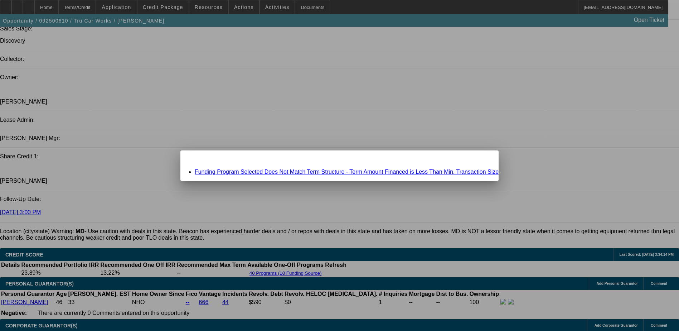
click at [316, 172] on link "Funding Program Selected Does Not Match Term Structure - Term Amount Financed i…" at bounding box center [347, 172] width 304 height 6
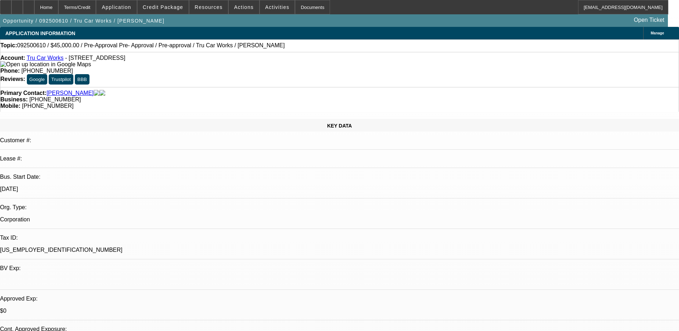
scroll to position [823, 0]
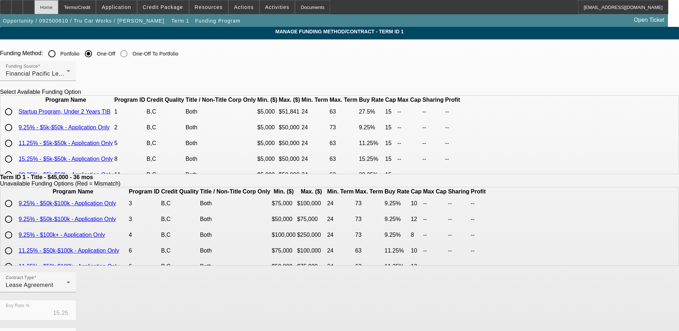
click at [58, 6] on div "Home" at bounding box center [46, 7] width 24 height 14
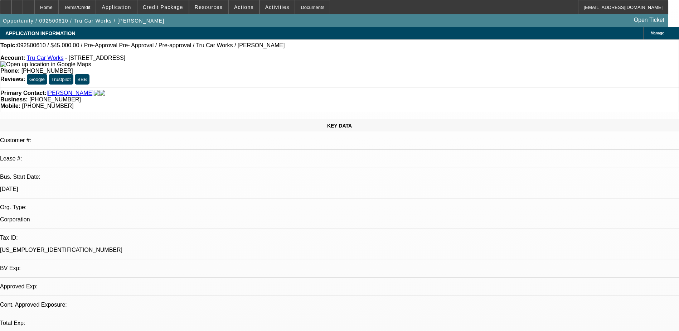
select select "0.1"
select select "0"
select select "0.1"
select select "4"
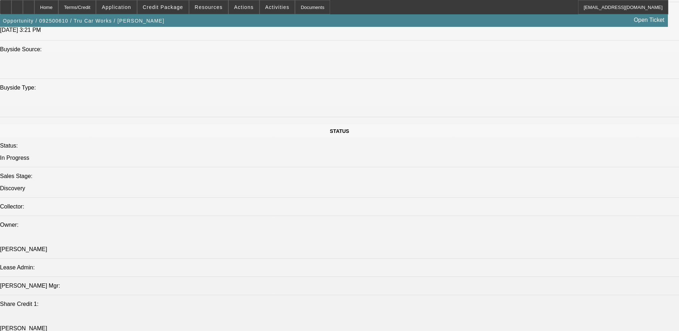
scroll to position [891, 0]
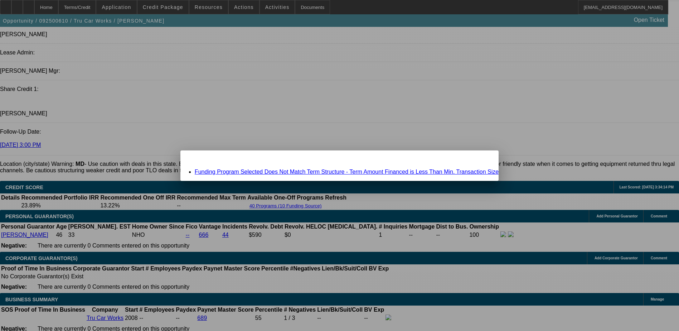
click at [483, 159] on icon at bounding box center [483, 157] width 0 height 4
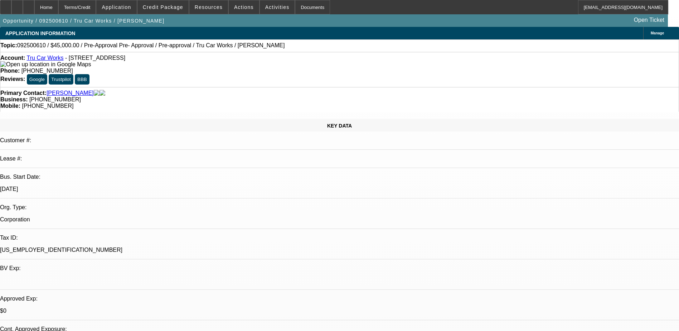
scroll to position [891, 0]
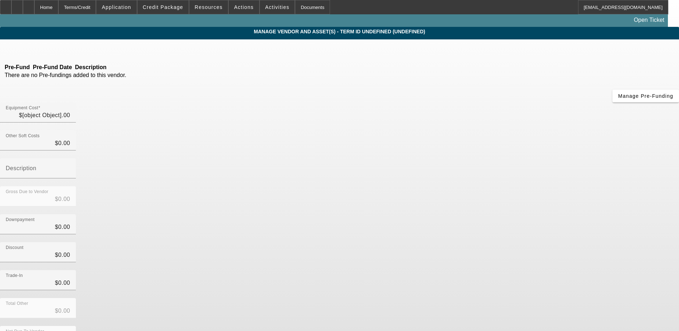
type input "$50,000.00"
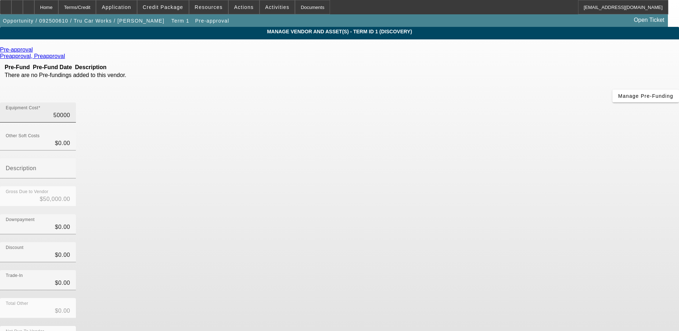
click at [70, 111] on input "50000" at bounding box center [38, 115] width 64 height 9
type input "0000"
type input "$0.00"
type input "60000"
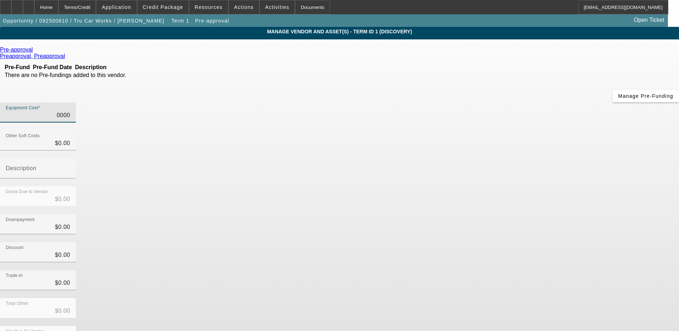
type input "$60,000.00"
click at [494, 214] on div "Downpayment $0.00" at bounding box center [339, 228] width 679 height 28
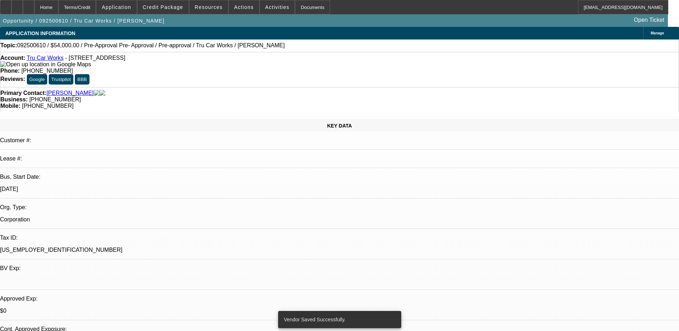
select select "0.1"
select select "0"
select select "0.1"
select select "4"
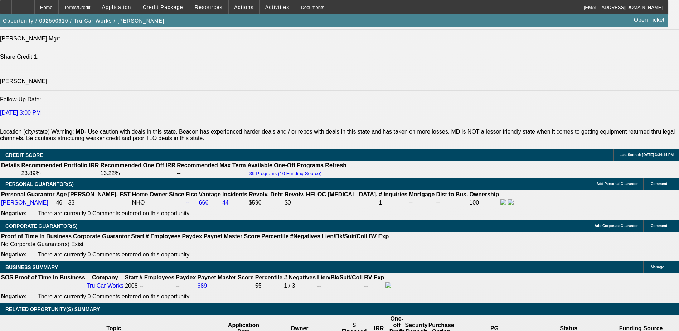
scroll to position [1038, 0]
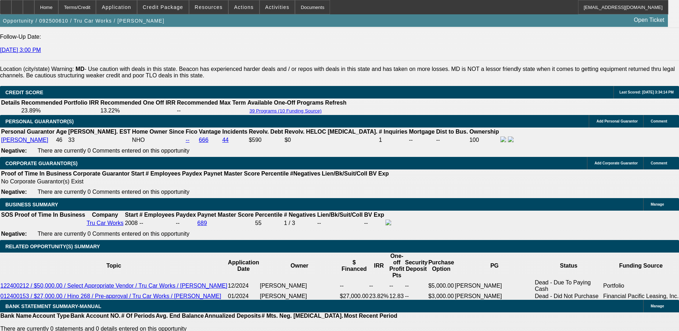
scroll to position [967, 0]
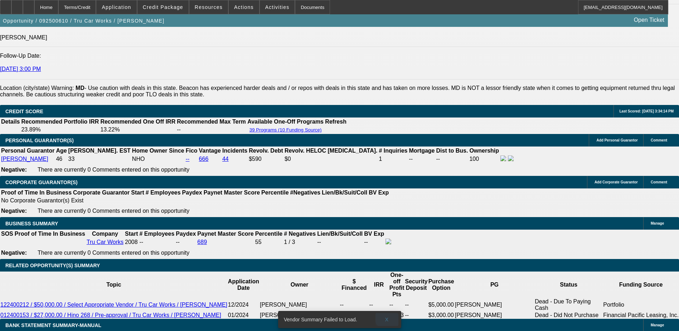
click at [389, 311] on span at bounding box center [387, 319] width 23 height 17
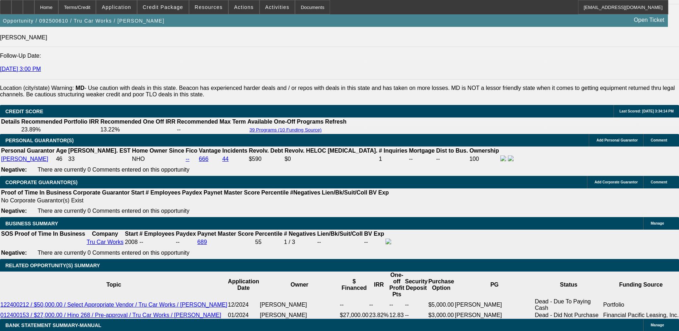
scroll to position [988, 0]
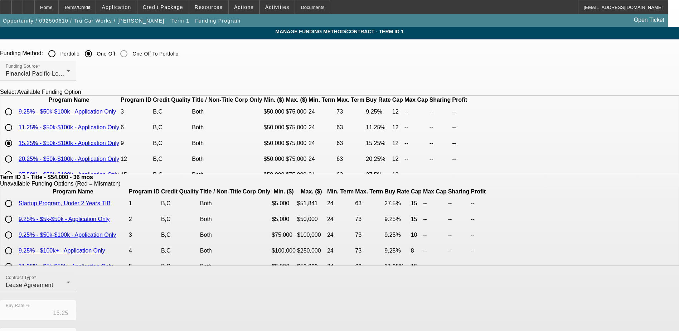
click at [67, 287] on div "Lease Agreement" at bounding box center [36, 285] width 61 height 9
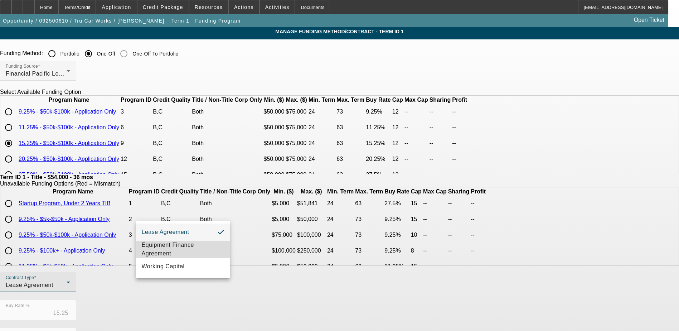
click at [179, 244] on span "Equipment Finance Agreement" at bounding box center [183, 249] width 82 height 17
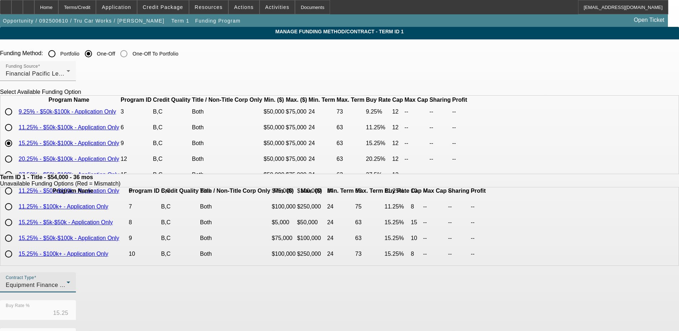
scroll to position [107, 0]
click at [16, 213] on input "radio" at bounding box center [8, 206] width 14 height 14
radio input "true"
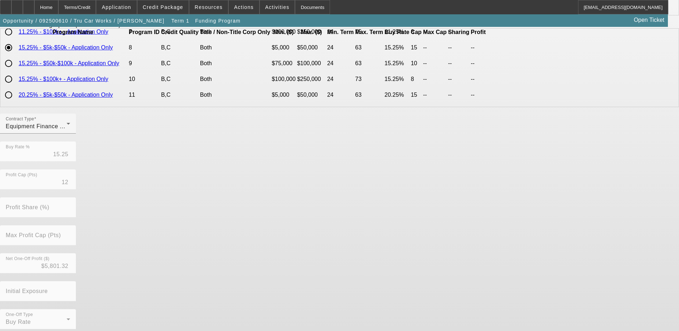
scroll to position [164, 0]
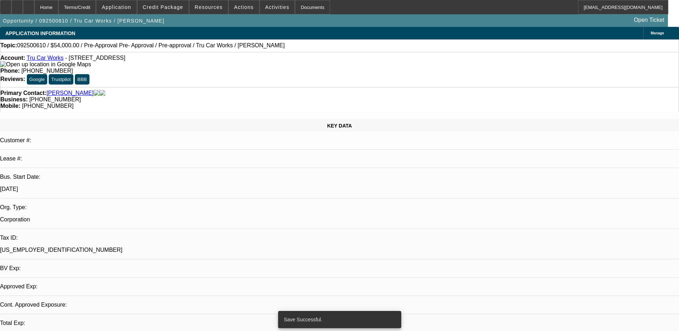
select select "0.1"
select select "0"
select select "6"
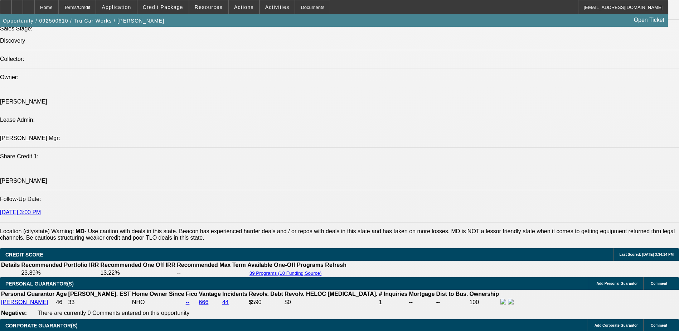
scroll to position [844, 0]
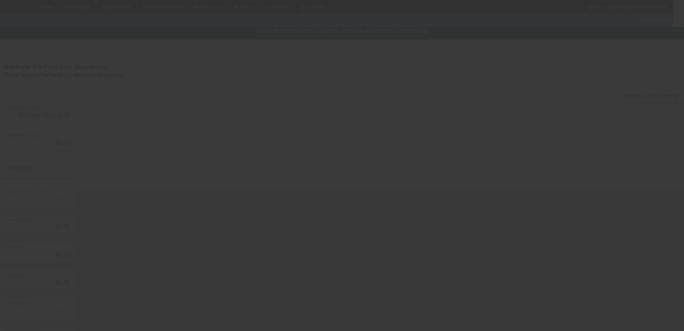
type input "$60,000.00"
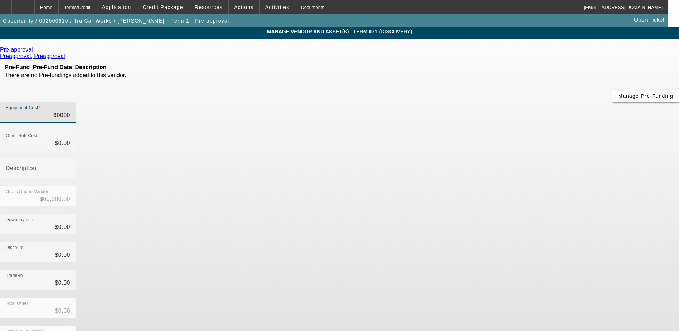
click at [70, 111] on input "60000" at bounding box center [38, 115] width 64 height 9
type input "0000"
type input "$0.00"
type input "50000"
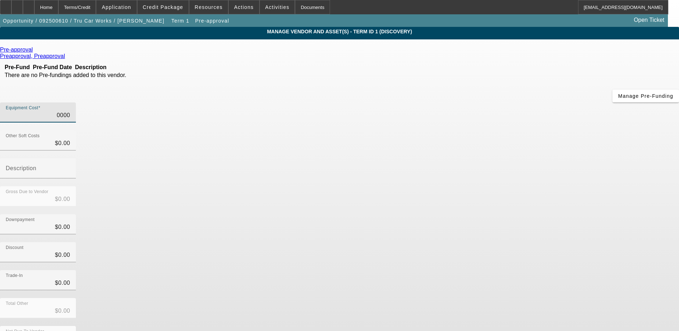
type input "$50,000.00"
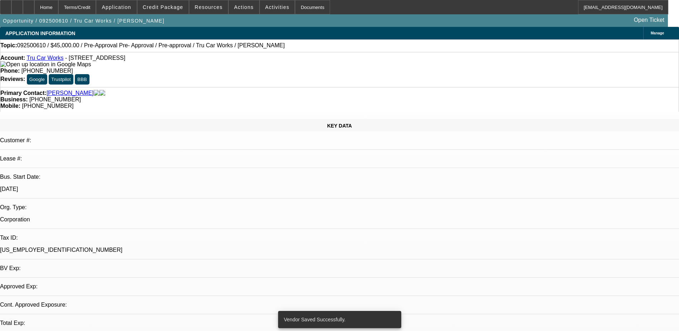
select select "0.1"
select select "0"
select select "6"
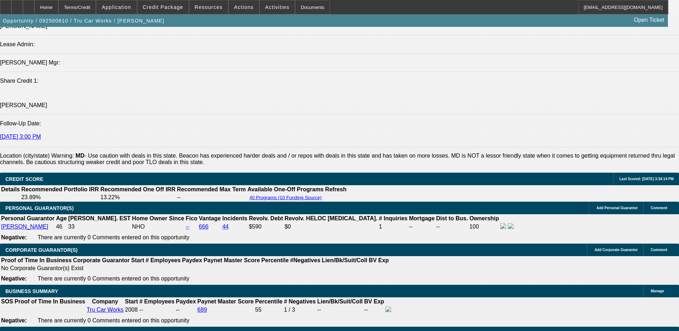
scroll to position [1002, 0]
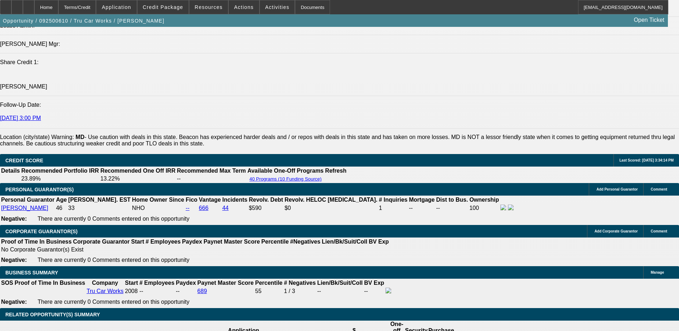
scroll to position [916, 0]
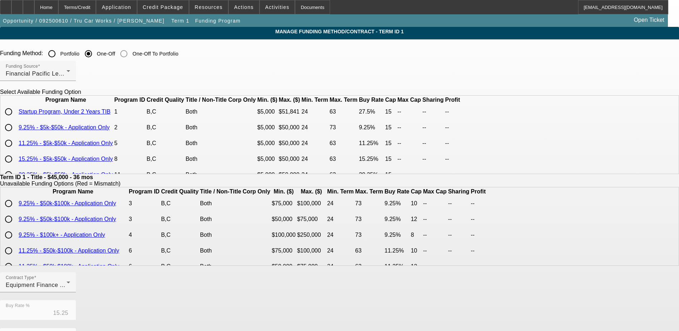
scroll to position [36, 0]
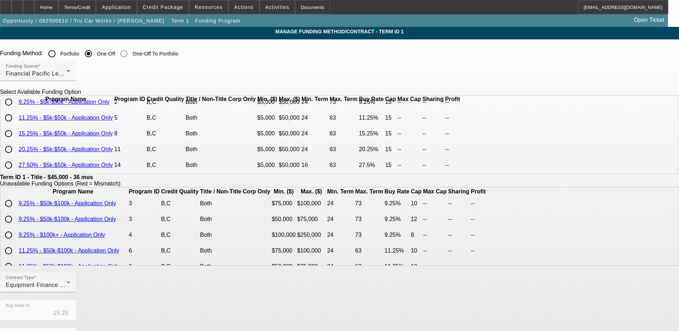
click at [16, 125] on input "radio" at bounding box center [8, 118] width 14 height 14
radio input "true"
type input "11.25"
type input "15"
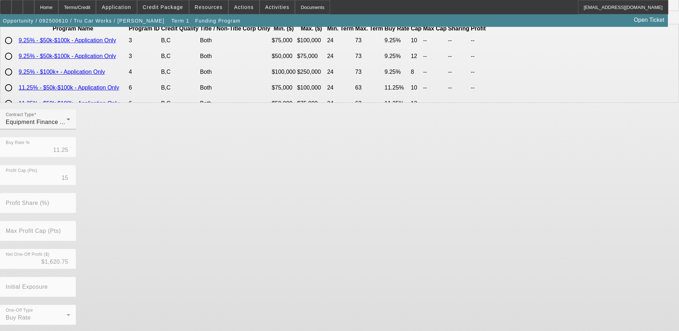
scroll to position [164, 0]
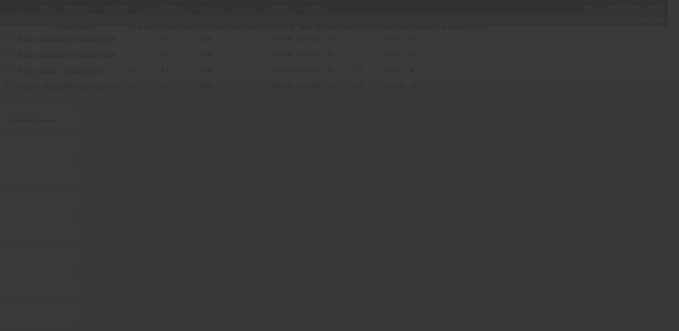
type input "15.25"
type input "12"
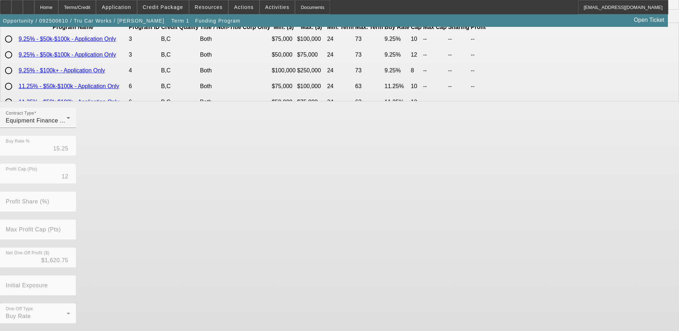
scroll to position [0, 0]
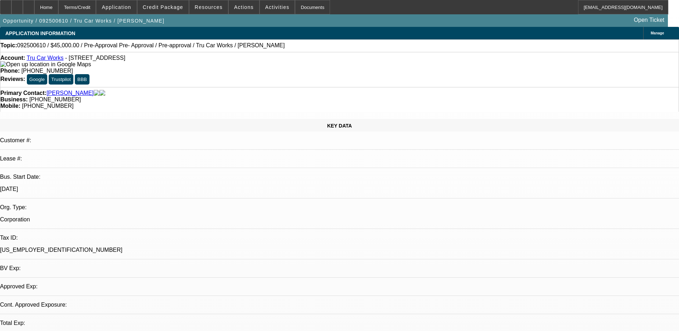
select select "0.1"
select select "0"
select select "6"
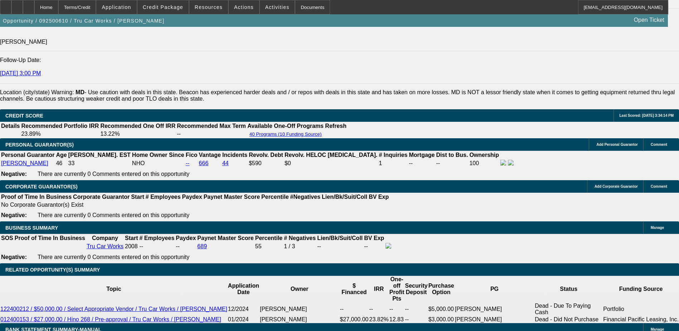
scroll to position [983, 0]
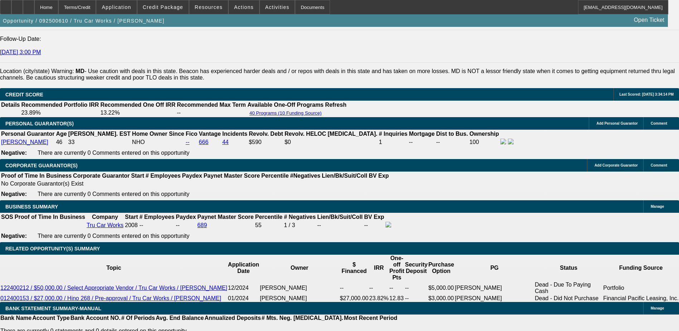
type input "0"
type input "UNKNOWN"
type input "$5,000.00"
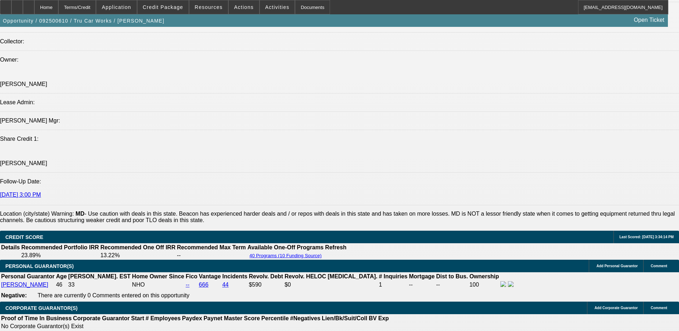
scroll to position [840, 0]
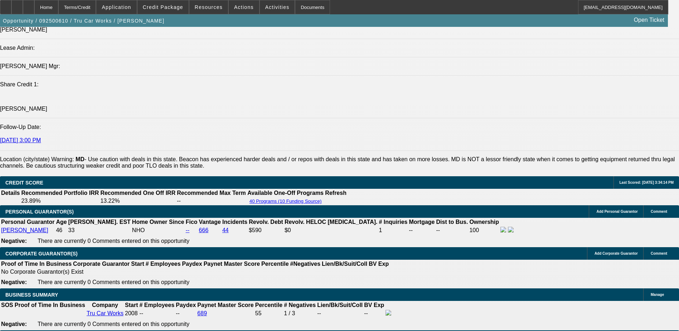
scroll to position [912, 0]
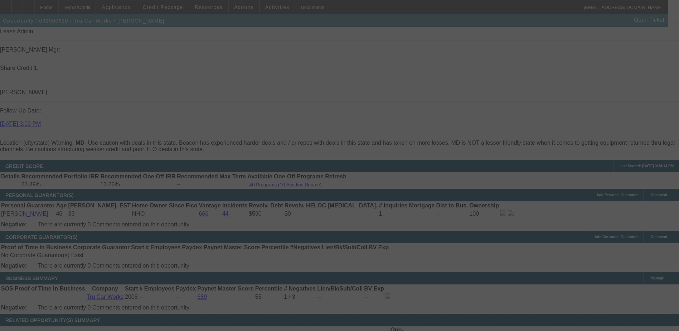
select select "0.1"
select select "0"
select select "6"
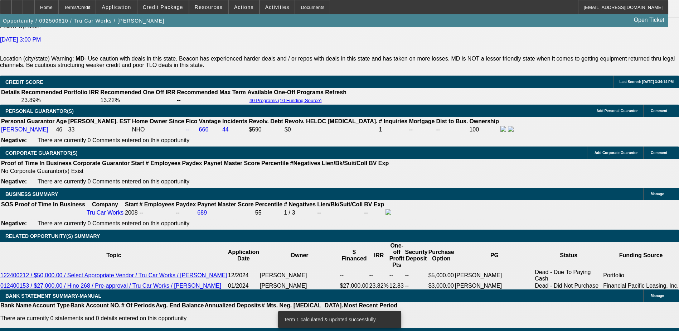
scroll to position [983, 0]
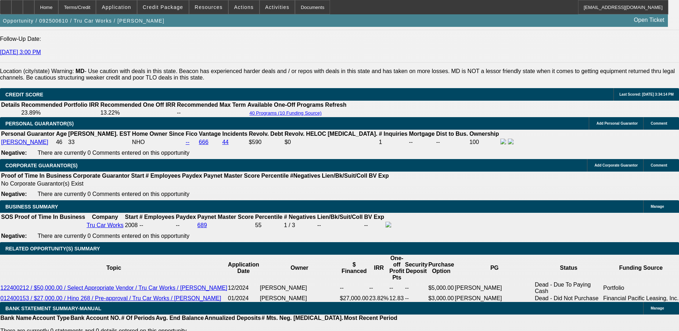
type input "UNKNOWN"
type input "161"
type input "$6,103.14"
type input "1615"
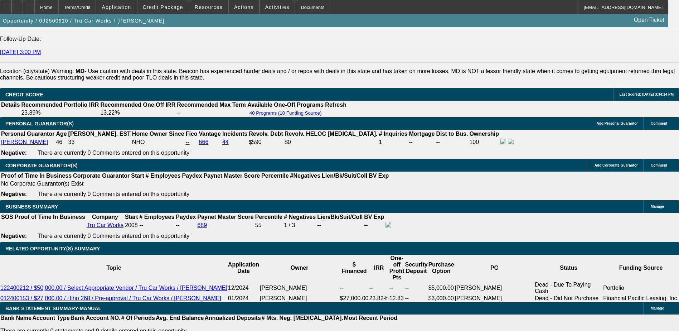
type input "15"
type input "$1,559.94"
type input "151"
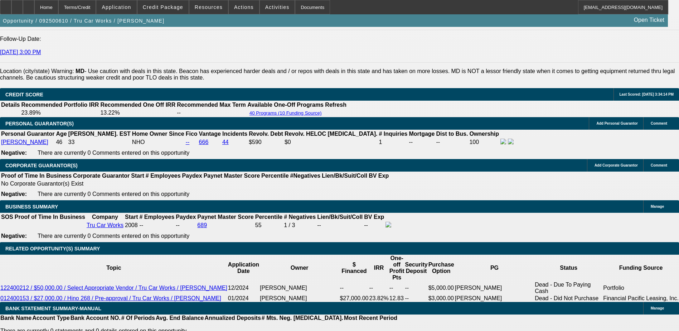
type input "$5,743.05"
type input "1516"
type input "1"
type input "$1,269.36"
type input "16"
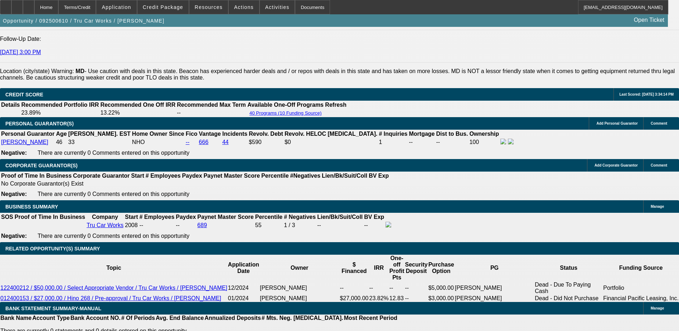
type input "$1,582.07"
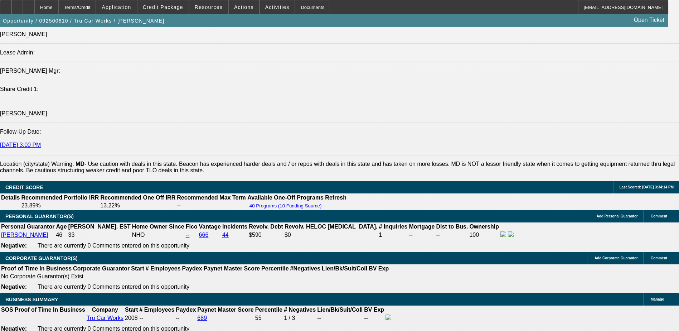
scroll to position [876, 0]
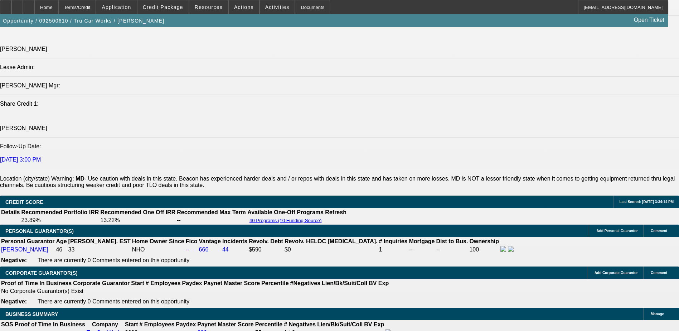
type input "1614"
type input "$6,103.14"
type input "14"
type input "$1,537.99"
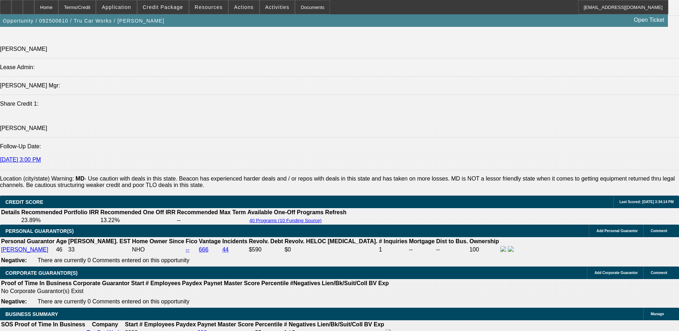
type input "1413"
type input "$5,386.21"
type input "1"
type input "$1,269.36"
type input "13"
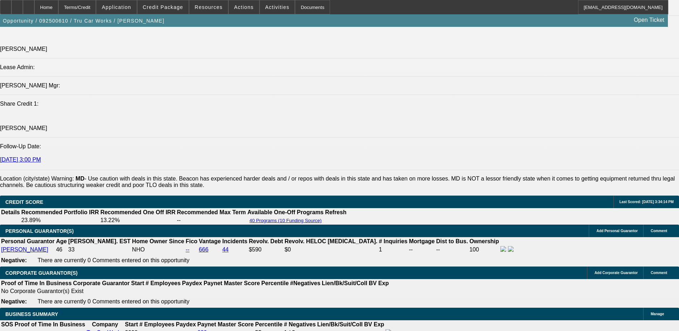
type input "$1,516.23"
type input "13"
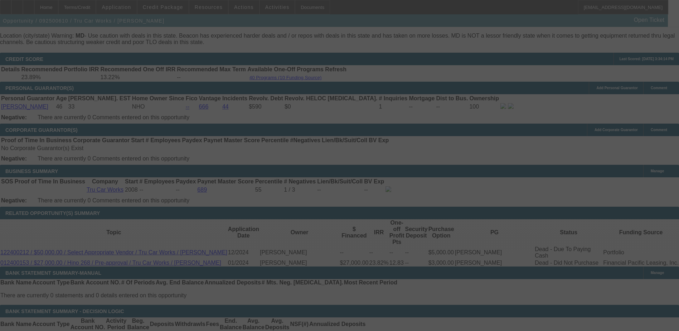
scroll to position [1019, 0]
select select "0.1"
select select "0"
select select "6"
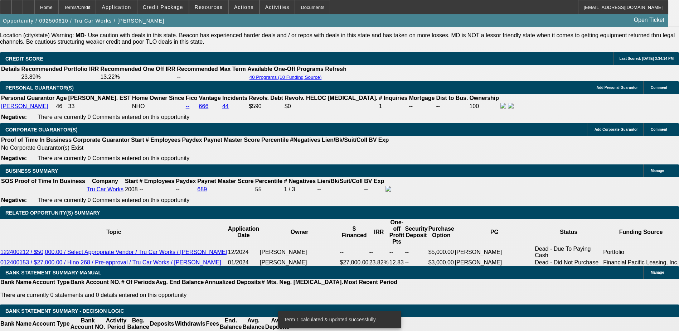
scroll to position [1013, 0]
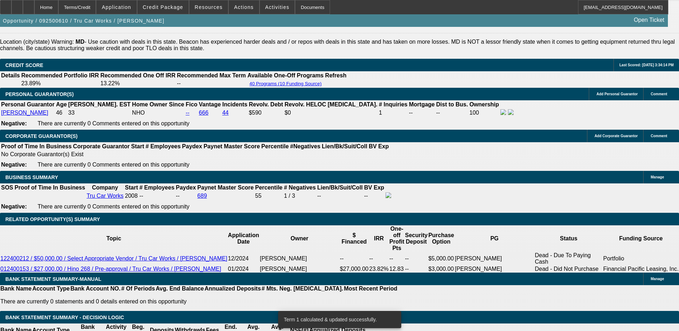
type input "UNKNOWN"
type input "1312"
type input "$5,033.27"
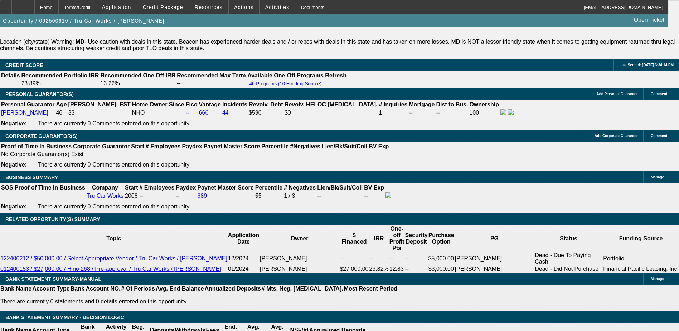
type input "1"
type input "$1,269.36"
type input "12"
type input "$1,494.64"
type input "12"
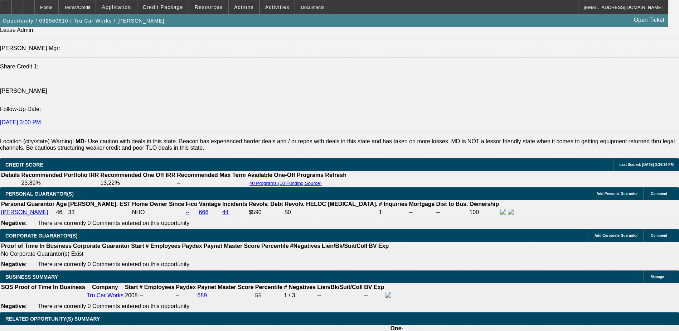
scroll to position [905, 0]
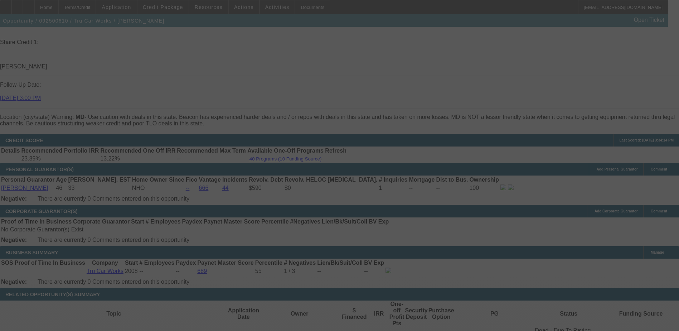
scroll to position [1013, 0]
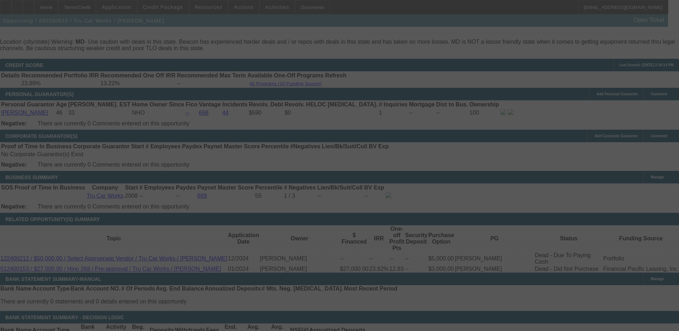
select select "0.1"
select select "0"
select select "6"
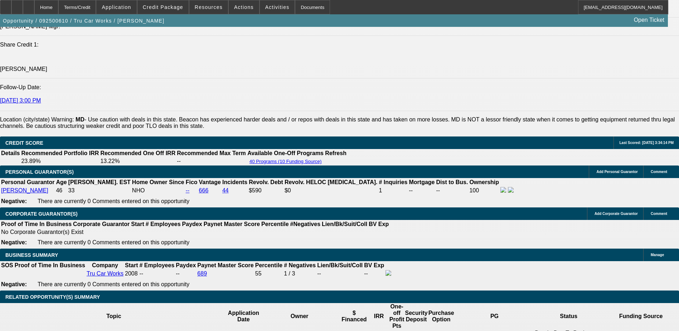
scroll to position [935, 0]
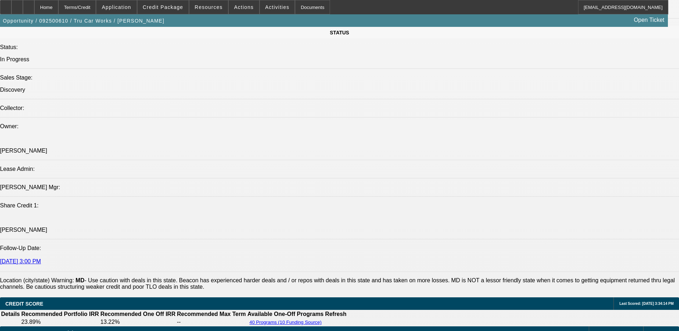
scroll to position [684, 0]
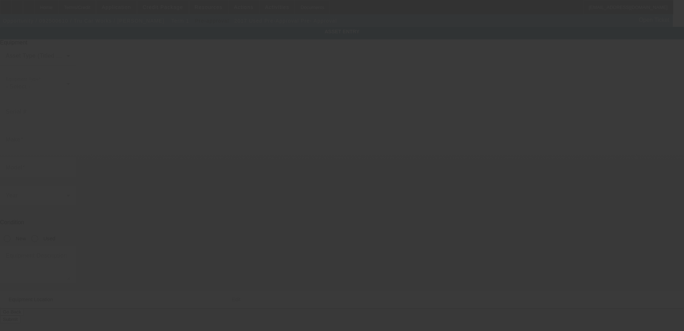
type input "Pre-Approval"
type input "Pre- Approval"
radio input "true"
type textarea "Used wrecker"
type input "6312 Old Branch Ave"
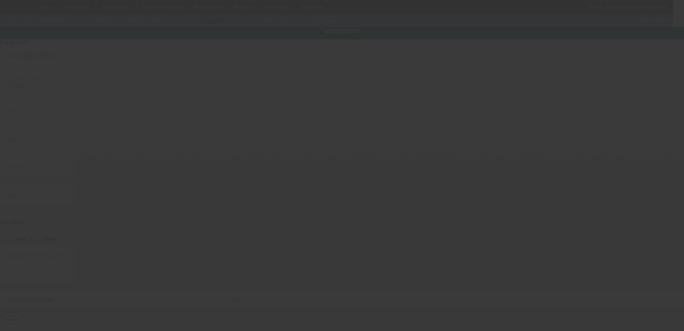
type input "Temple Hills"
type input "20748"
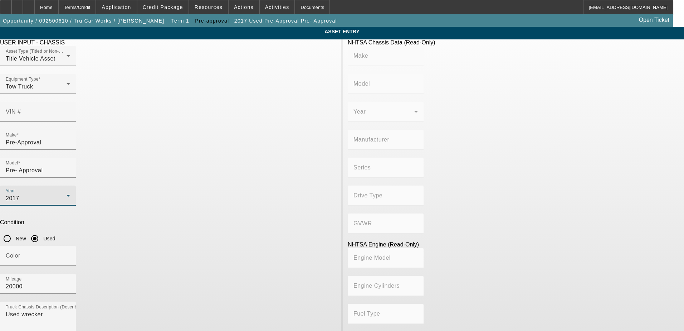
click at [67, 194] on div "2017" at bounding box center [36, 198] width 61 height 9
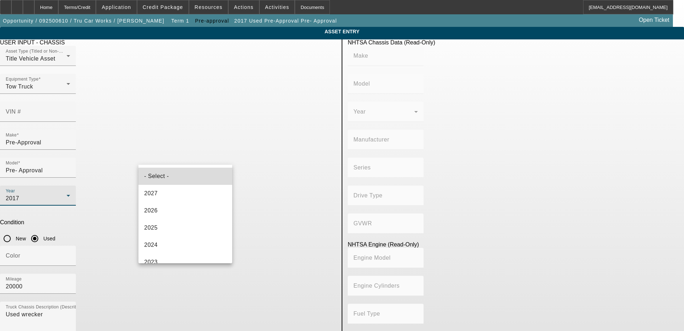
click at [187, 176] on mat-option "- Select -" at bounding box center [186, 176] width 94 height 17
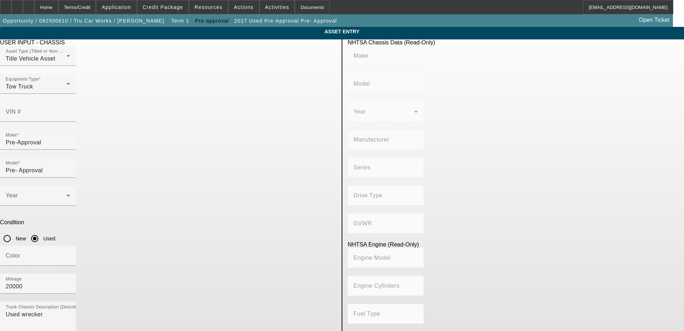
click at [323, 219] on p "Condition" at bounding box center [168, 222] width 336 height 6
drag, startPoint x: 263, startPoint y: 187, endPoint x: 240, endPoint y: 184, distance: 23.4
click at [240, 273] on div "Mileage 20000" at bounding box center [168, 287] width 336 height 28
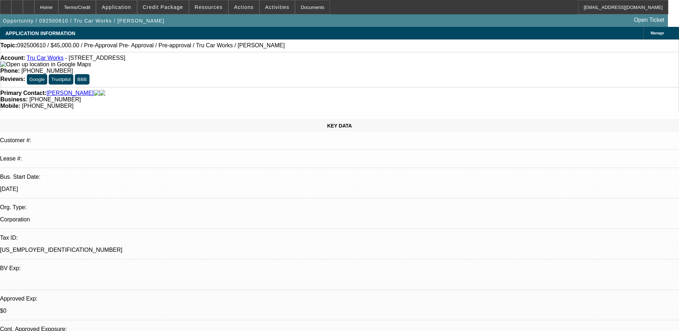
select select "0.1"
select select "0"
select select "6"
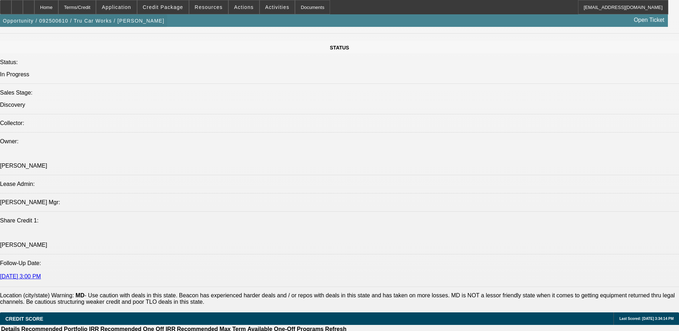
scroll to position [680, 0]
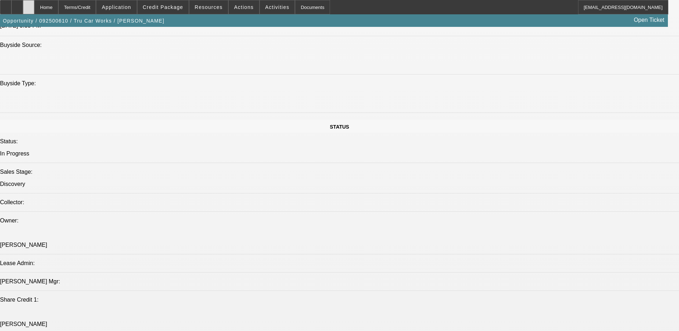
click at [29, 5] on icon at bounding box center [29, 5] width 0 height 0
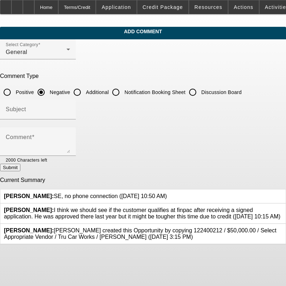
click at [167, 193] on icon at bounding box center [167, 193] width 0 height 0
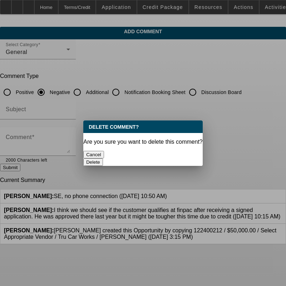
click at [103, 159] on button "Delete" at bounding box center [93, 163] width 20 height 8
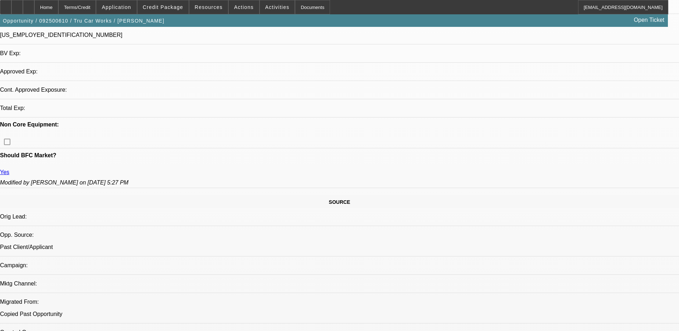
select select "0.1"
select select "0"
select select "1"
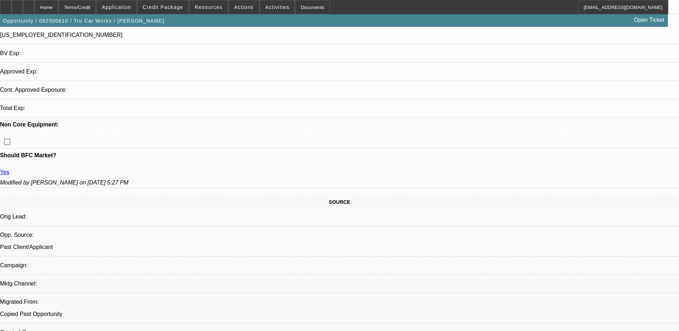
select select "6"
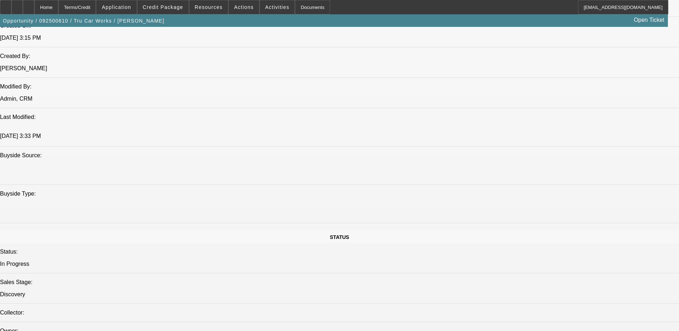
scroll to position [601, 0]
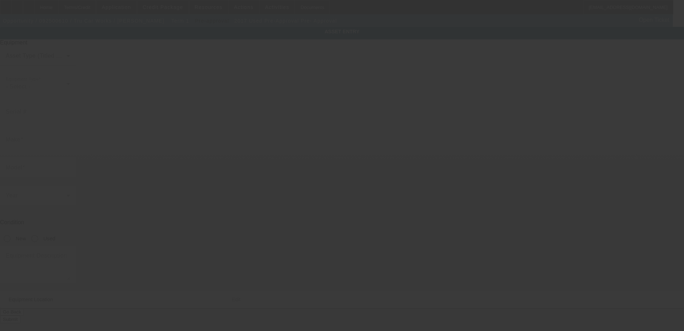
type input "Pre-Approval"
type input "Pre- Approval"
radio input "true"
type textarea "Used wrecker"
type input "6312 Old Branch Ave"
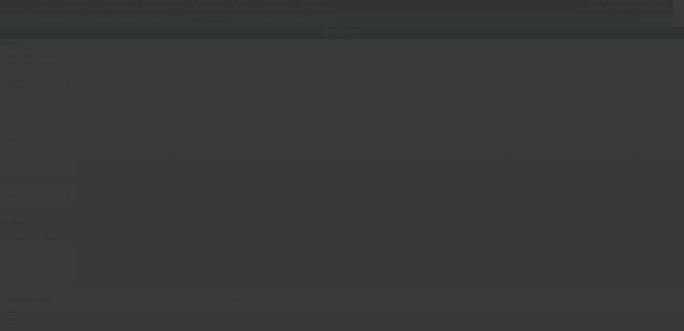
type input "Temple Hills"
type input "20748"
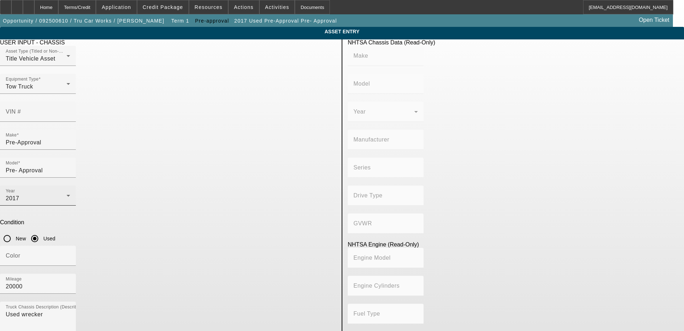
click at [67, 194] on div "2017" at bounding box center [36, 198] width 61 height 9
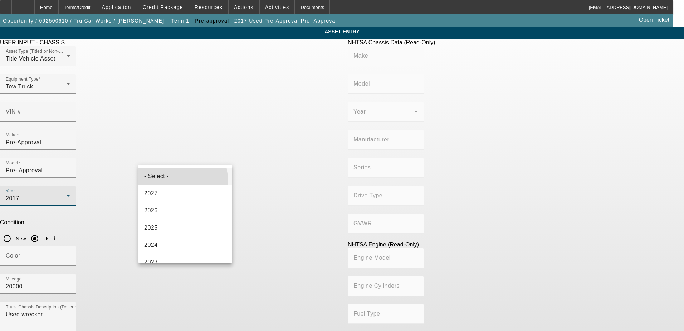
click at [176, 179] on mat-option "- Select -" at bounding box center [186, 176] width 94 height 17
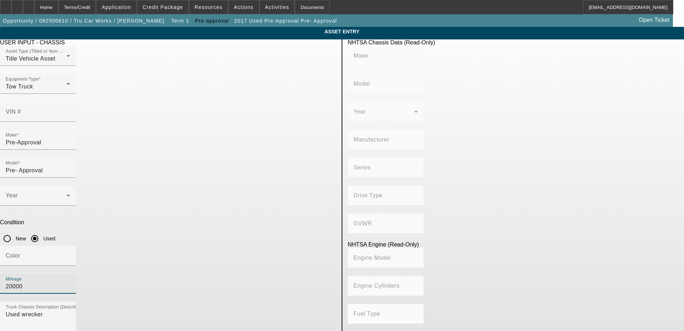
drag, startPoint x: 270, startPoint y: 187, endPoint x: 233, endPoint y: 189, distance: 36.9
click at [233, 246] on div "Color Mileage 20000" at bounding box center [168, 274] width 336 height 56
click at [324, 219] on div "Condition New Used" at bounding box center [168, 232] width 336 height 26
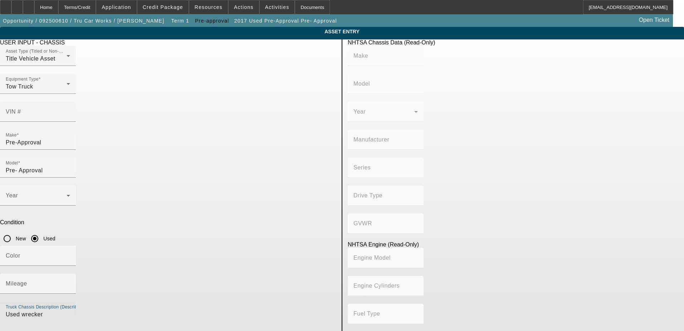
drag, startPoint x: 178, startPoint y: 214, endPoint x: 155, endPoint y: 219, distance: 24.3
click at [70, 310] on textarea "Used wrecker" at bounding box center [38, 323] width 64 height 26
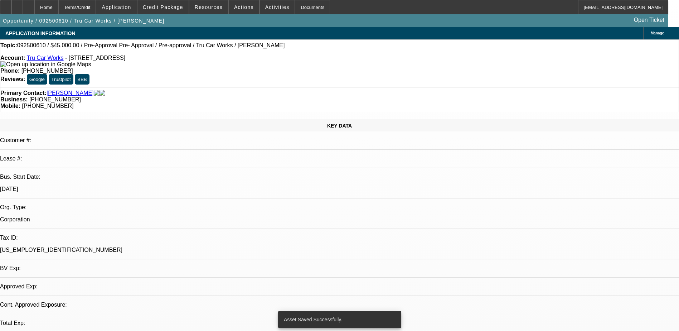
select select "0.1"
select select "0"
select select "6"
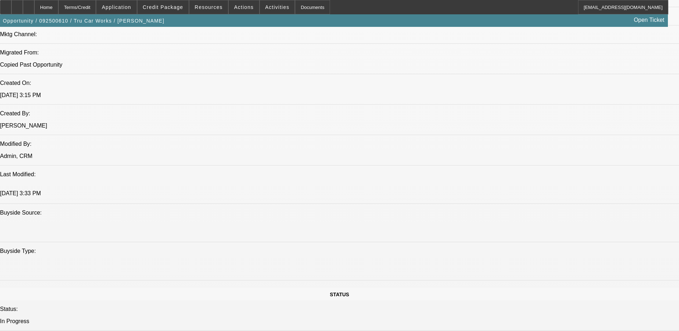
scroll to position [566, 0]
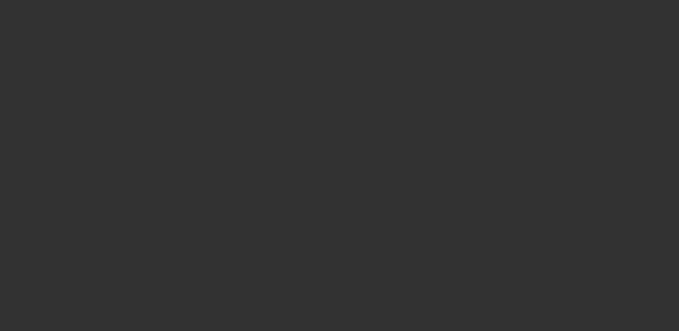
scroll to position [0, 0]
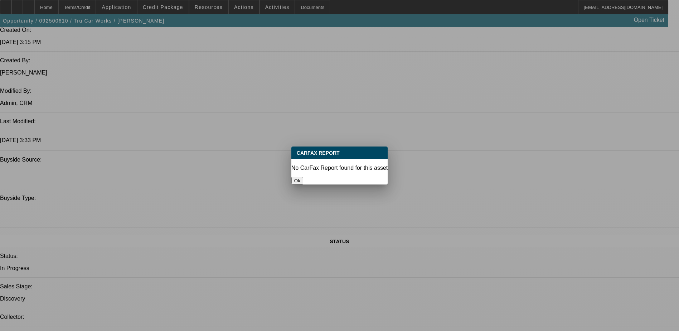
click at [303, 177] on button "Ok" at bounding box center [297, 181] width 12 height 8
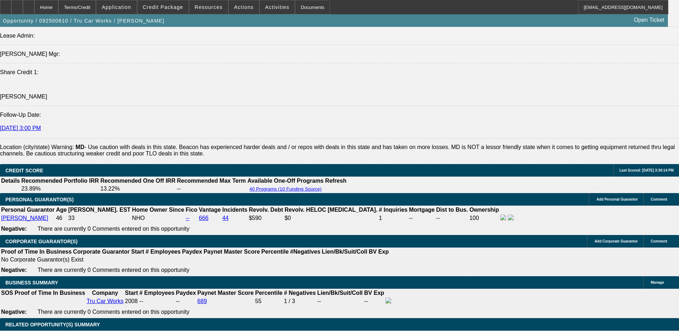
scroll to position [924, 0]
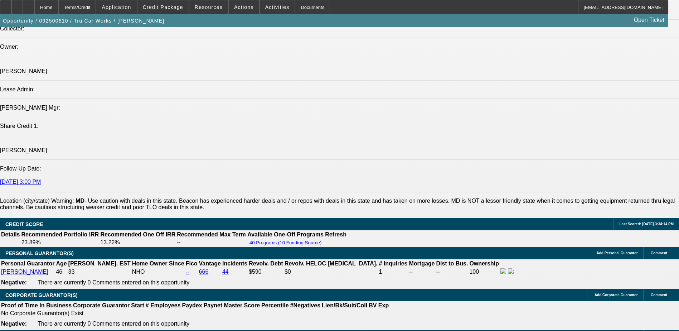
scroll to position [852, 0]
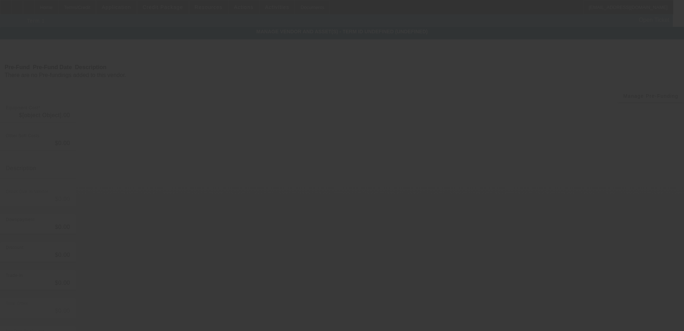
type input "$50,000.00"
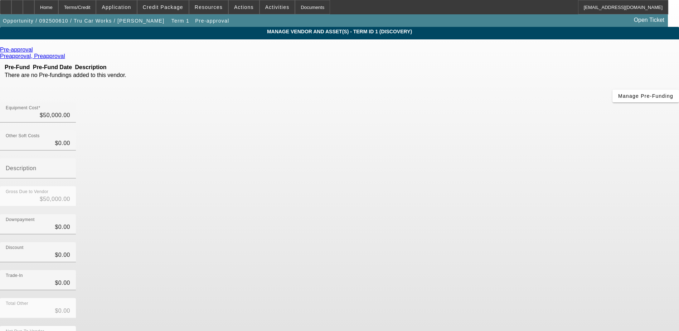
scroll to position [5, 0]
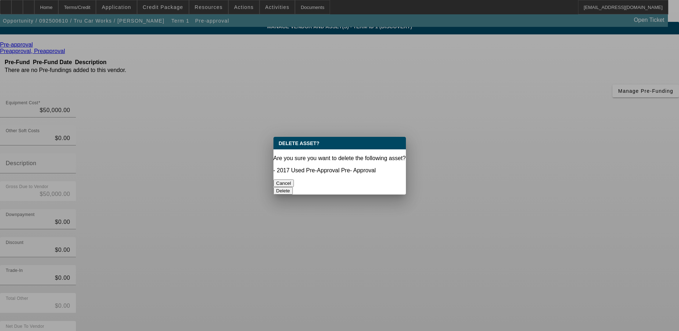
scroll to position [0, 0]
click at [293, 187] on button "Delete" at bounding box center [283, 191] width 20 height 8
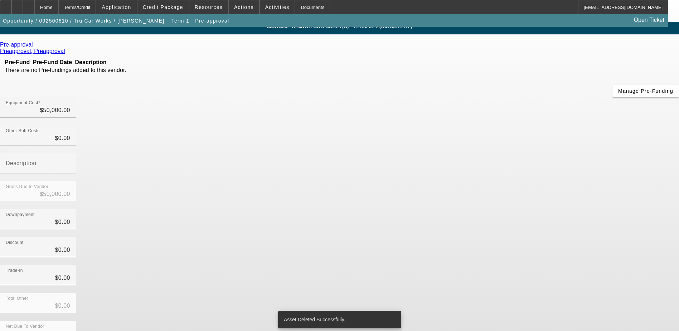
scroll to position [2, 0]
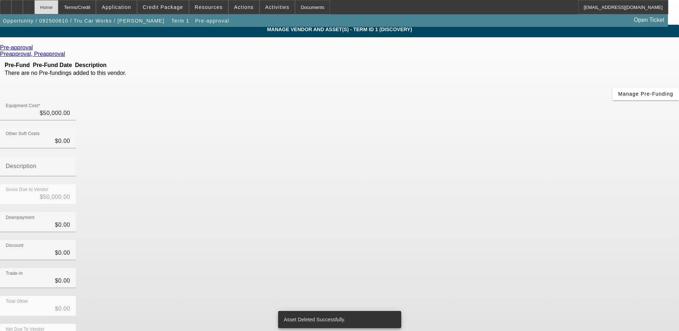
click at [58, 5] on div "Home" at bounding box center [46, 7] width 24 height 14
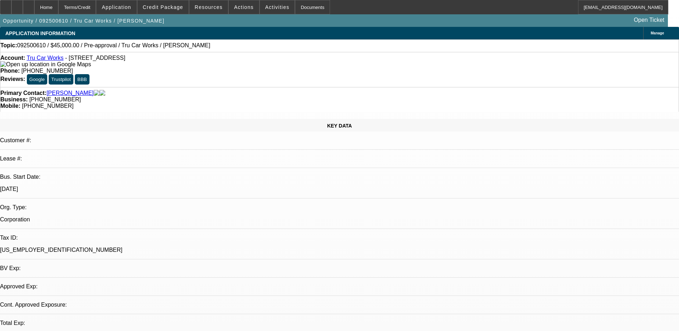
select select "0.1"
select select "0"
select select "6"
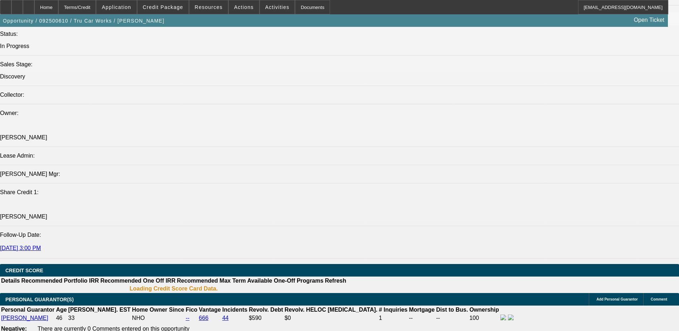
scroll to position [830, 0]
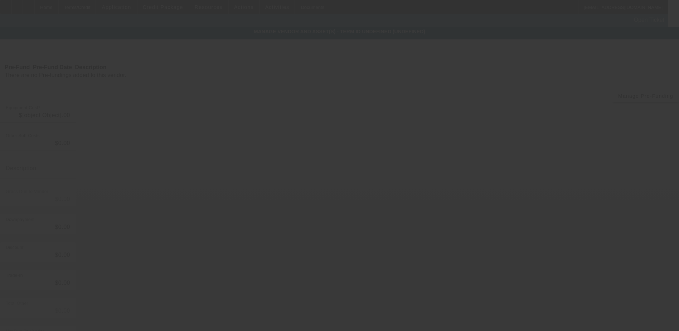
type input "$50,000.00"
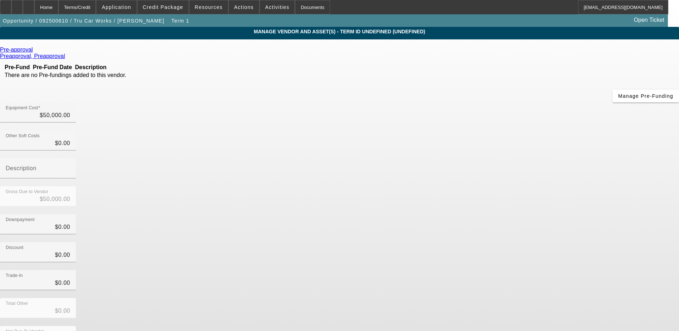
scroll to position [2, 0]
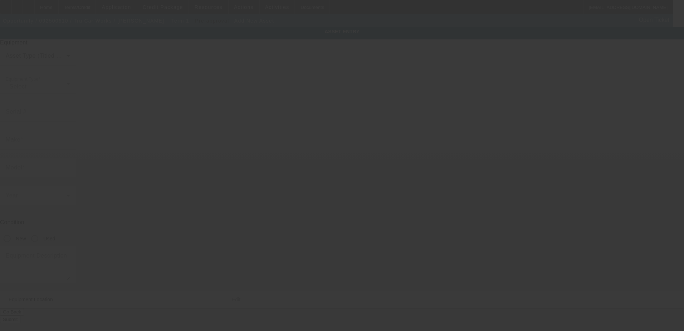
type input "6312 Old Branch Ave"
type input "Temple Hills"
type input "20748"
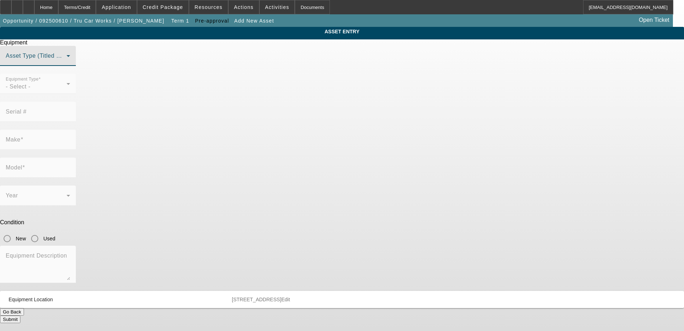
click at [67, 63] on span at bounding box center [36, 58] width 61 height 9
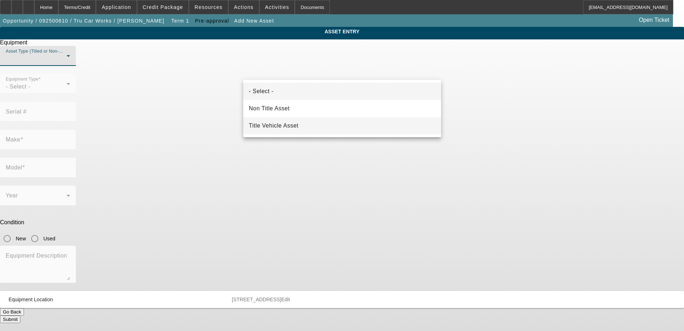
click at [285, 125] on span "Title Vehicle Asset" at bounding box center [274, 125] width 50 height 9
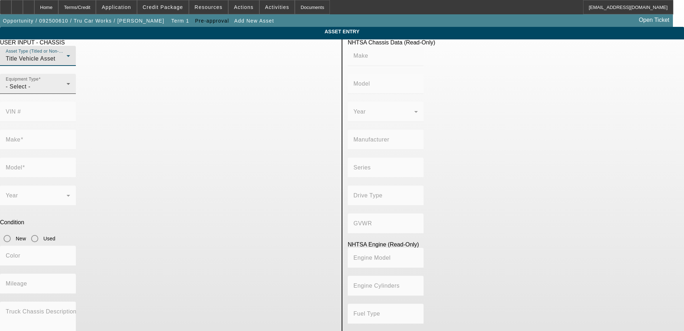
click at [67, 91] on div "- Select -" at bounding box center [36, 86] width 61 height 9
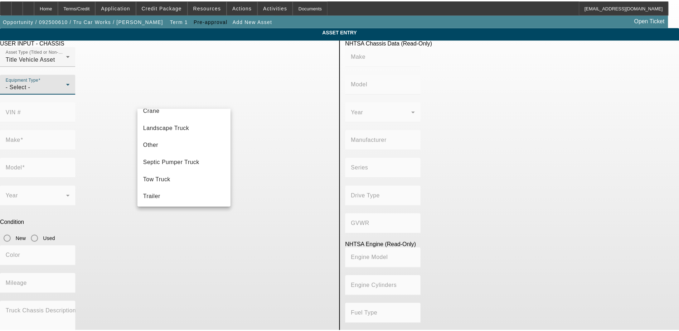
scroll to position [79, 0]
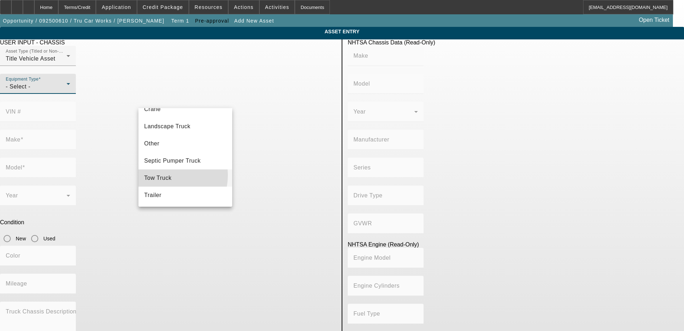
click at [167, 175] on span "Tow Truck" at bounding box center [158, 178] width 28 height 9
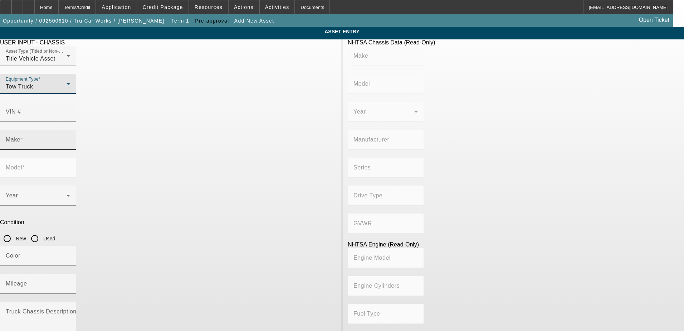
click at [70, 138] on input "Make" at bounding box center [38, 142] width 64 height 9
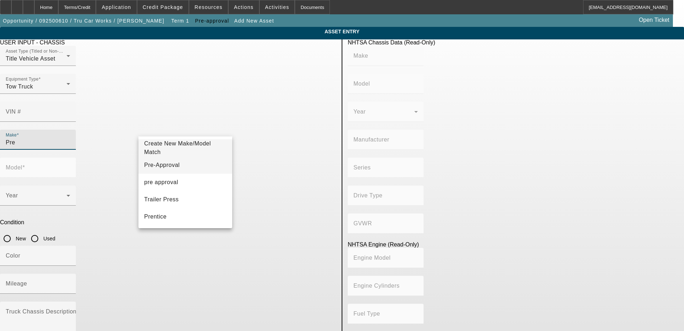
click at [176, 164] on mat-option "Pre-Approval" at bounding box center [186, 164] width 94 height 17
type input "Pre-Approval"
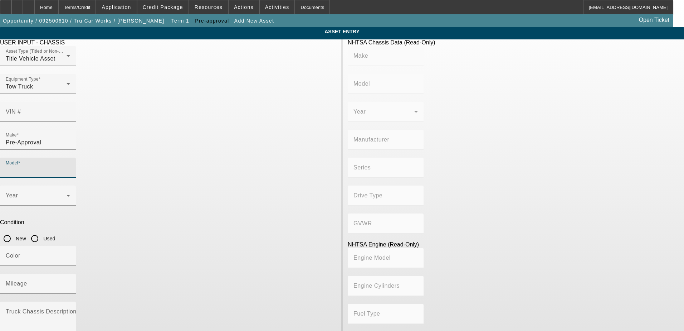
click at [70, 166] on input "Model" at bounding box center [38, 170] width 64 height 9
click at [276, 162] on span "Pre- Approval" at bounding box center [267, 165] width 37 height 9
type input "Pre- Approval"
click at [76, 178] on div at bounding box center [38, 182] width 76 height 8
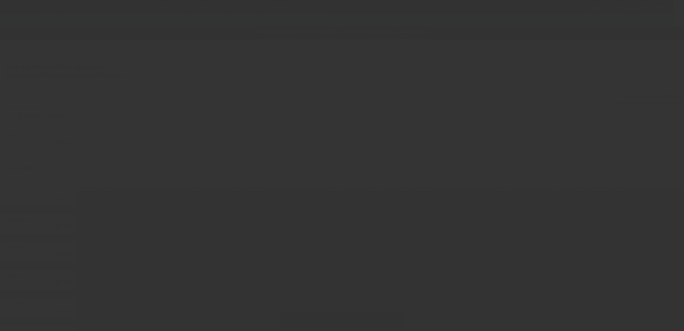
type input "$50,000.00"
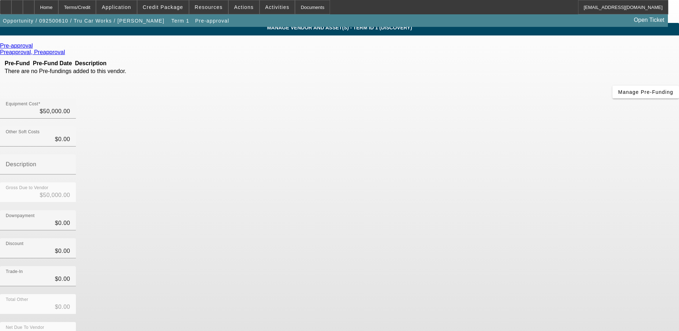
scroll to position [5, 0]
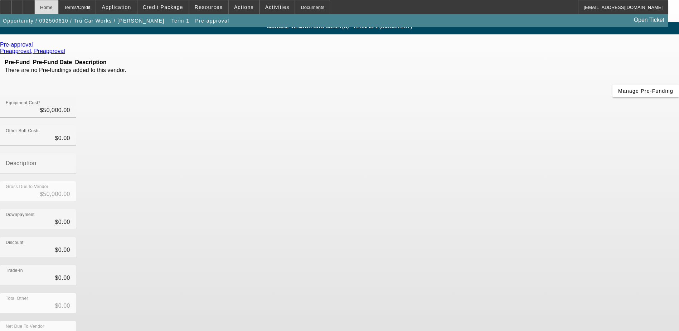
click at [58, 8] on div "Home" at bounding box center [46, 7] width 24 height 14
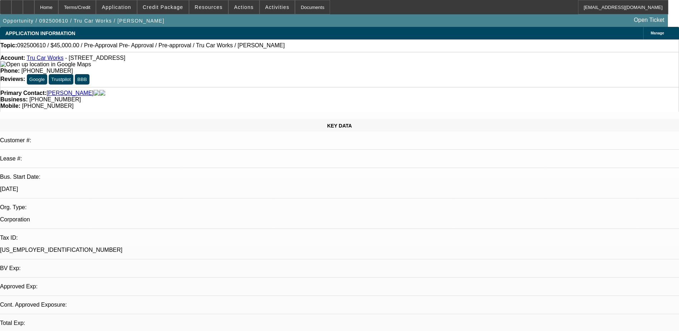
select select "0.1"
select select "0"
select select "6"
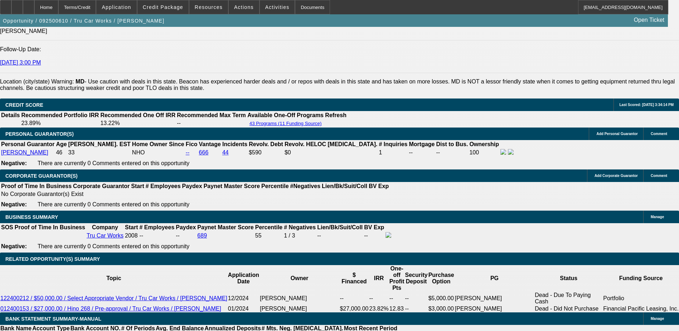
scroll to position [1002, 0]
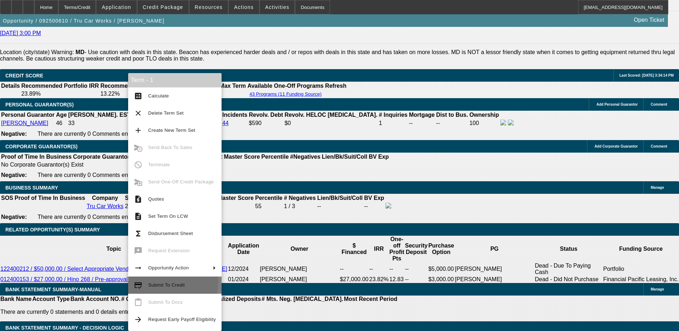
click at [164, 281] on span "Submit To Credit" at bounding box center [182, 285] width 68 height 9
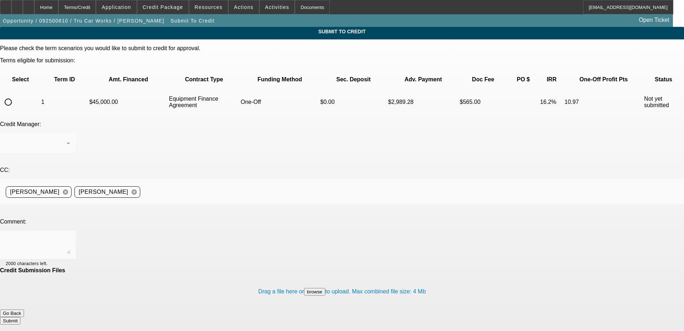
click at [15, 95] on input "radio" at bounding box center [8, 102] width 14 height 14
radio input "true"
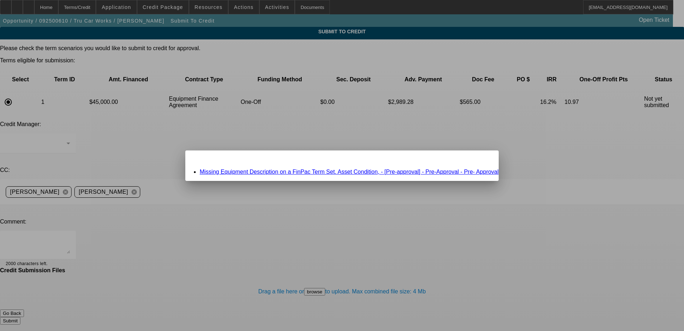
click at [273, 170] on link "Missing Equipment Description on a FinPac Term Set. Asset Condition, - [Pre-app…" at bounding box center [349, 172] width 299 height 6
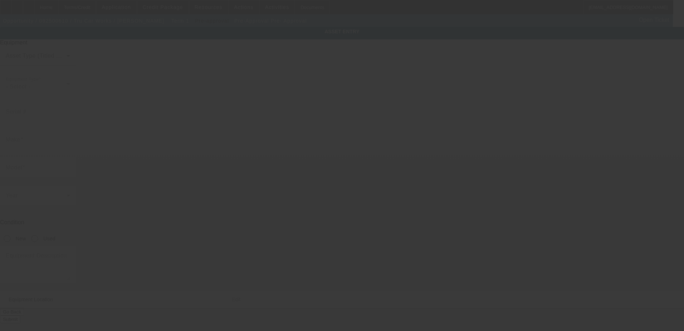
type input "Pre-Approval"
type input "Pre- Approval"
type input "6312 Old Branch Ave"
type input "Temple Hills"
type input "20748"
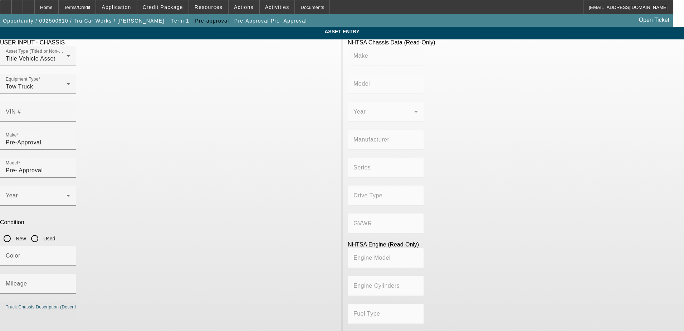
click at [70, 310] on textarea "Truck Chassis Description (Describe the truck chassis only)" at bounding box center [38, 323] width 64 height 26
type textarea "Used Tow Truck"
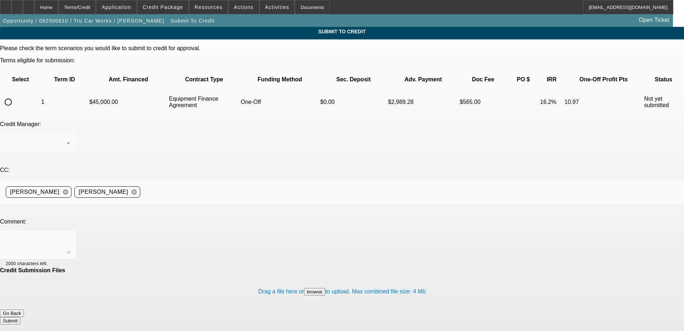
click at [15, 95] on input "radio" at bounding box center [8, 102] width 14 height 14
radio input "true"
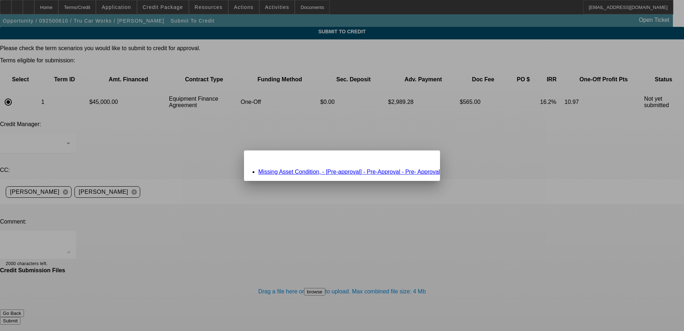
click at [316, 171] on link "Missing Asset Condition, - [Pre-approval] - Pre-Approval - Pre- Approval" at bounding box center [349, 172] width 182 height 6
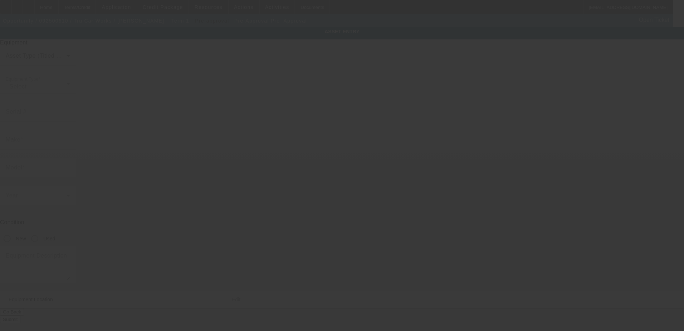
type input "Pre-Approval"
type input "Pre- Approval"
type textarea "Used Tow Truck"
type input "6312 Old Branch Ave"
type input "Temple Hills"
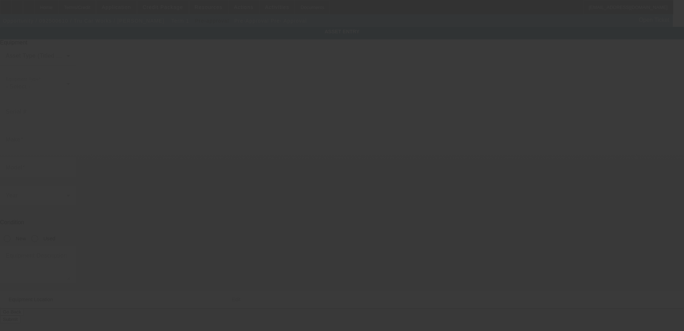
type input "20748"
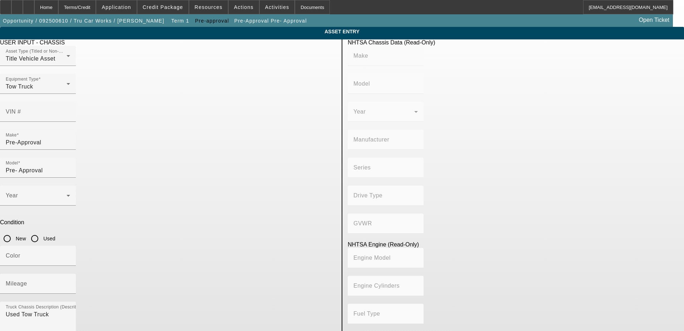
click at [42, 231] on input "Used" at bounding box center [35, 238] width 14 height 14
radio input "true"
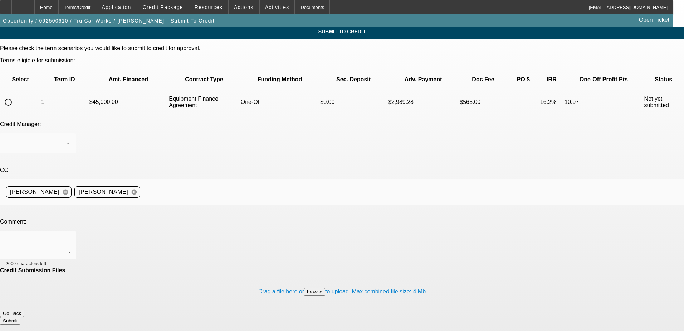
click at [15, 95] on input "radio" at bounding box center [8, 102] width 14 height 14
radio input "true"
click at [70, 236] on textarea at bounding box center [38, 244] width 64 height 17
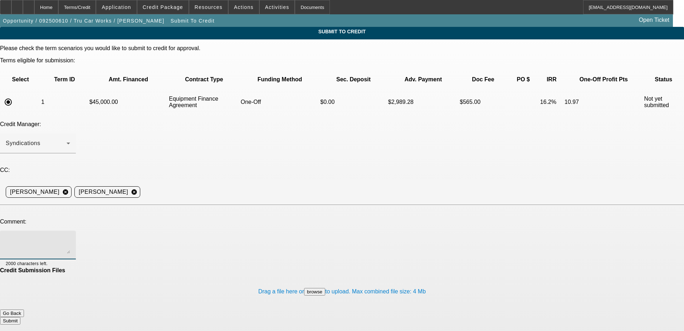
paste textarea "Tru car Works has been in business for 17 years, and they need to expand in the…"
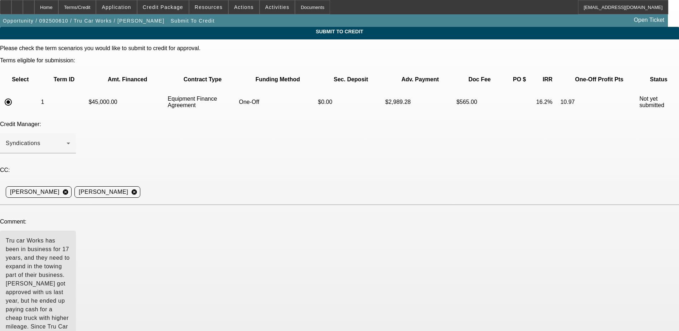
drag, startPoint x: 431, startPoint y: 186, endPoint x: 337, endPoint y: 260, distance: 119.4
click at [70, 320] on textarea "Tru car Works has been in business for 17 years, and they need to expand in the…" at bounding box center [38, 311] width 64 height 151
click at [70, 236] on textarea "Tru car Works has been in business for 17 years, and they need to expand in the…" at bounding box center [38, 311] width 64 height 151
drag, startPoint x: 158, startPoint y: 199, endPoint x: 376, endPoint y: 194, distance: 218.8
click at [70, 236] on textarea "Tru car Works has been in business for 17 years, and they need to expand in the…" at bounding box center [38, 311] width 64 height 151
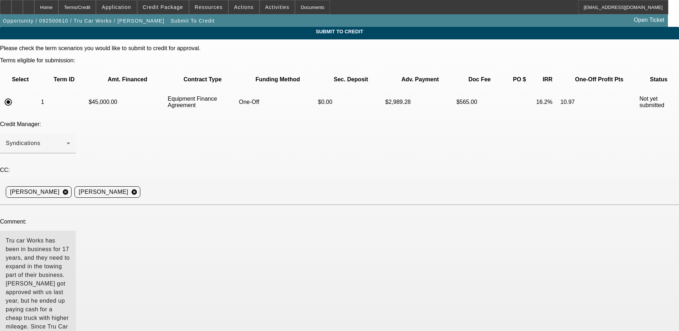
click at [70, 236] on textarea "Tru car Works has been in business for 17 years, and they need to expand in the…" at bounding box center [38, 311] width 64 height 151
drag, startPoint x: 157, startPoint y: 199, endPoint x: 375, endPoint y: 190, distance: 218.2
click at [70, 236] on textarea "Tru car Works has been in business for 17 years, and they need to expand in the…" at bounding box center [38, 311] width 64 height 151
click at [70, 236] on textarea "Tru Car Works has been in business for 17 years, and they need to expand in the…" at bounding box center [38, 311] width 64 height 151
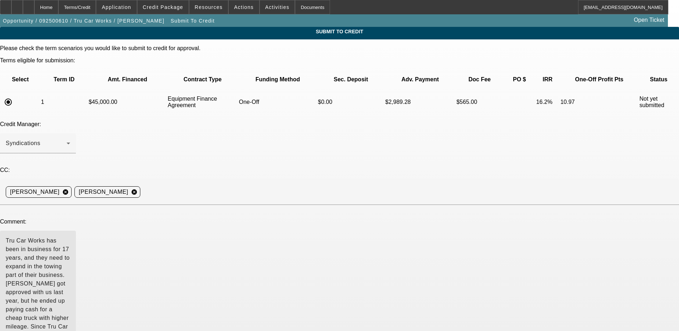
click at [70, 236] on textarea "Tru Car Works has been in business for 17 years, and they need to expand in the…" at bounding box center [38, 311] width 64 height 151
drag, startPoint x: 215, startPoint y: 203, endPoint x: 80, endPoint y: 167, distance: 139.7
click at [80, 218] on div "Comment: Tru Car Works has been in business for 17 years, and they need to expa…" at bounding box center [339, 309] width 679 height 182
click at [70, 236] on textarea "Tru Car Works has been in business for 17 years, and they need to expand in the…" at bounding box center [38, 311] width 64 height 151
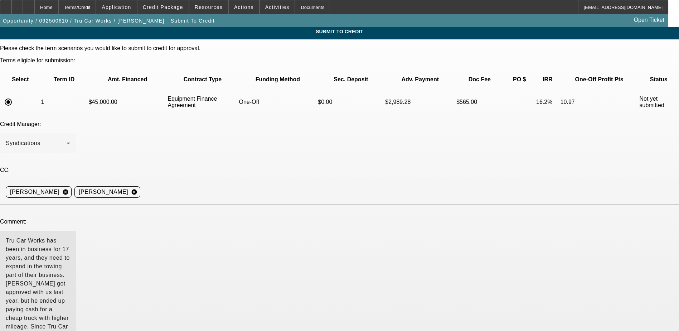
drag, startPoint x: 179, startPoint y: 199, endPoint x: 94, endPoint y: 199, distance: 85.2
click at [70, 236] on textarea "Tru Car Works has been in business for 17 years, and they need to expand in the…" at bounding box center [38, 311] width 64 height 151
type textarea "Tru Car Works has been in business for 17 years, and they need to expand in the…"
click at [70, 236] on textarea "Tru Car Works has been in business for 17 years, and they need to expand in the…" at bounding box center [38, 311] width 64 height 151
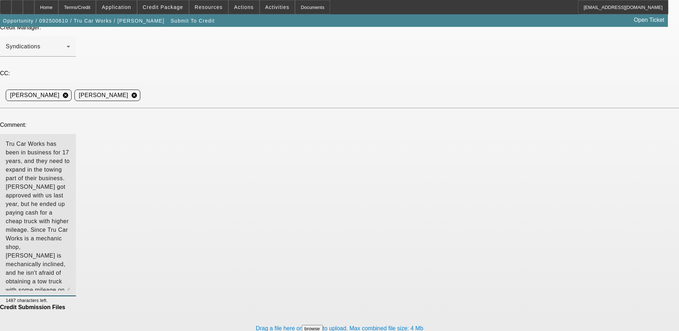
scroll to position [100, 0]
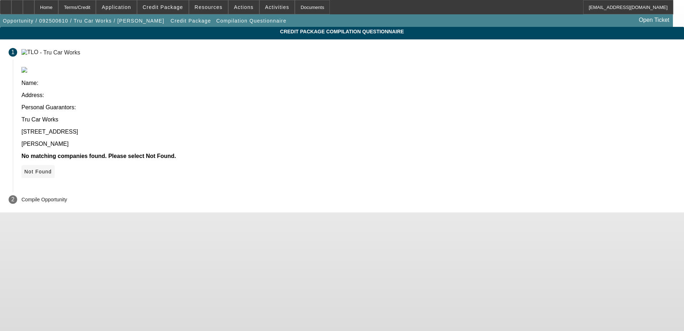
click at [52, 169] on span "Not Found" at bounding box center [38, 172] width 28 height 6
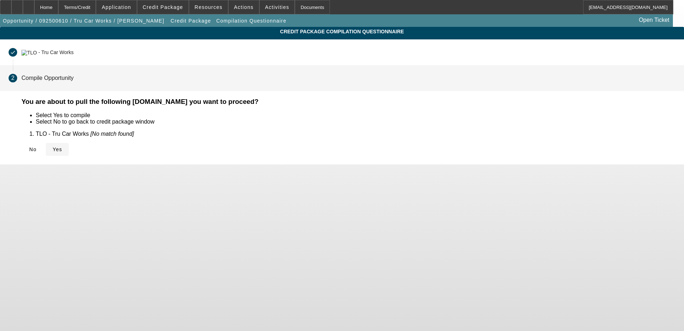
click at [53, 146] on icon at bounding box center [53, 149] width 0 height 6
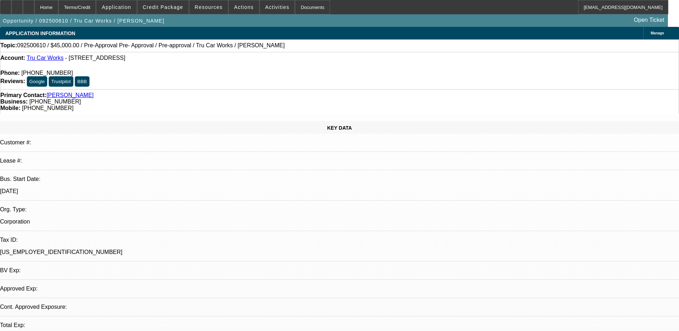
select select "0.1"
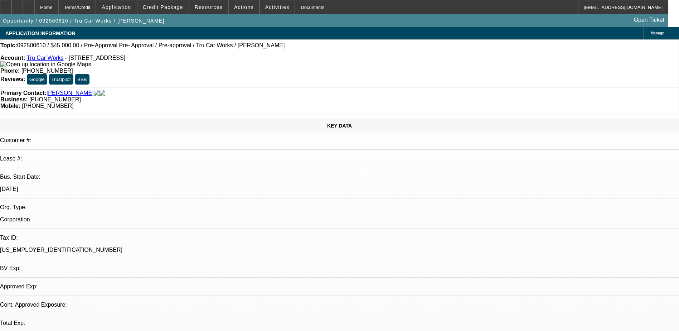
select select "0"
select select "6"
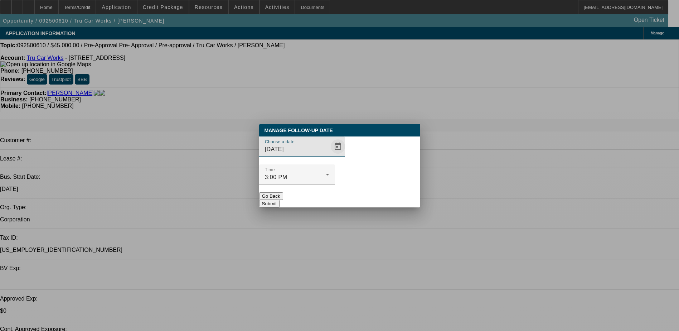
click at [329, 155] on span "Open calendar" at bounding box center [337, 146] width 17 height 17
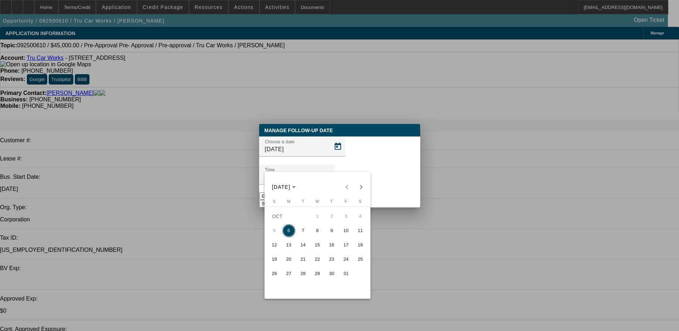
click at [305, 231] on span "7" at bounding box center [303, 230] width 13 height 13
type input "10/7/2025"
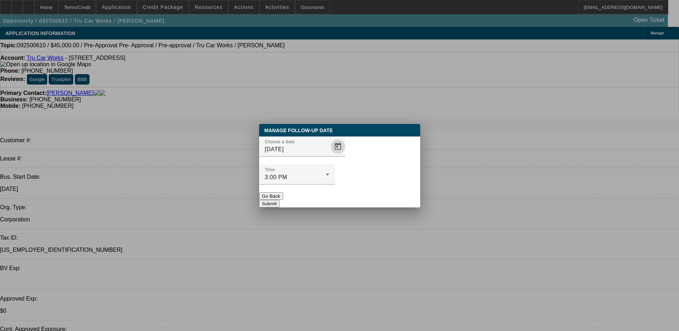
click at [280, 200] on button "Submit" at bounding box center [269, 204] width 20 height 8
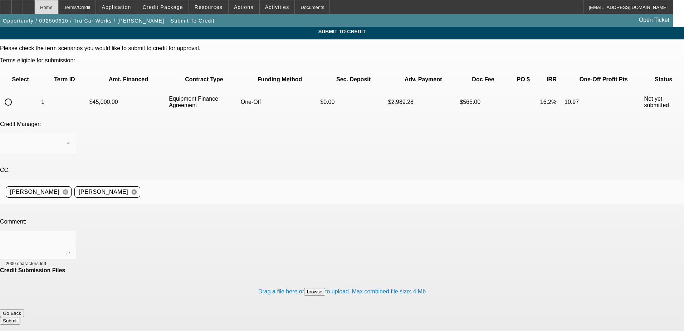
click at [58, 9] on div "Home" at bounding box center [46, 7] width 24 height 14
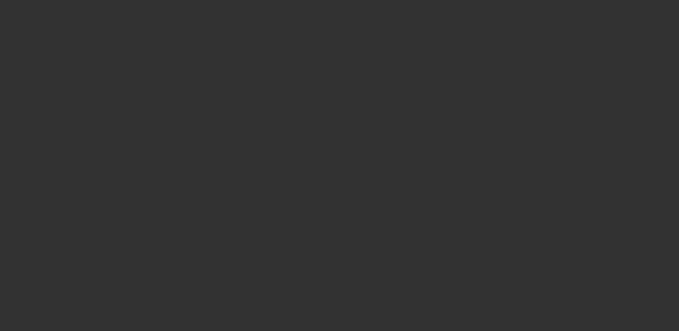
scroll to position [251, 0]
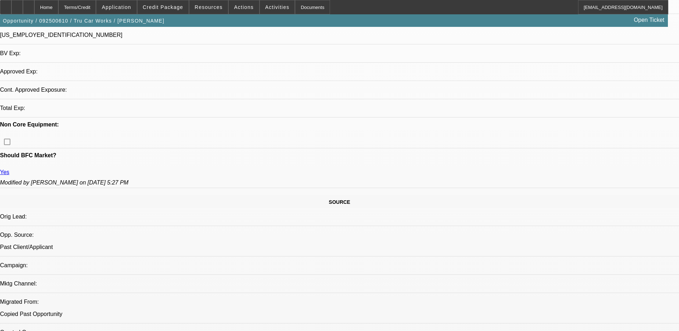
select select "0.1"
select select "0"
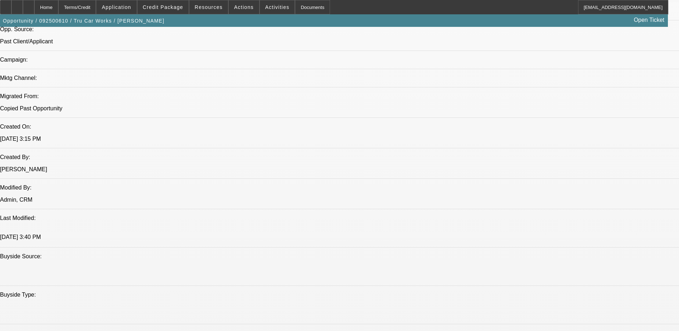
select select "1"
select select "6"
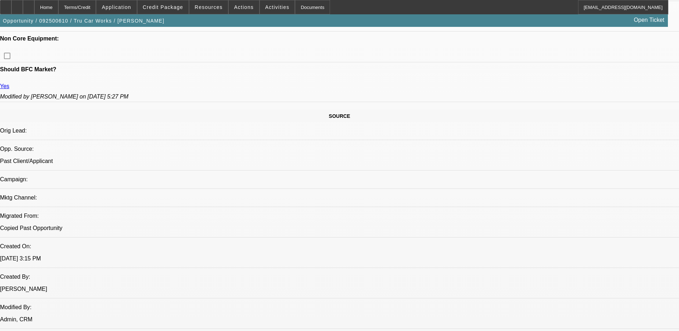
scroll to position [347, 0]
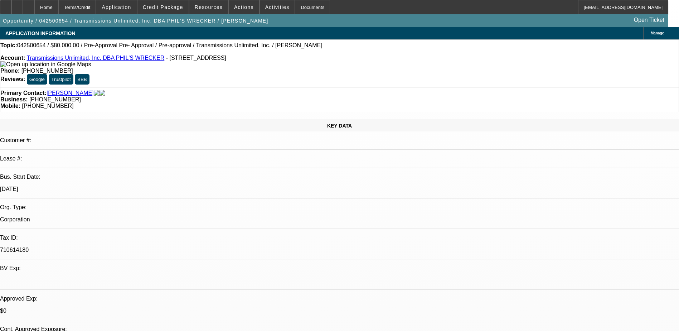
select select "0.2"
select select "0"
select select "0.1"
select select "0.2"
select select "0"
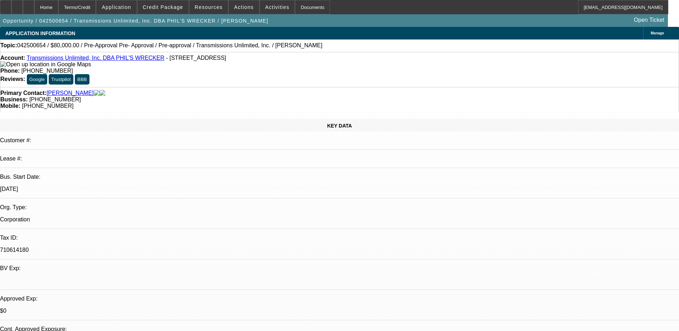
select select "0.1"
select select "0.2"
select select "0"
select select "0.2"
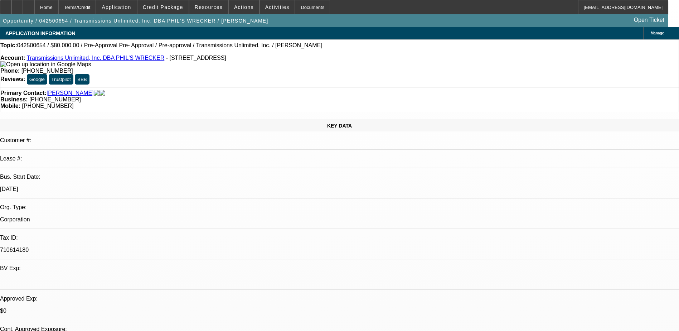
select select "0"
select select "1"
select select "5"
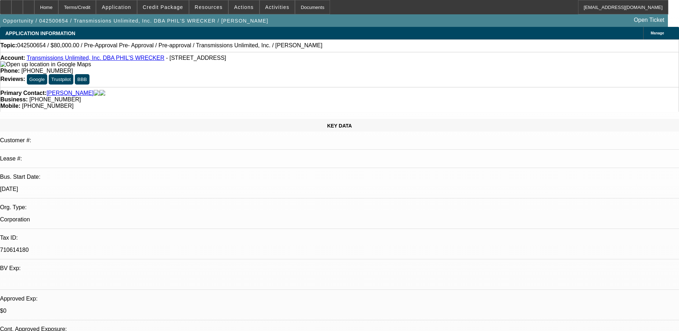
select select "1"
select select "5"
select select "1"
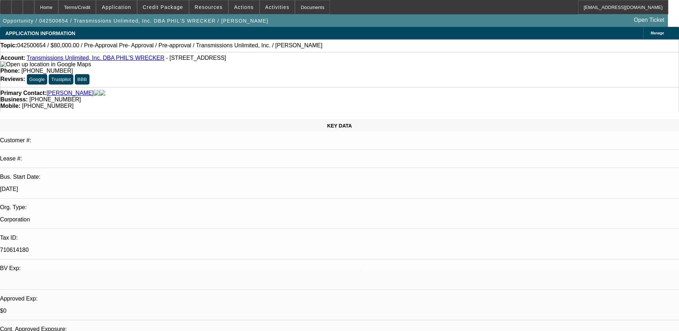
select select "6"
select select "1"
select select "6"
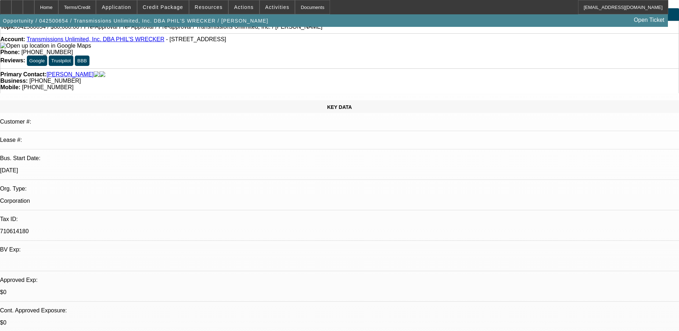
scroll to position [36, 0]
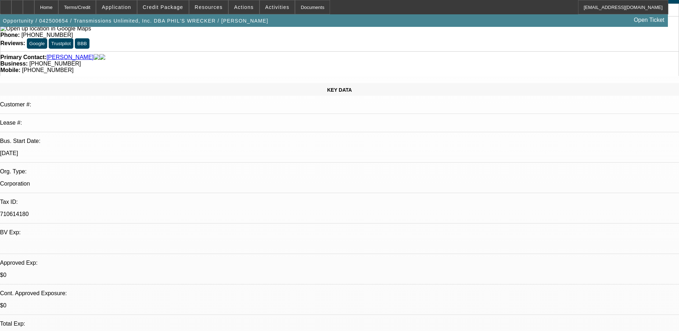
scroll to position [454, 0]
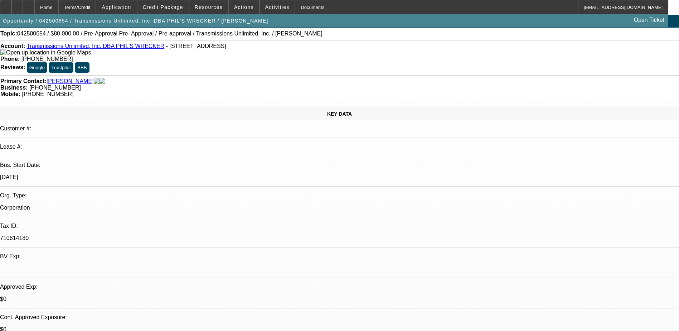
scroll to position [0, 0]
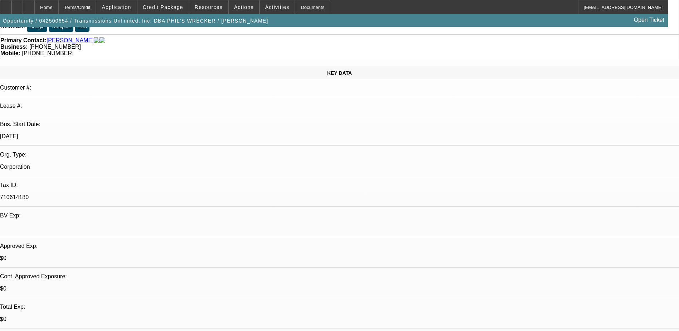
scroll to position [72, 0]
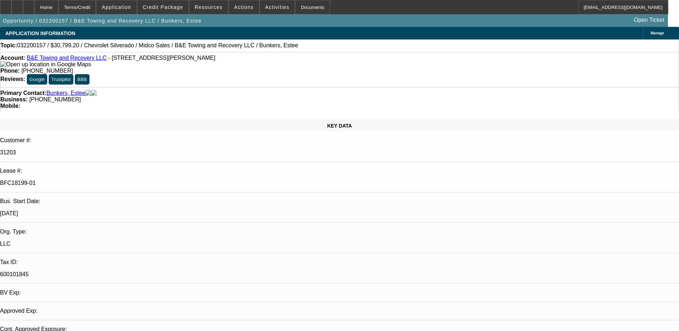
select select "0.2"
select select "2"
select select "0.1"
select select "2"
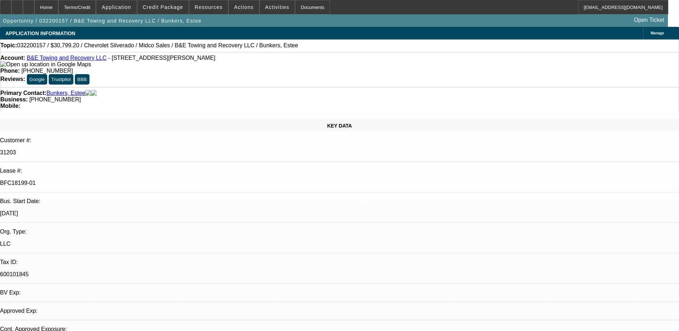
select select "0.1"
select select "1"
select select "2"
select select "4"
select select "1"
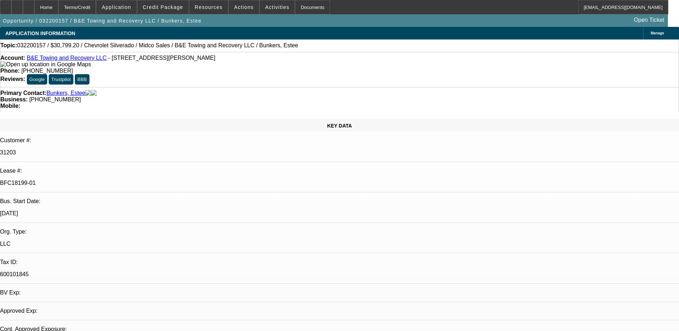
select select "2"
select select "4"
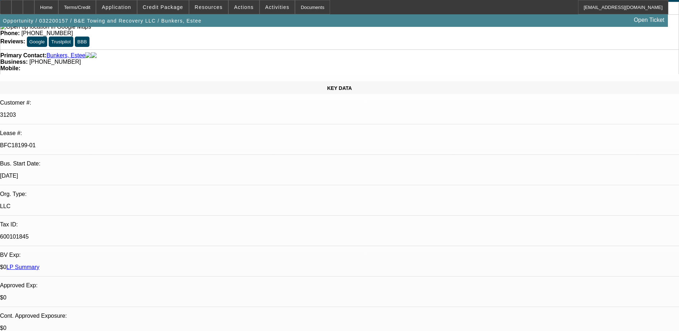
scroll to position [36, 0]
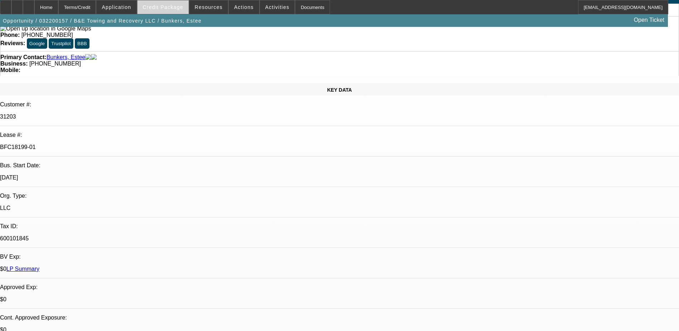
click at [181, 8] on span "Credit Package" at bounding box center [163, 7] width 40 height 6
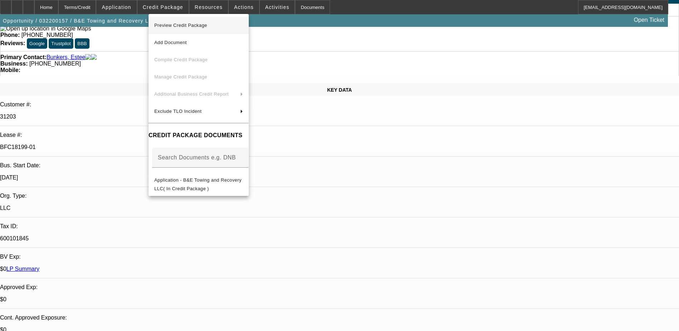
click at [180, 29] on span "Preview Credit Package" at bounding box center [198, 25] width 89 height 9
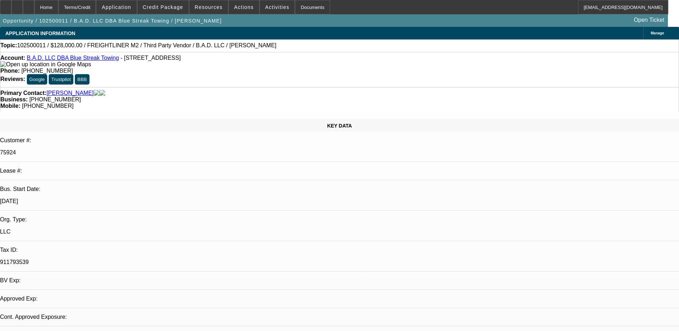
select select "0.2"
select select "2"
select select "0"
select select "0.2"
select select "2"
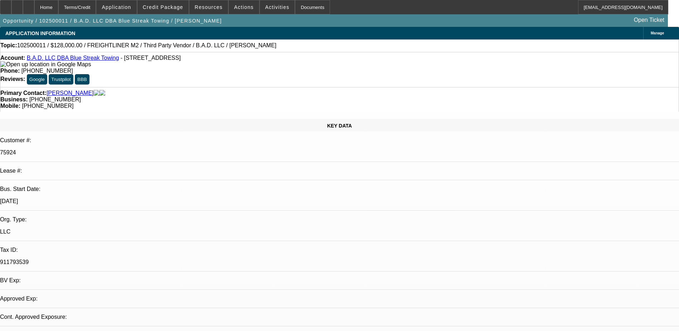
select select "0"
select select "1"
select select "2"
select select "4"
select select "1"
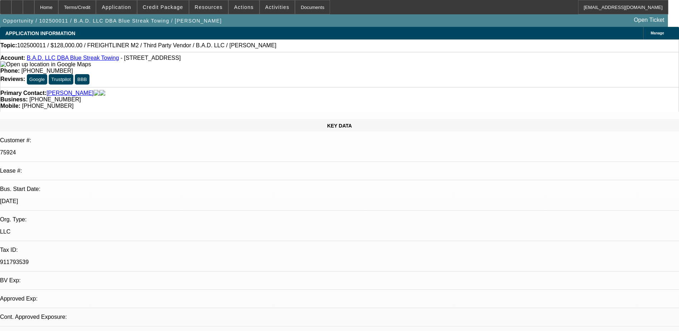
select select "2"
select select "6"
click at [131, 8] on span "Application" at bounding box center [116, 7] width 29 height 6
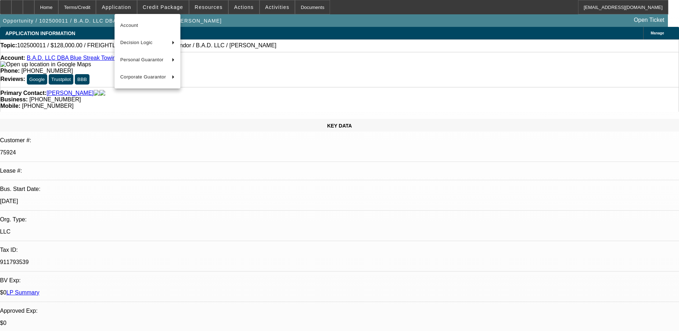
click at [205, 22] on div at bounding box center [339, 165] width 679 height 331
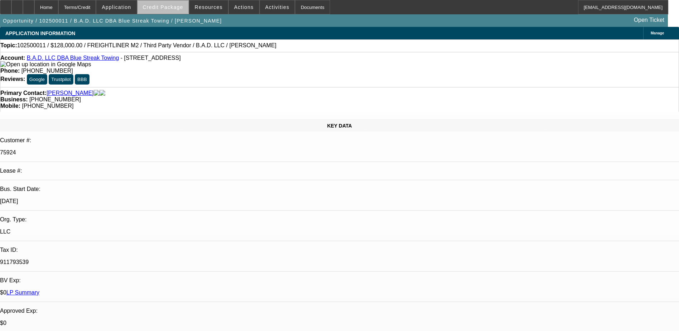
click at [182, 9] on span "Credit Package" at bounding box center [163, 7] width 40 height 6
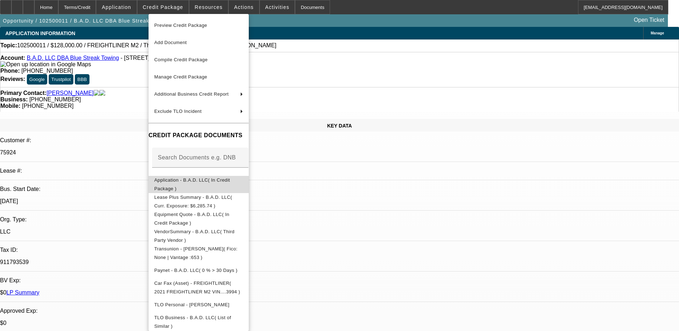
click at [232, 178] on span "Application - B.A.D. LLC( In Credit Package )" at bounding box center [198, 184] width 89 height 17
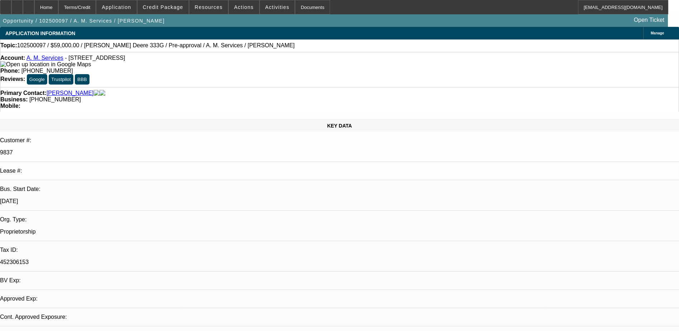
select select "0"
select select "2"
select select "0.1"
select select "4"
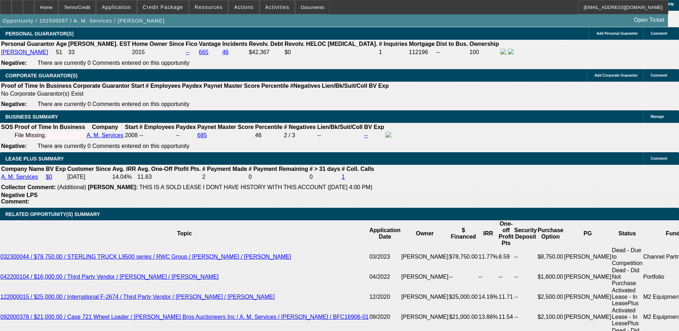
scroll to position [1145, 0]
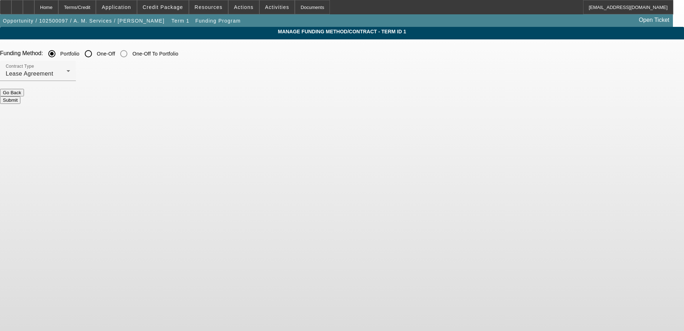
click at [96, 54] on input "One-Off" at bounding box center [88, 54] width 14 height 14
radio input "true"
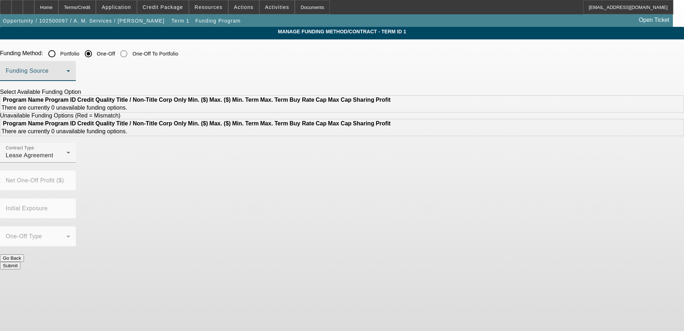
click at [67, 76] on span at bounding box center [36, 73] width 61 height 9
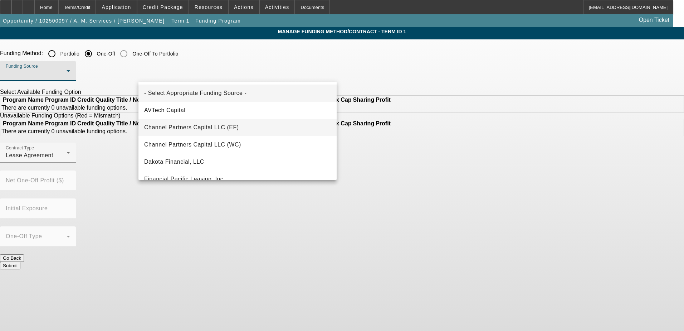
click at [227, 127] on span "Channel Partners Capital LLC (EF)" at bounding box center [191, 127] width 95 height 9
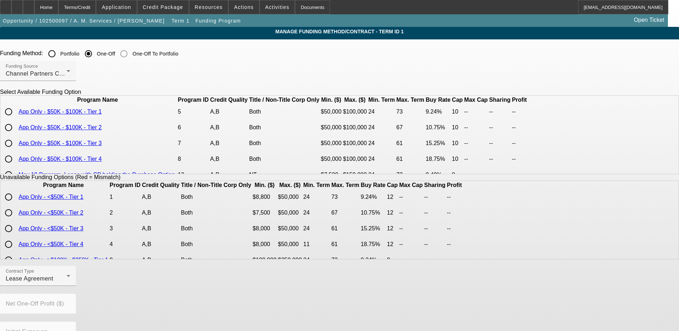
click at [16, 135] on input "radio" at bounding box center [8, 127] width 14 height 14
radio input "true"
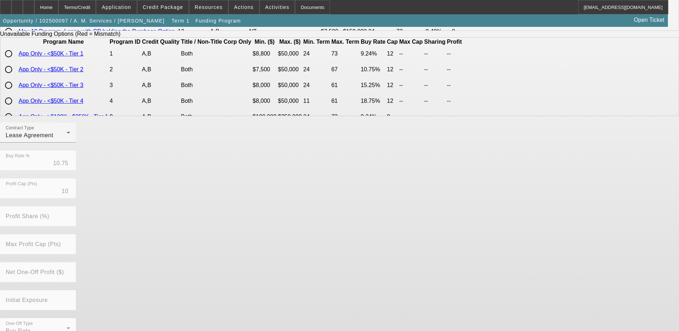
scroll to position [158, 0]
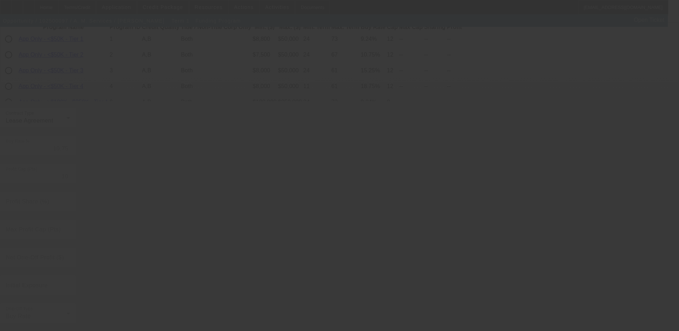
radio input "true"
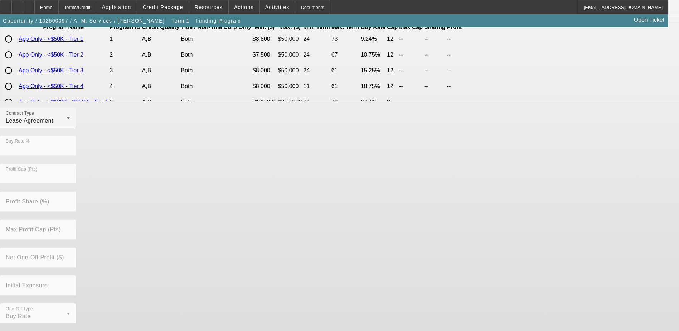
scroll to position [0, 0]
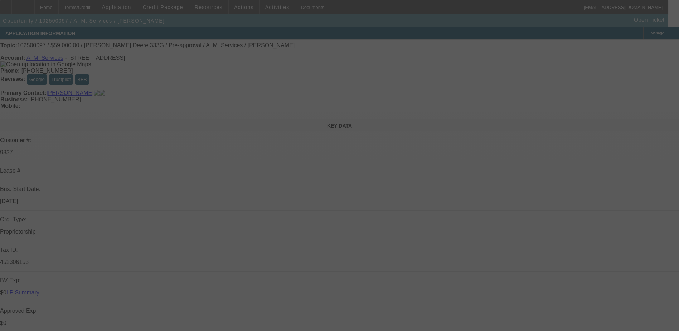
select select "0"
select select "2"
select select "0.1"
select select "4"
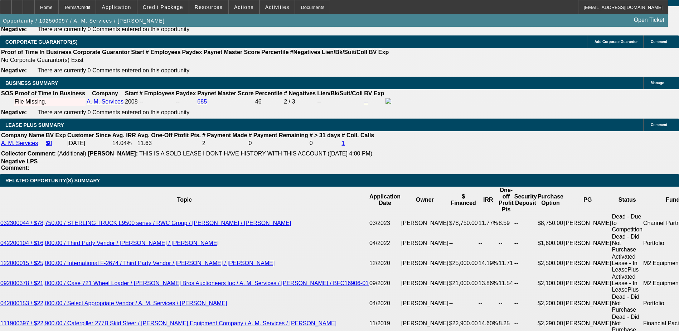
scroll to position [1145, 0]
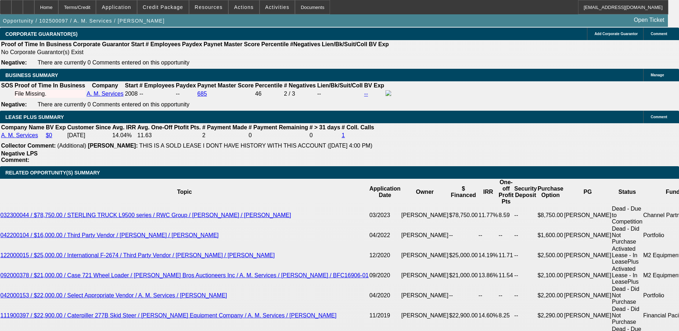
type input "UNKNOWN"
type input "48"
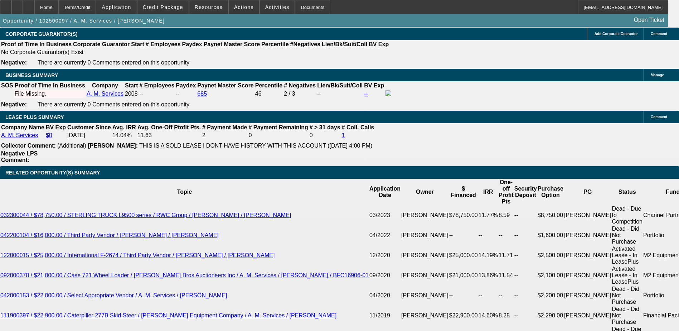
type input "13"
type input "$2,508.86"
type input "$1,254.43"
type input "$3,165.64"
type input "$1,582.82"
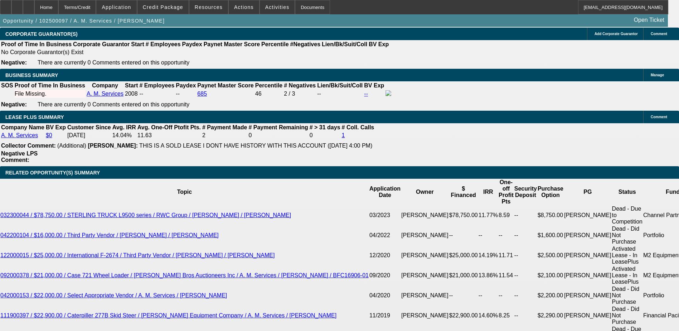
type input "13"
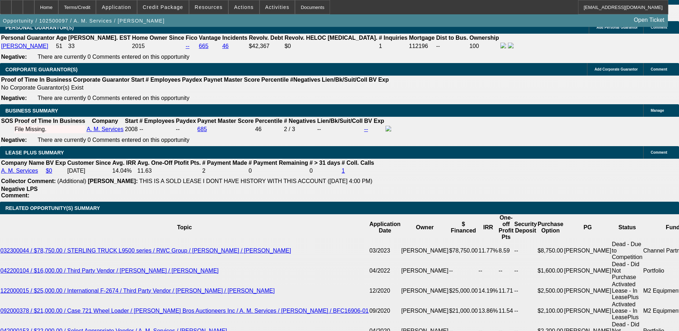
scroll to position [1110, 0]
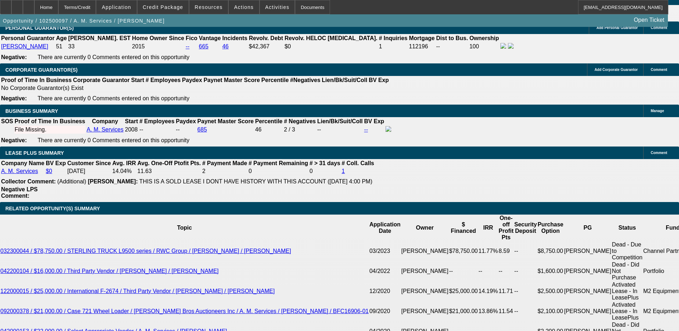
type input "$0.00"
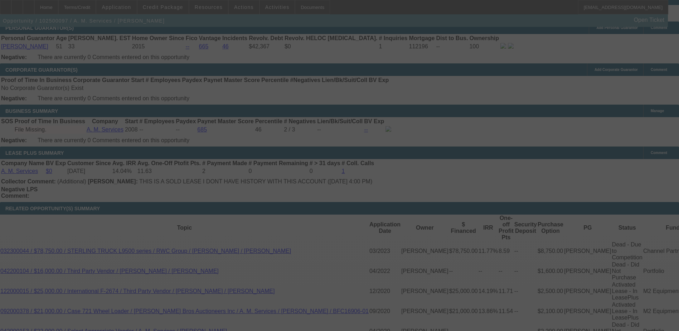
scroll to position [1131, 0]
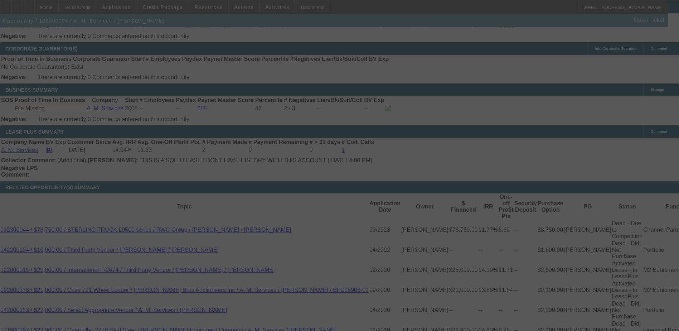
select select "0"
select select "2"
select select "0.1"
select select "4"
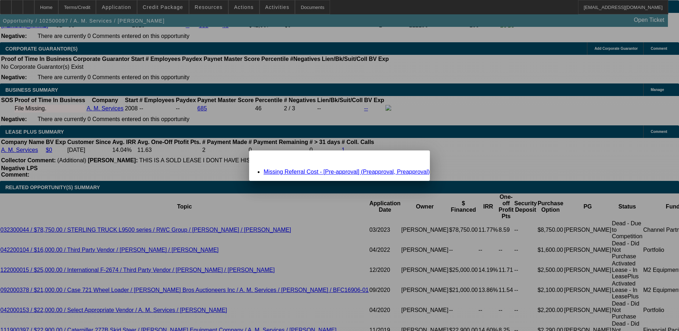
scroll to position [0, 0]
click at [307, 171] on link "Missing Referral Cost - [Pre-approval] (Preapproval, Preapproval)" at bounding box center [346, 172] width 166 height 6
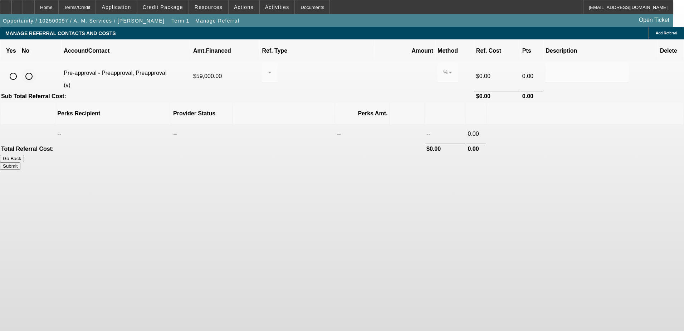
click at [36, 69] on input "radio" at bounding box center [29, 76] width 14 height 14
radio input "true"
click at [20, 162] on button "Submit" at bounding box center [10, 166] width 20 height 8
type input "0.000"
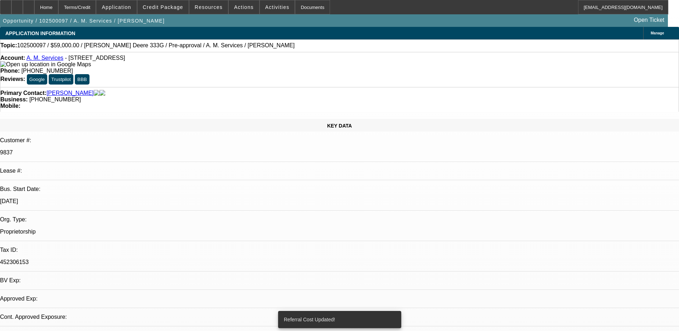
select select "0"
select select "2"
select select "0.1"
select select "4"
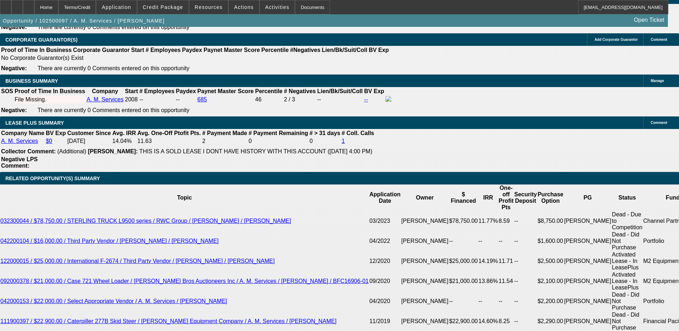
scroll to position [1217, 0]
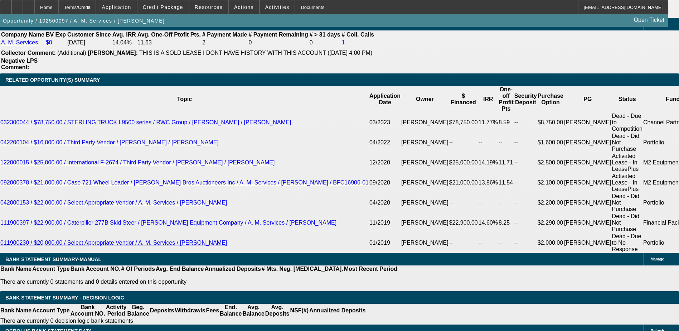
type input "132"
type input "UNKNOWN"
type input "$6,533.62"
type input "$13,067.24"
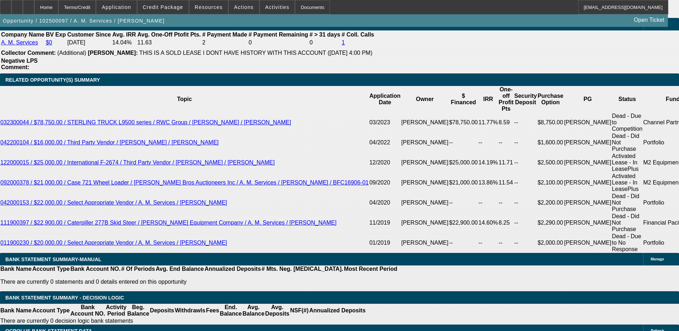
type input "12"
type input "$1,553.70"
type input "$3,107.40"
type input "12"
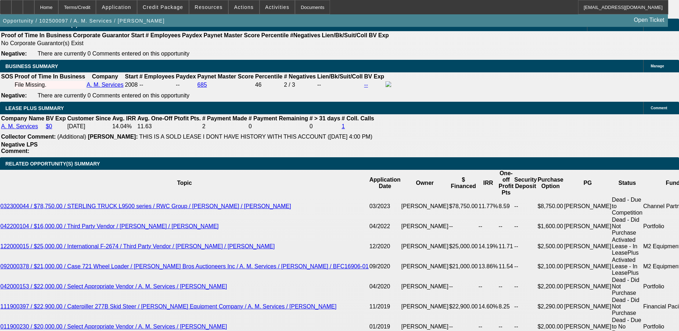
scroll to position [1131, 0]
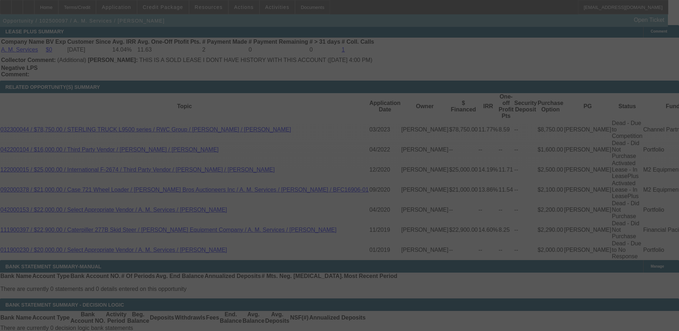
scroll to position [1238, 0]
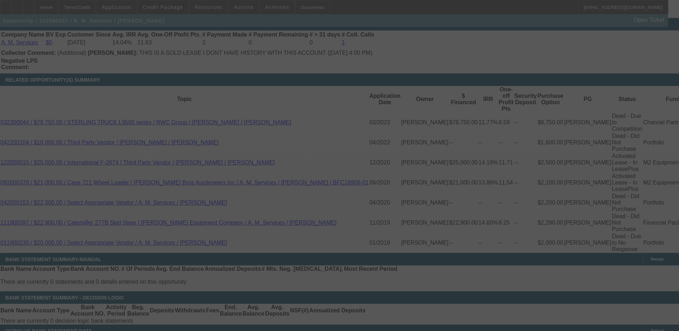
select select "0"
select select "2"
select select "0.1"
select select "4"
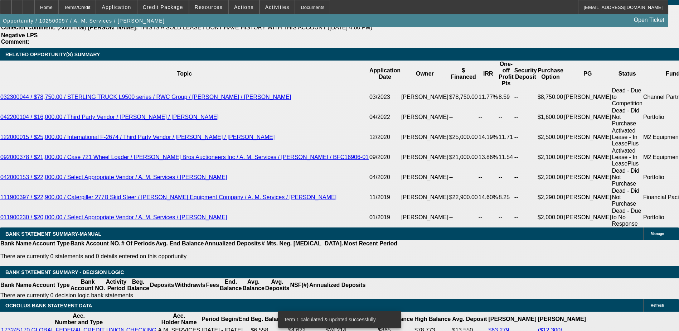
scroll to position [1274, 0]
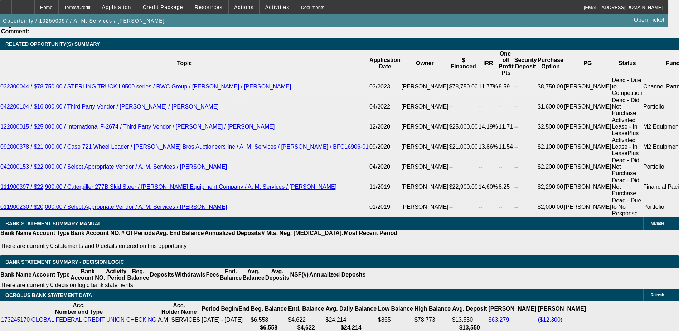
select select "1"
type input "$1,553.70"
type input "UNKNOWN"
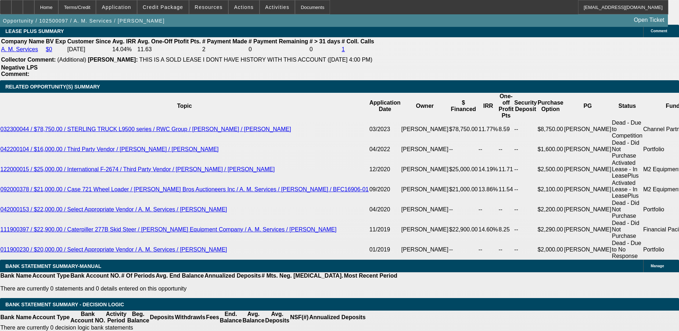
scroll to position [1131, 0]
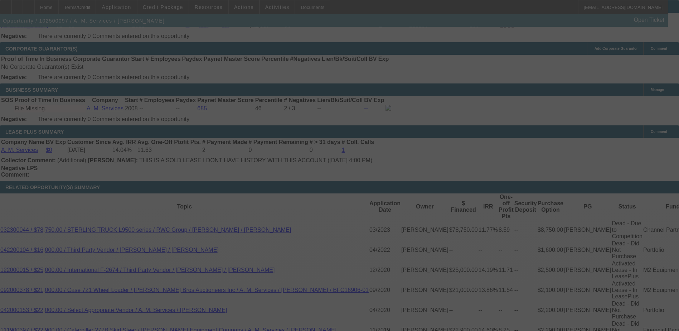
select select "0"
select select "2"
select select "0.1"
select select "4"
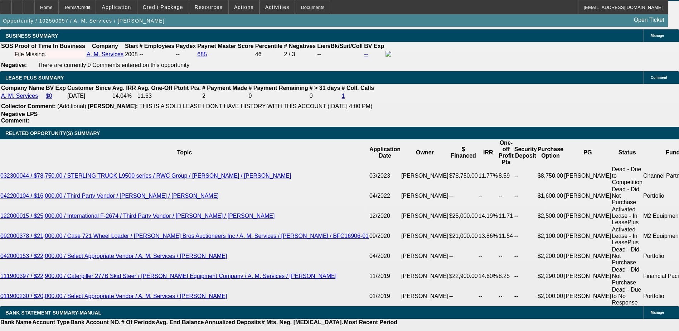
scroll to position [1202, 0]
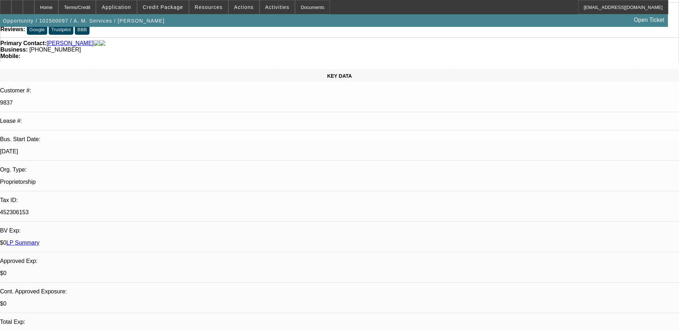
scroll to position [0, 0]
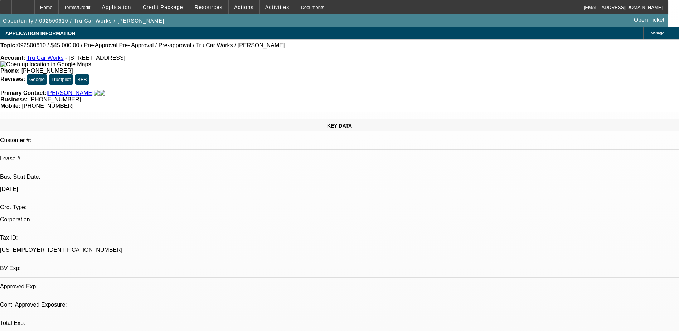
select select "0.1"
select select "0"
select select "1"
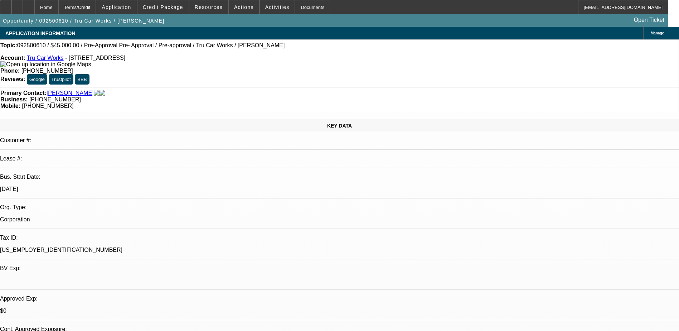
select select "6"
drag, startPoint x: 521, startPoint y: 221, endPoint x: 618, endPoint y: 256, distance: 103.3
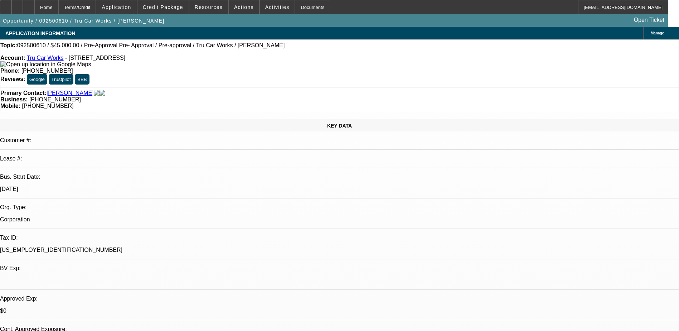
drag, startPoint x: 618, startPoint y: 256, endPoint x: 577, endPoint y: 237, distance: 45.0
copy td "Tru Car Works has been in business for 17 years, and they need to expand in the…"
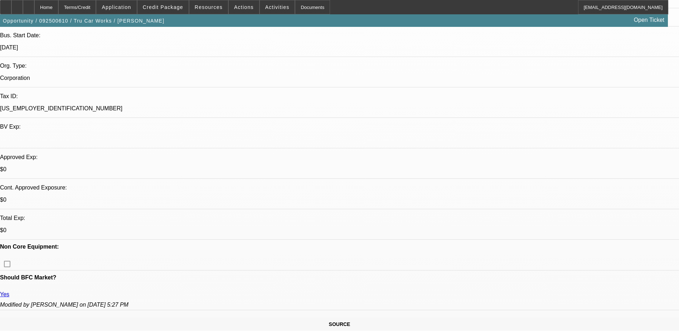
scroll to position [143, 0]
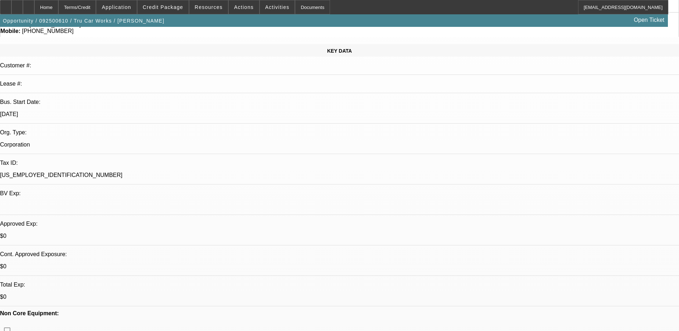
scroll to position [0, 0]
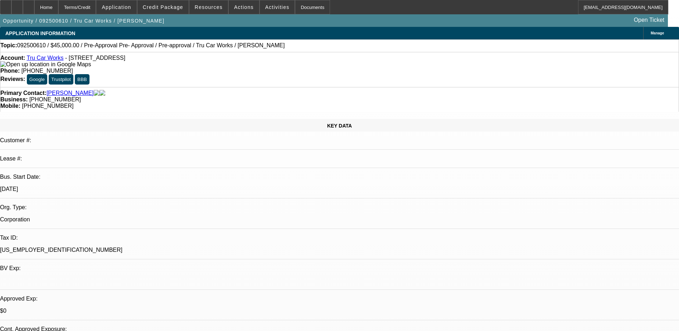
click at [45, 61] on link "Tru Car Works" at bounding box center [44, 58] width 37 height 6
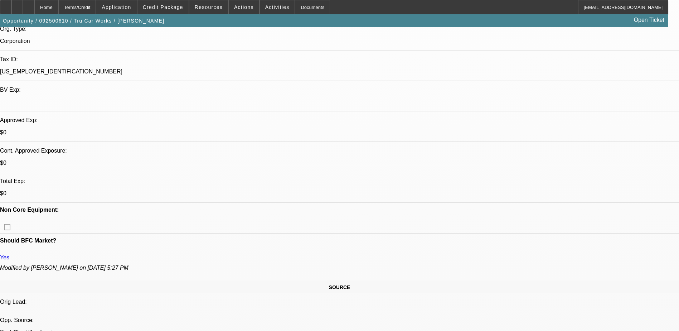
scroll to position [179, 0]
click at [34, 4] on div at bounding box center [28, 7] width 11 height 14
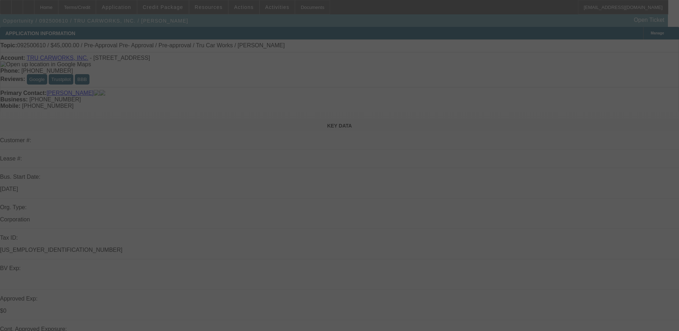
select select "0.1"
select select "0"
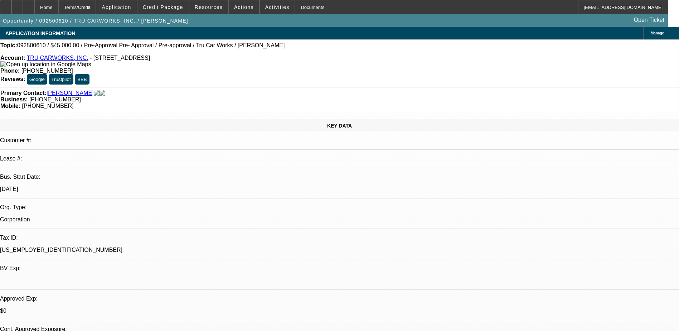
select select "6"
drag, startPoint x: 550, startPoint y: 270, endPoint x: 454, endPoint y: 231, distance: 104.2
copy div "Tru Car Works has been in business for 17 years, and they need to expand in the…"
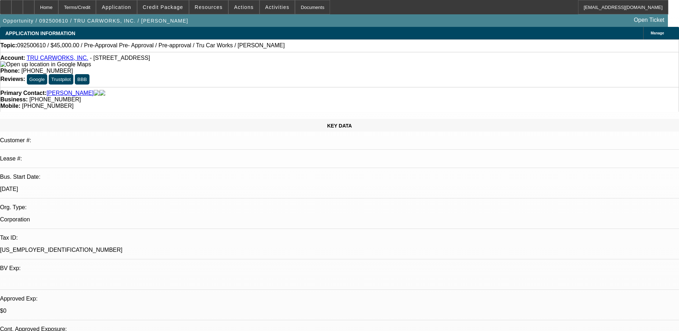
drag, startPoint x: 512, startPoint y: 30, endPoint x: 511, endPoint y: 34, distance: 4.0
radio input "true"
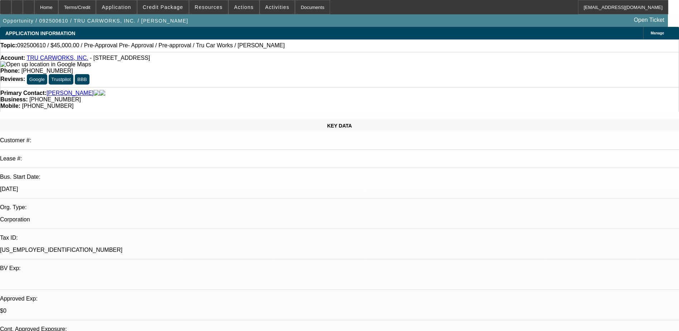
paste textarea "Tru Car Works has been in business for 17 years, and they need to expand in the…"
drag, startPoint x: 660, startPoint y: 150, endPoint x: 648, endPoint y: 240, distance: 91.0
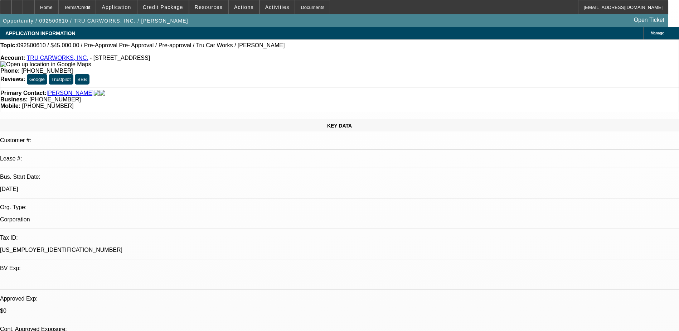
type textarea "Tru Carworks, Inc. has been in business for 17 years, and they need to expand i…"
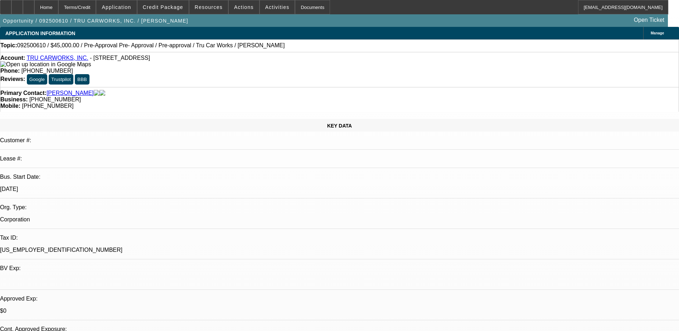
radio input "true"
click at [34, 8] on div at bounding box center [28, 7] width 11 height 14
select select "0.1"
select select "0"
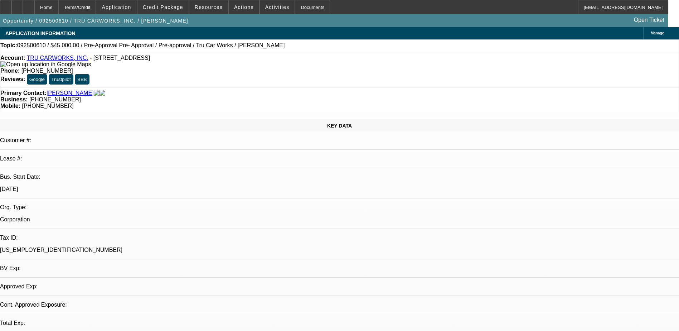
select select "6"
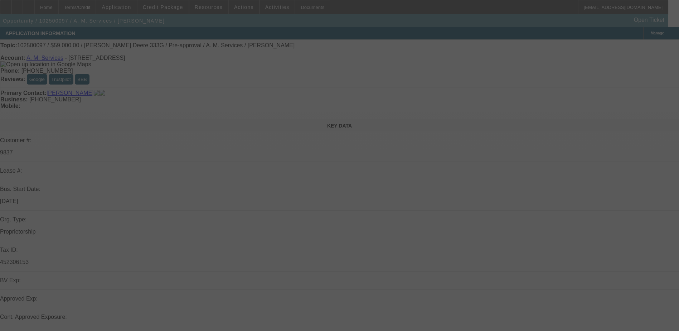
select select "0"
select select "2"
select select "0.1"
select select "4"
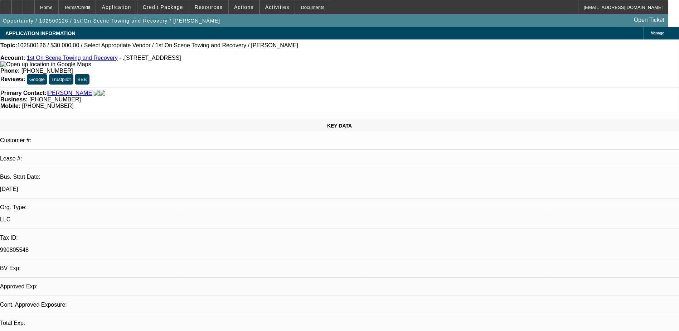
select select "0"
select select "1"
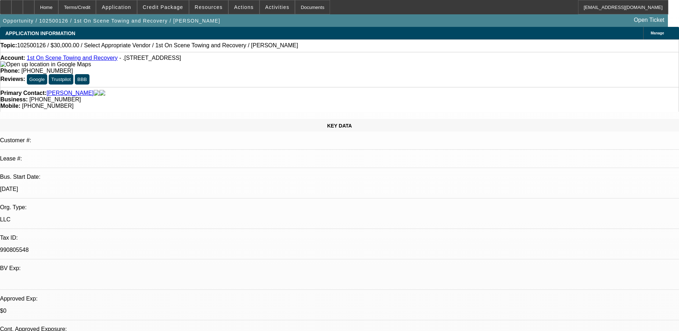
select select "5"
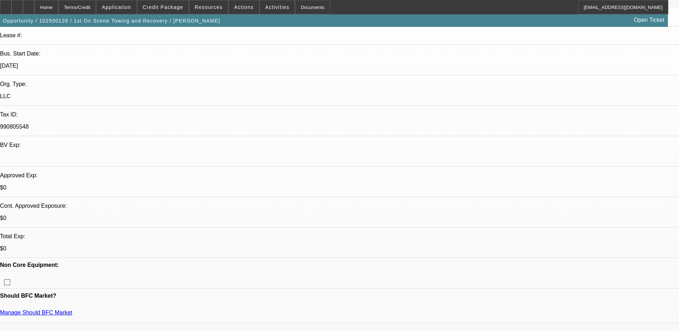
scroll to position [143, 0]
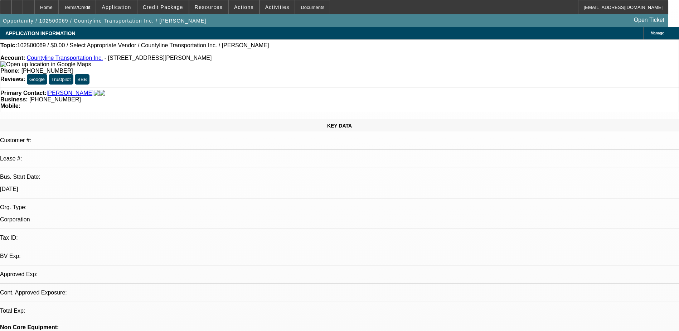
select select "0"
select select "2"
select select "0.1"
select select "4"
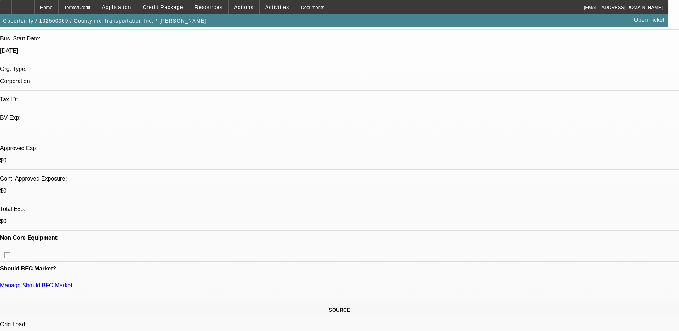
scroll to position [143, 0]
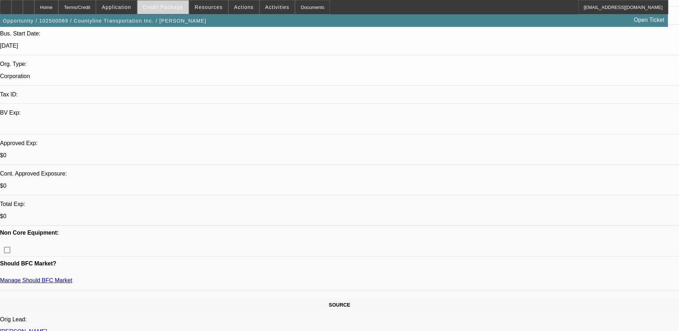
click at [178, 12] on span at bounding box center [162, 7] width 51 height 17
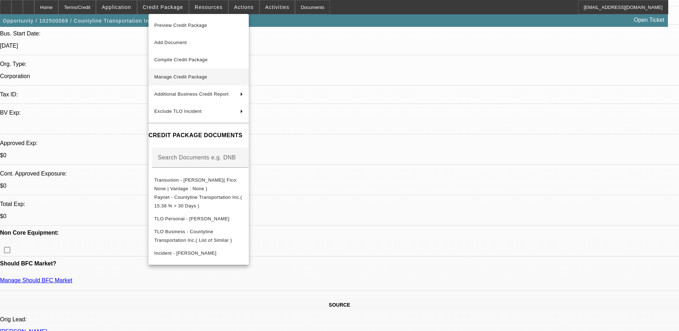
click at [186, 73] on span "Manage Credit Package" at bounding box center [198, 77] width 89 height 9
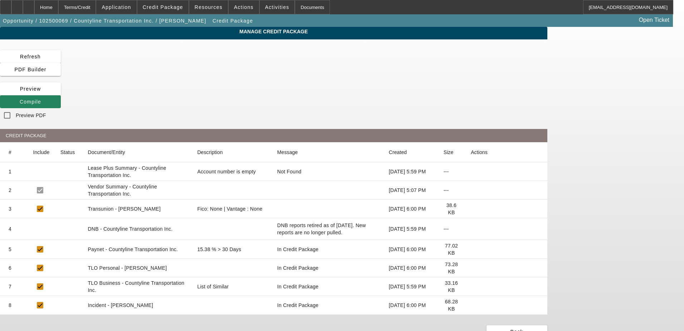
click at [471, 209] on icon at bounding box center [471, 209] width 0 height 0
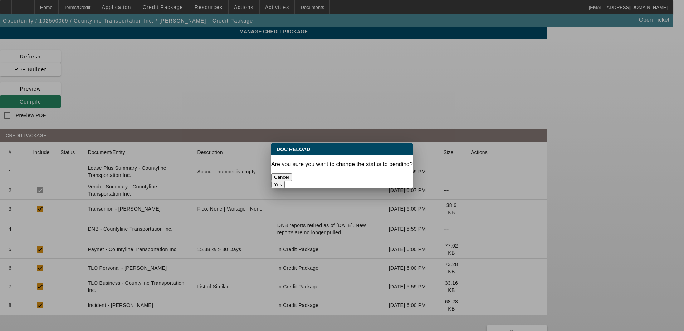
click at [285, 181] on button "Yes" at bounding box center [278, 185] width 14 height 8
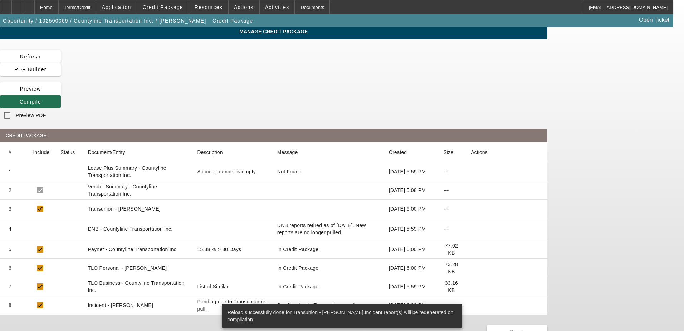
click at [20, 99] on icon at bounding box center [20, 102] width 0 height 6
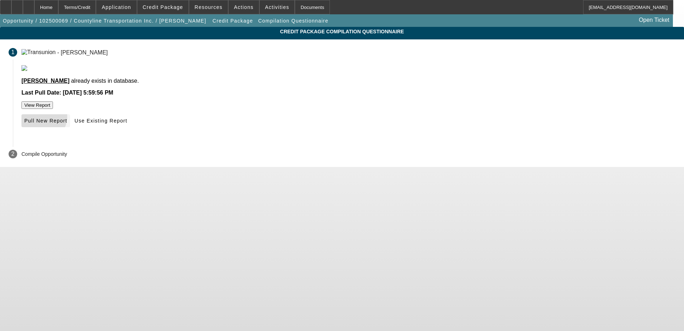
click at [67, 123] on span "Pull New Report" at bounding box center [45, 121] width 43 height 6
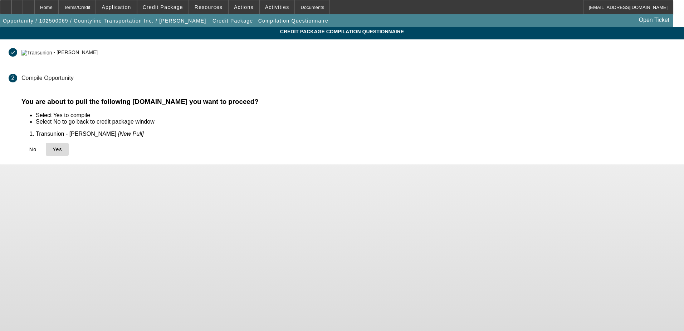
click at [53, 149] on icon at bounding box center [53, 149] width 0 height 6
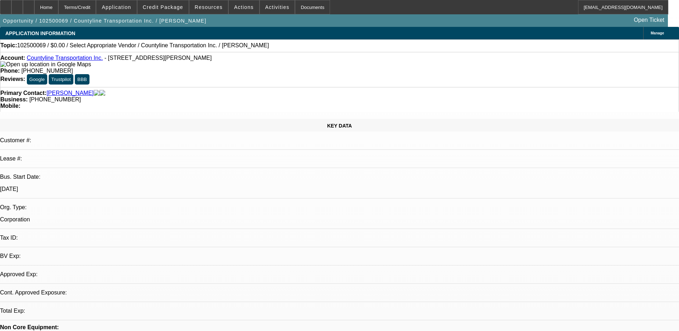
select select "0"
select select "2"
select select "0.1"
select select "4"
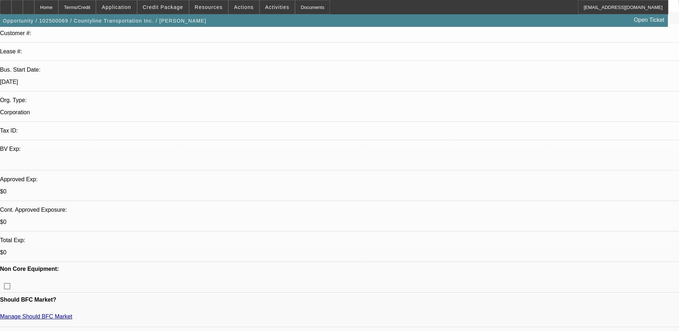
scroll to position [107, 0]
click at [34, 7] on div at bounding box center [28, 7] width 11 height 14
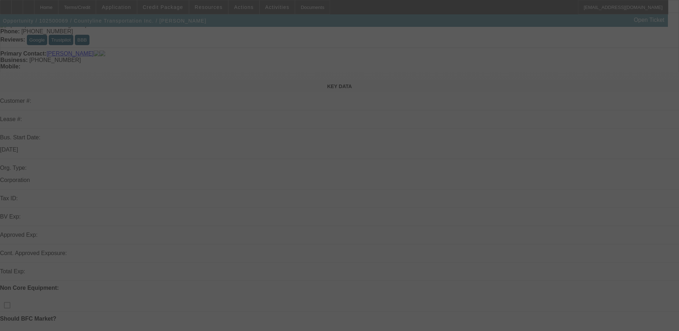
scroll to position [72, 0]
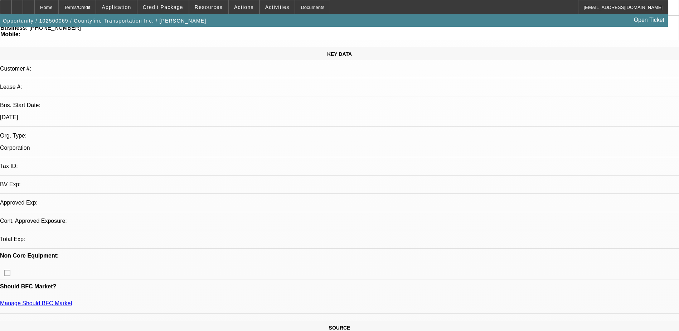
select select "0"
select select "2"
select select "0.1"
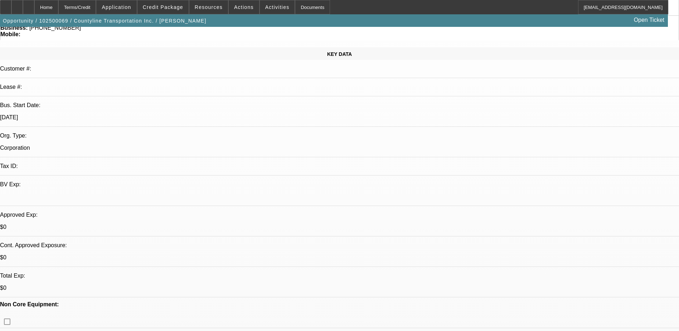
select select "1"
select select "2"
select select "4"
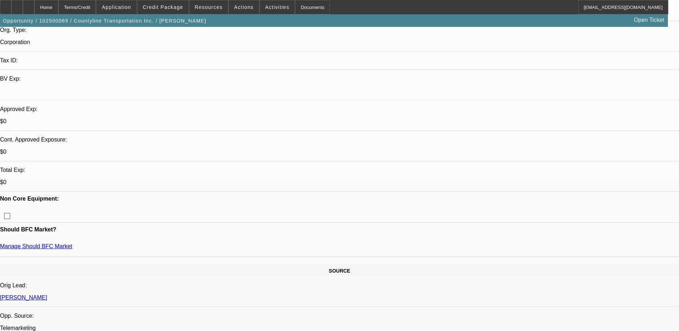
scroll to position [179, 0]
